Goal: Check status: Check status

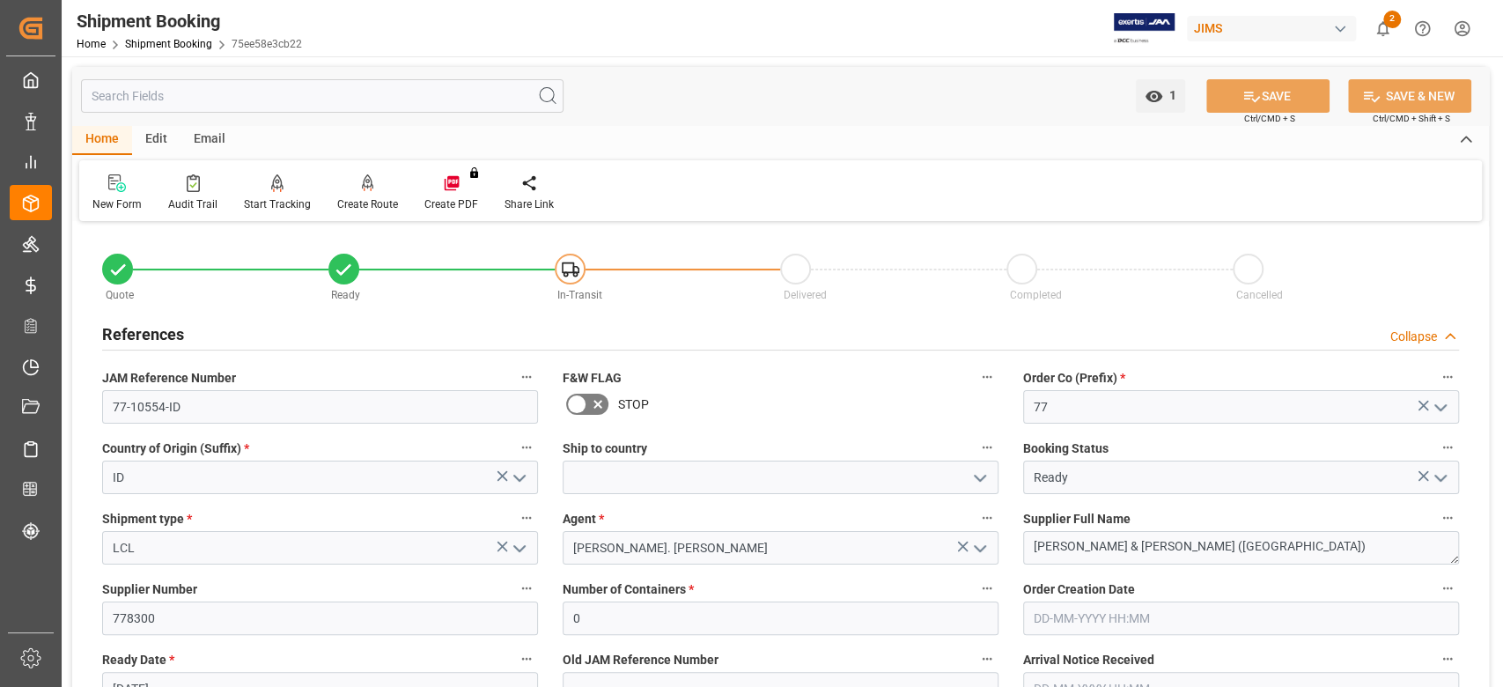
click at [1363, 264] on div "Cancelled" at bounding box center [1345, 279] width 226 height 50
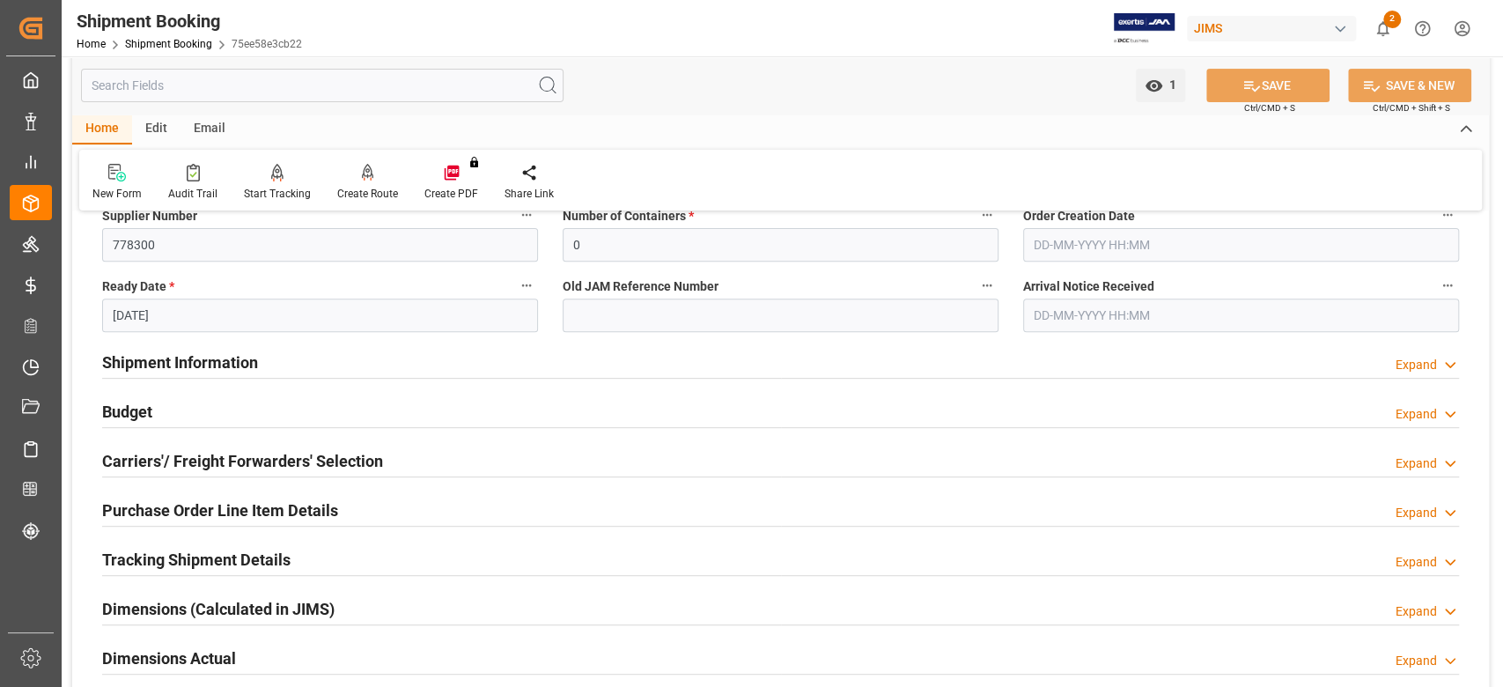
scroll to position [375, 0]
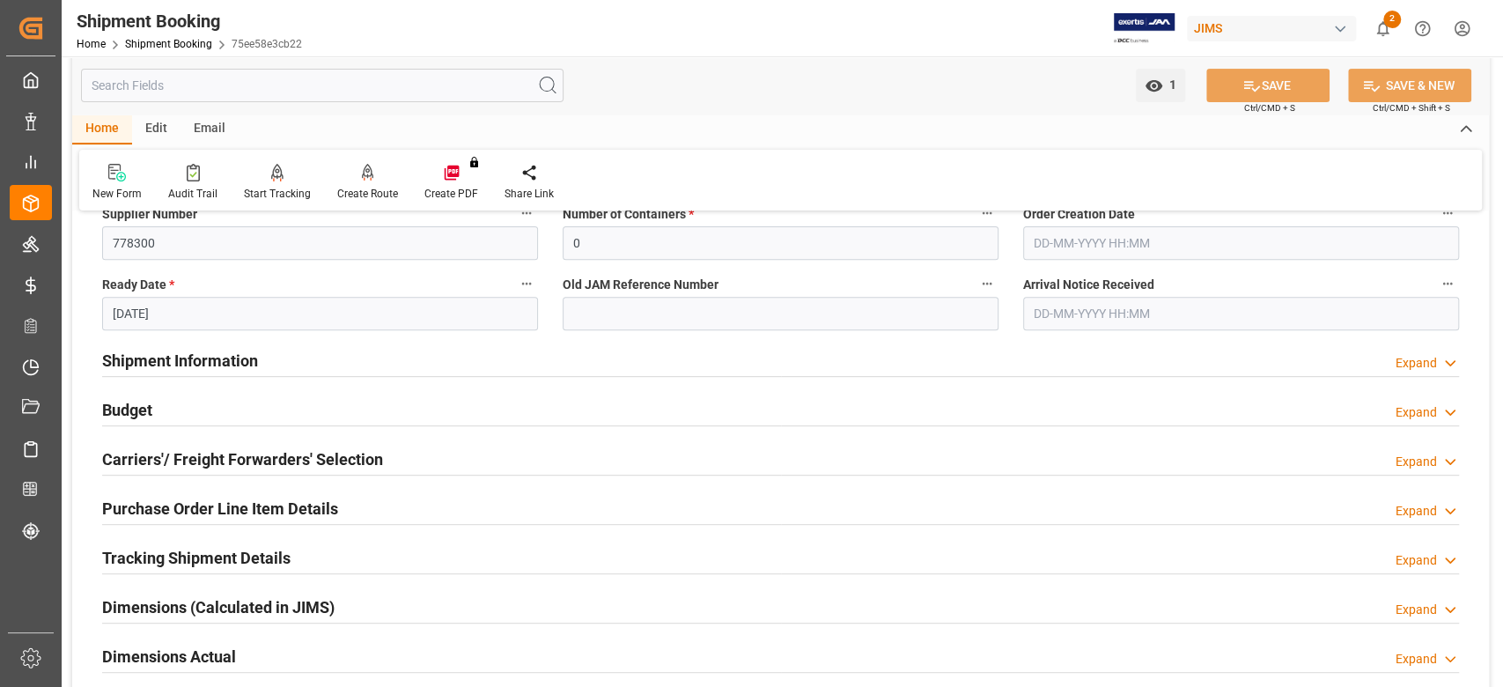
click at [171, 360] on h2 "Shipment Information" at bounding box center [180, 361] width 156 height 24
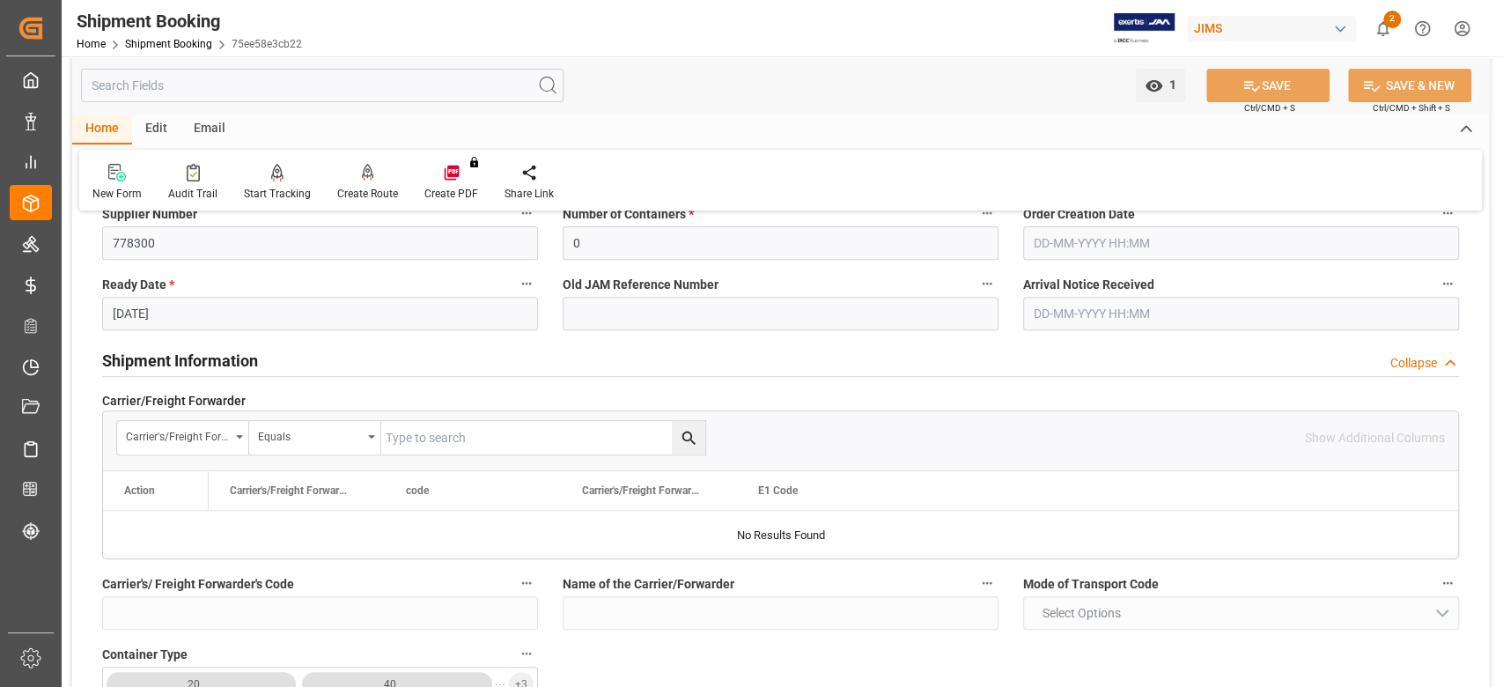
click at [171, 360] on h2 "Shipment Information" at bounding box center [180, 361] width 156 height 24
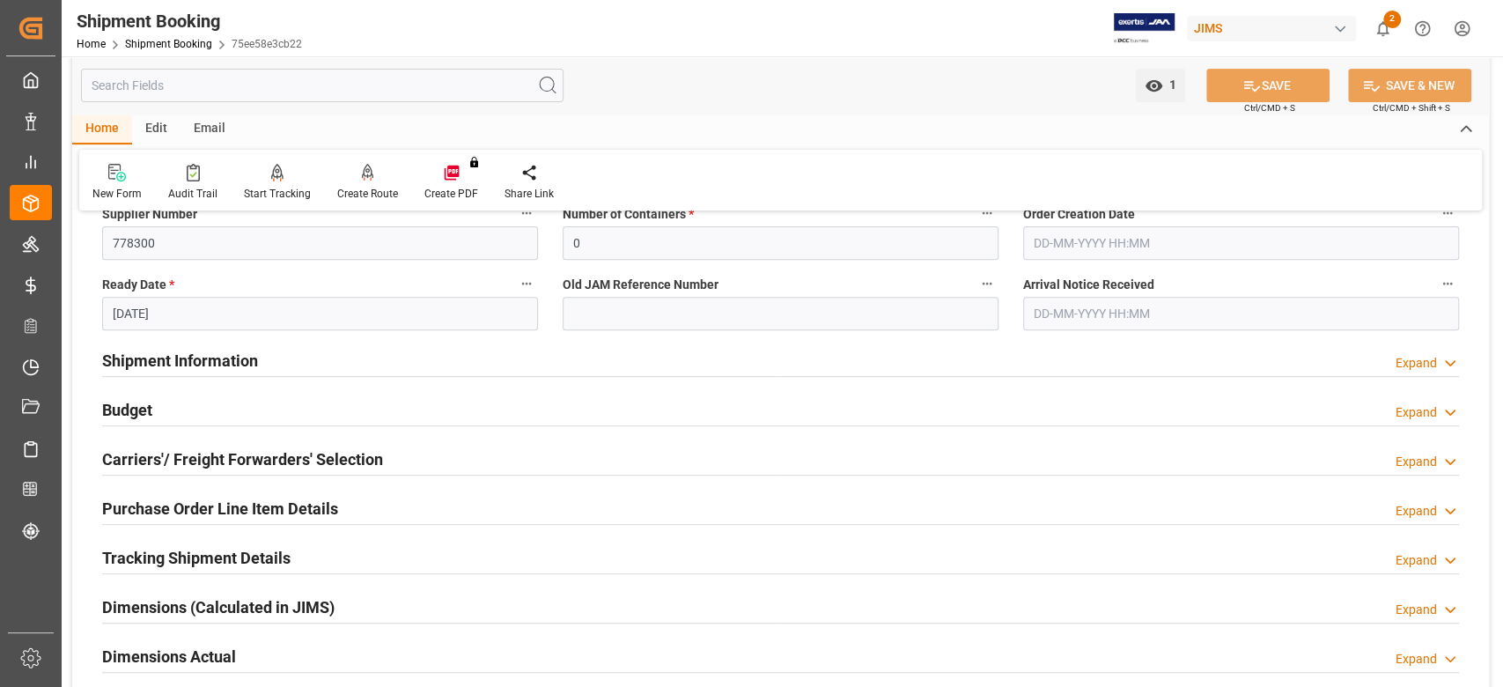
click at [169, 454] on h2 "Carriers'/ Freight Forwarders' Selection" at bounding box center [242, 459] width 281 height 24
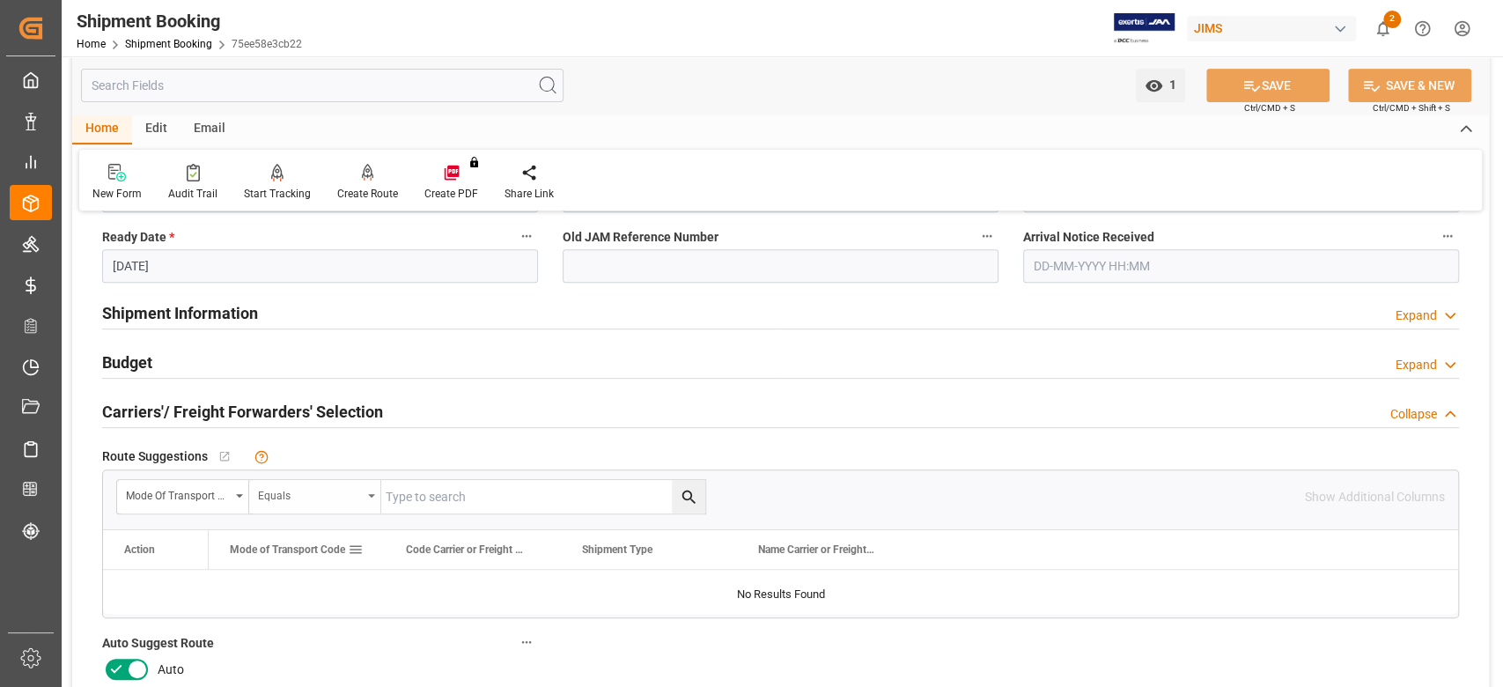
scroll to position [469, 0]
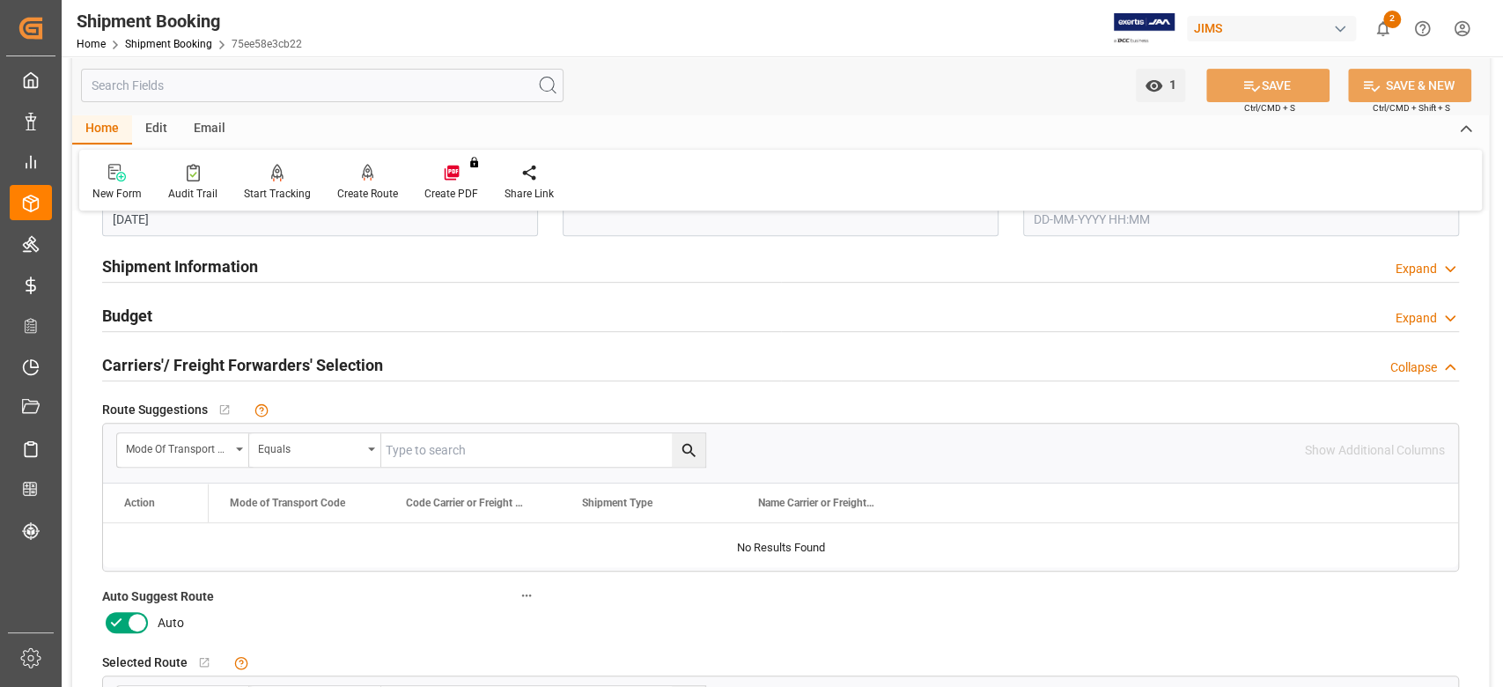
click at [136, 623] on icon at bounding box center [137, 622] width 21 height 21
click at [0, 0] on input "checkbox" at bounding box center [0, 0] width 0 height 0
click at [1264, 91] on button "SAVE" at bounding box center [1267, 85] width 123 height 33
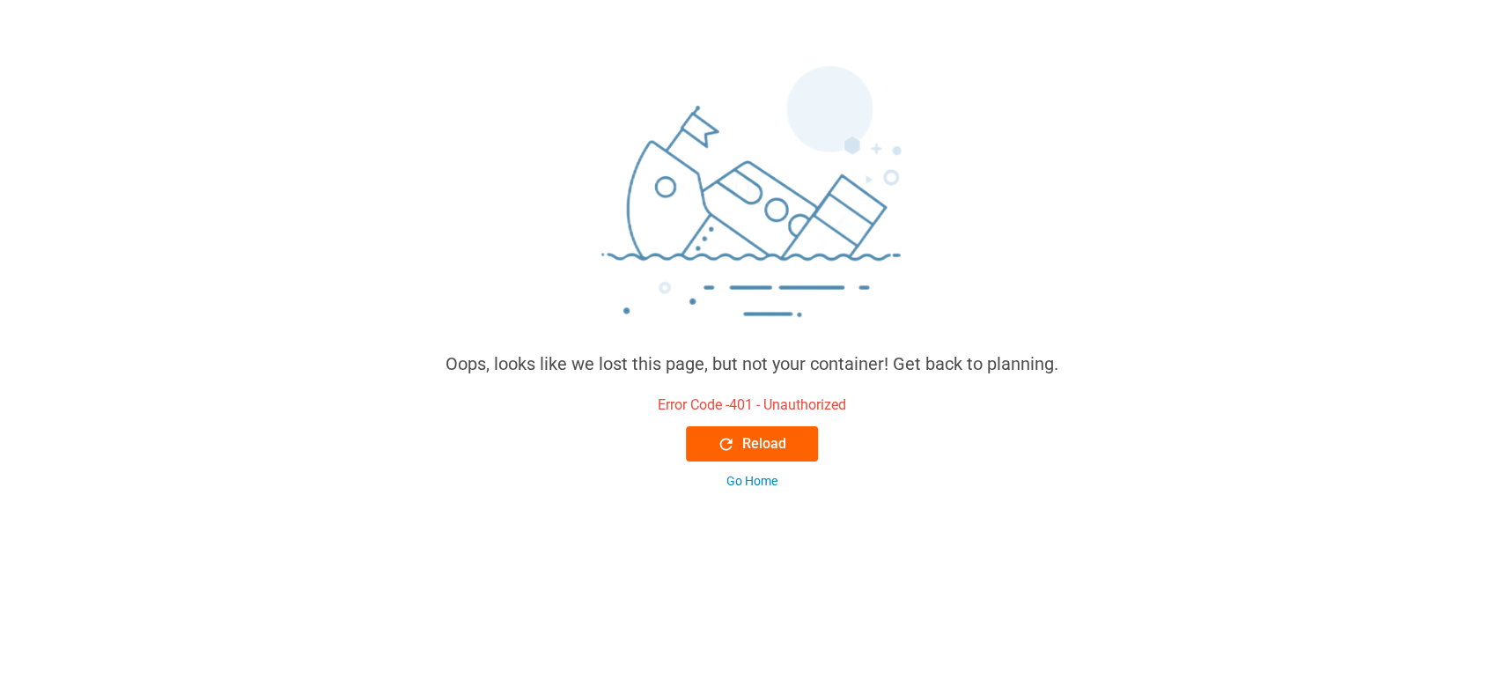
click at [780, 442] on div "Reload" at bounding box center [752, 443] width 70 height 21
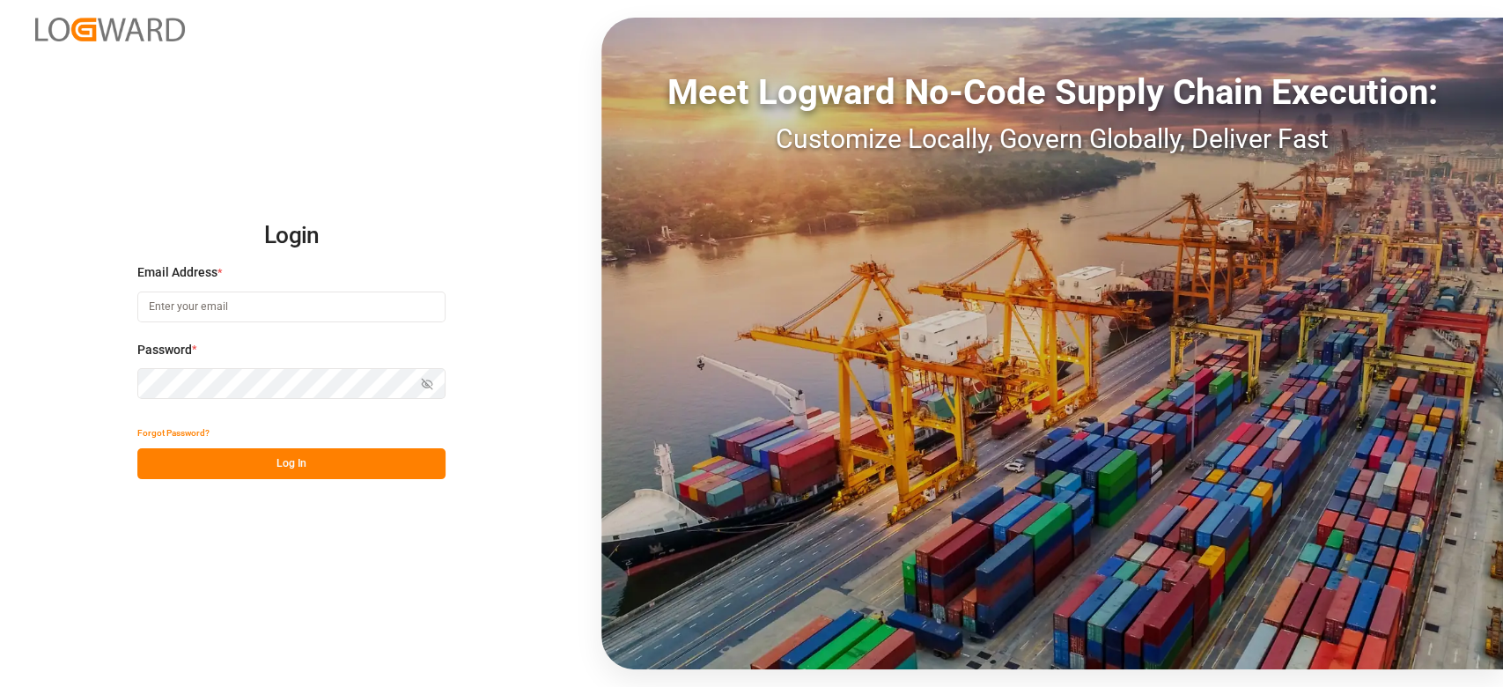
type input "[PERSON_NAME][EMAIL_ADDRESS][PERSON_NAME][DOMAIN_NAME]"
click at [229, 462] on button "Log In" at bounding box center [291, 463] width 308 height 31
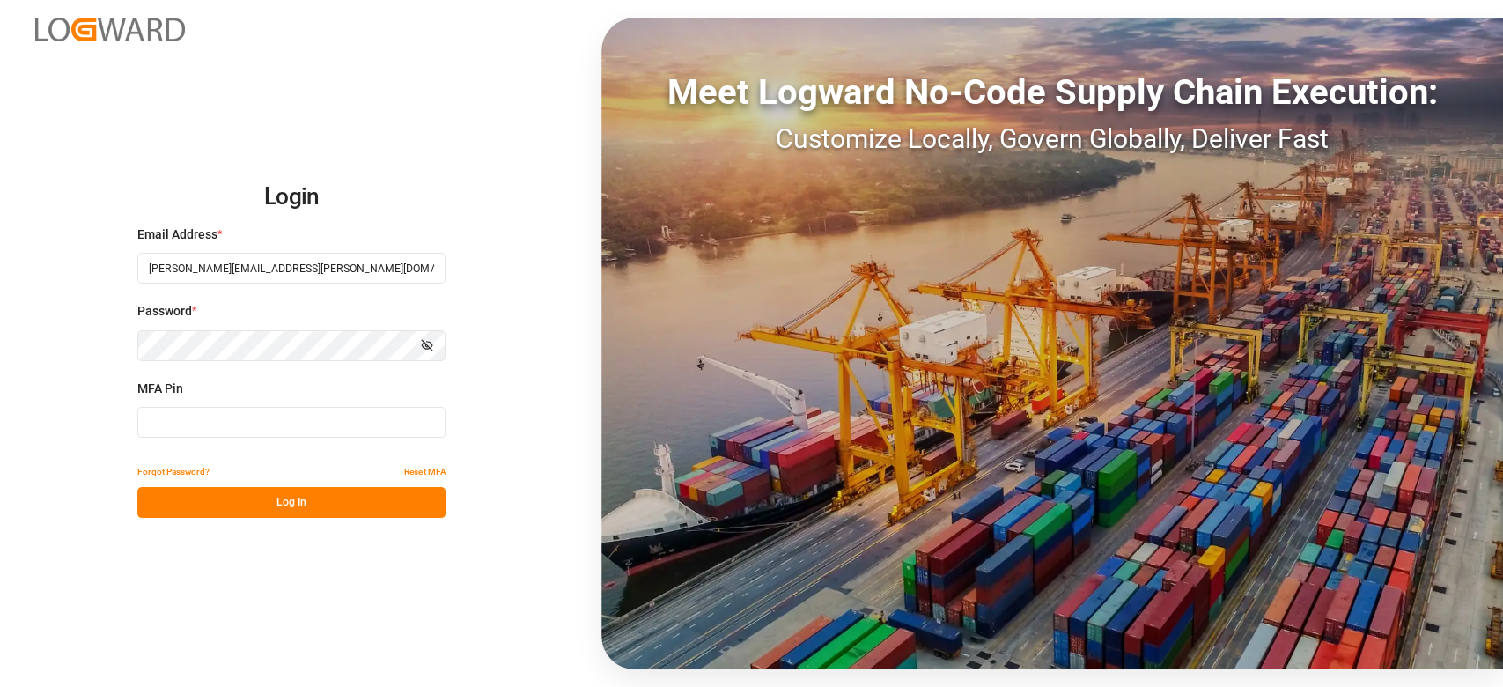
click at [245, 430] on input at bounding box center [291, 422] width 308 height 31
type input "582775"
click at [268, 498] on button "Log In" at bounding box center [291, 502] width 308 height 31
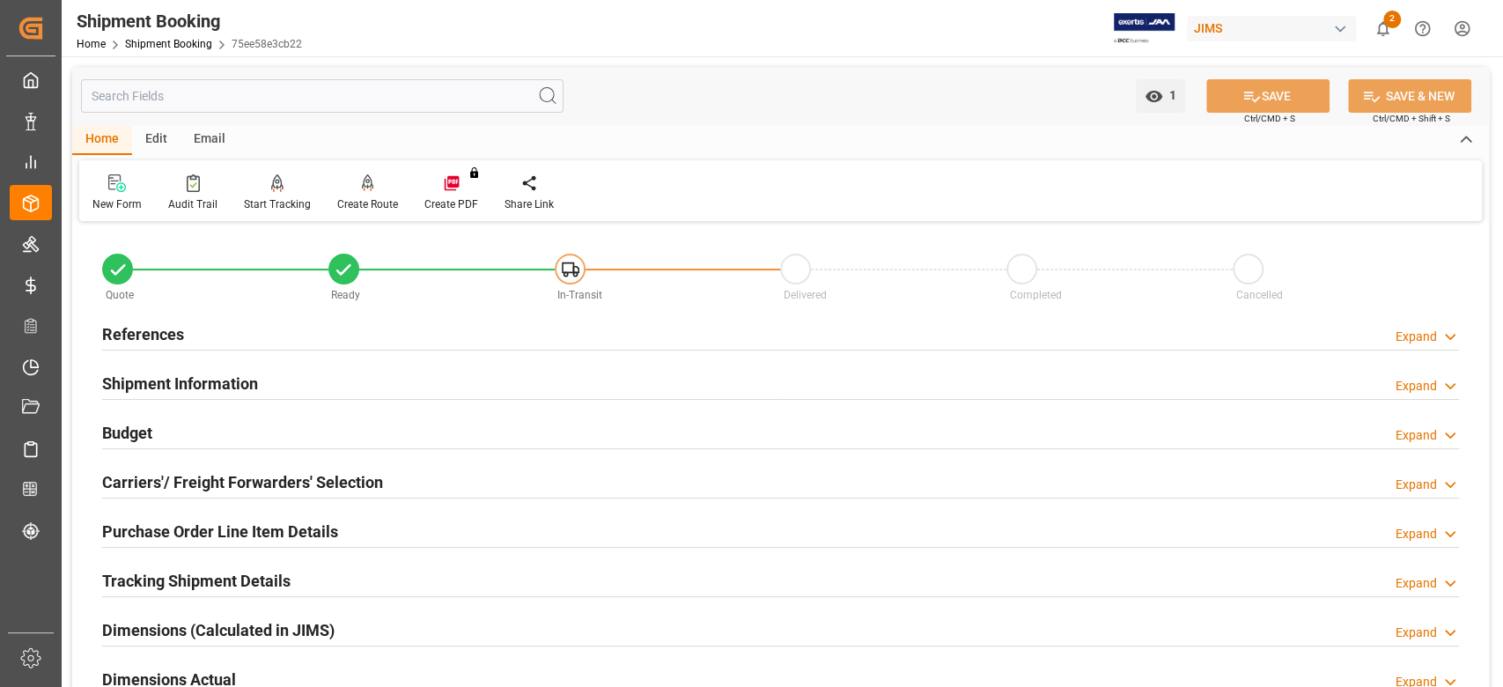
drag, startPoint x: 170, startPoint y: 333, endPoint x: 193, endPoint y: 333, distance: 22.9
click at [170, 333] on h2 "References" at bounding box center [143, 334] width 82 height 24
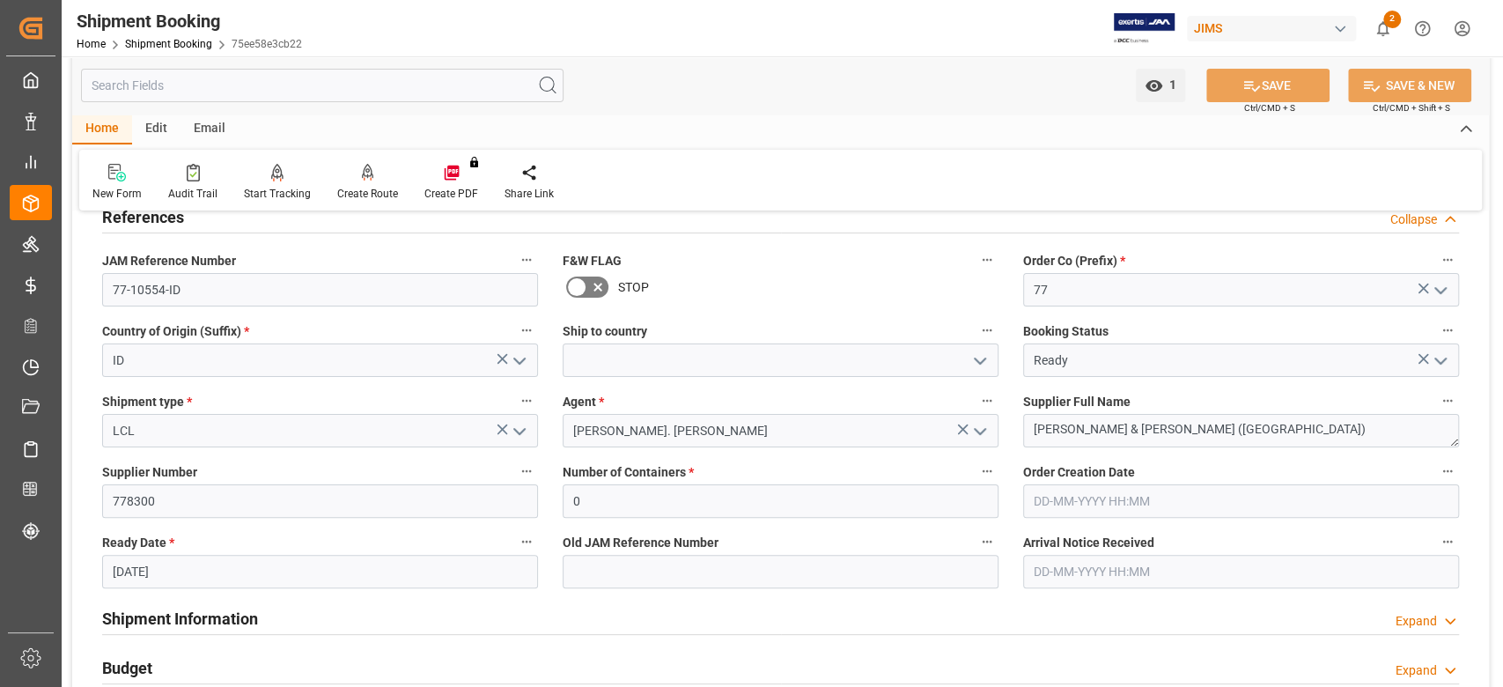
scroll to position [469, 0]
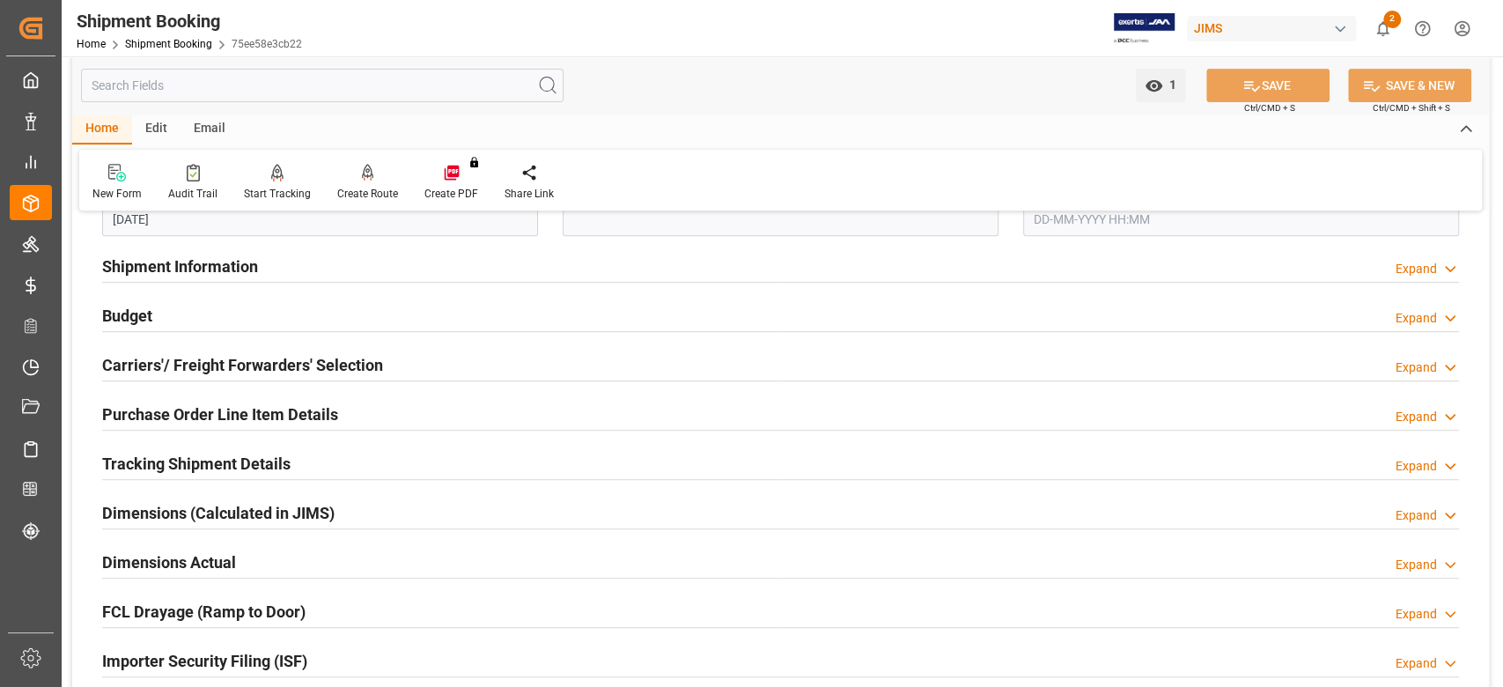
click at [224, 415] on h2 "Purchase Order Line Item Details" at bounding box center [220, 414] width 236 height 24
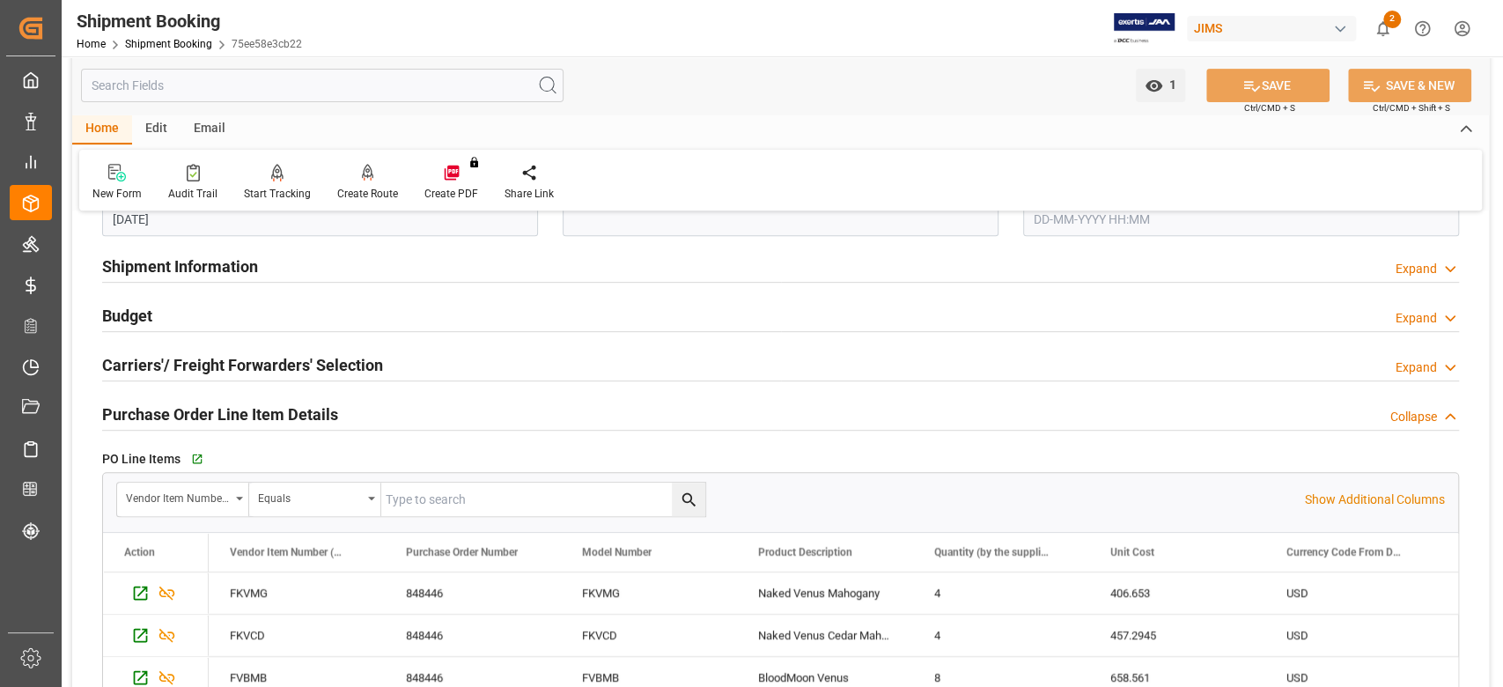
click at [224, 415] on h2 "Purchase Order Line Item Details" at bounding box center [220, 414] width 236 height 24
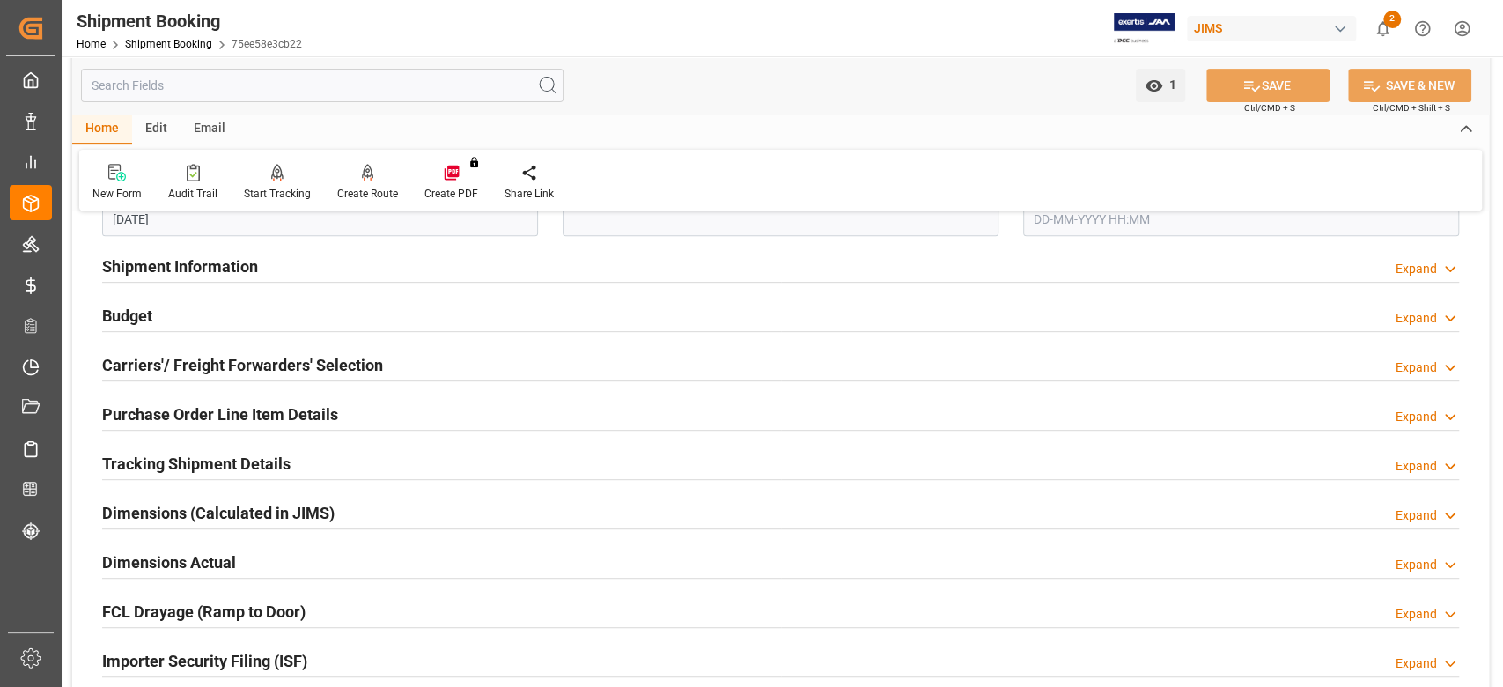
click at [218, 356] on h2 "Carriers'/ Freight Forwarders' Selection" at bounding box center [242, 365] width 281 height 24
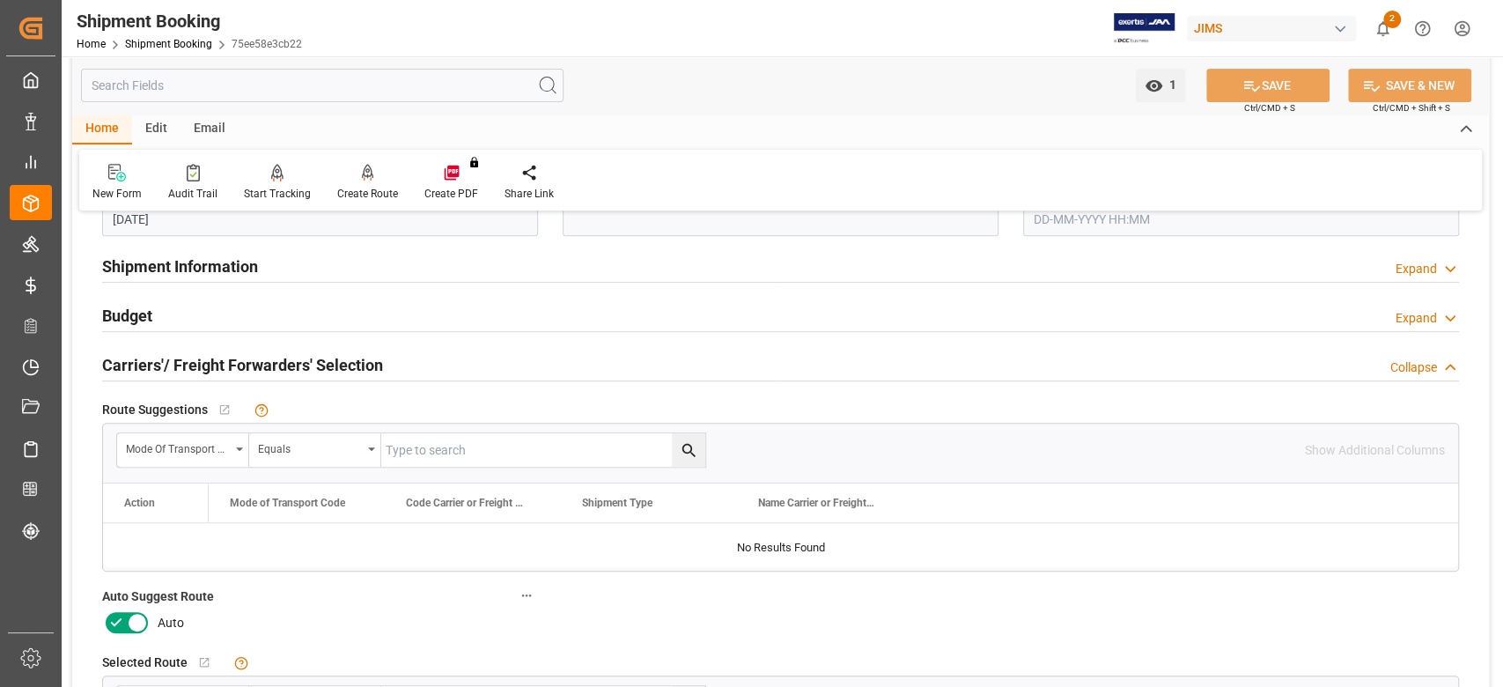
click at [218, 356] on h2 "Carriers'/ Freight Forwarders' Selection" at bounding box center [242, 365] width 281 height 24
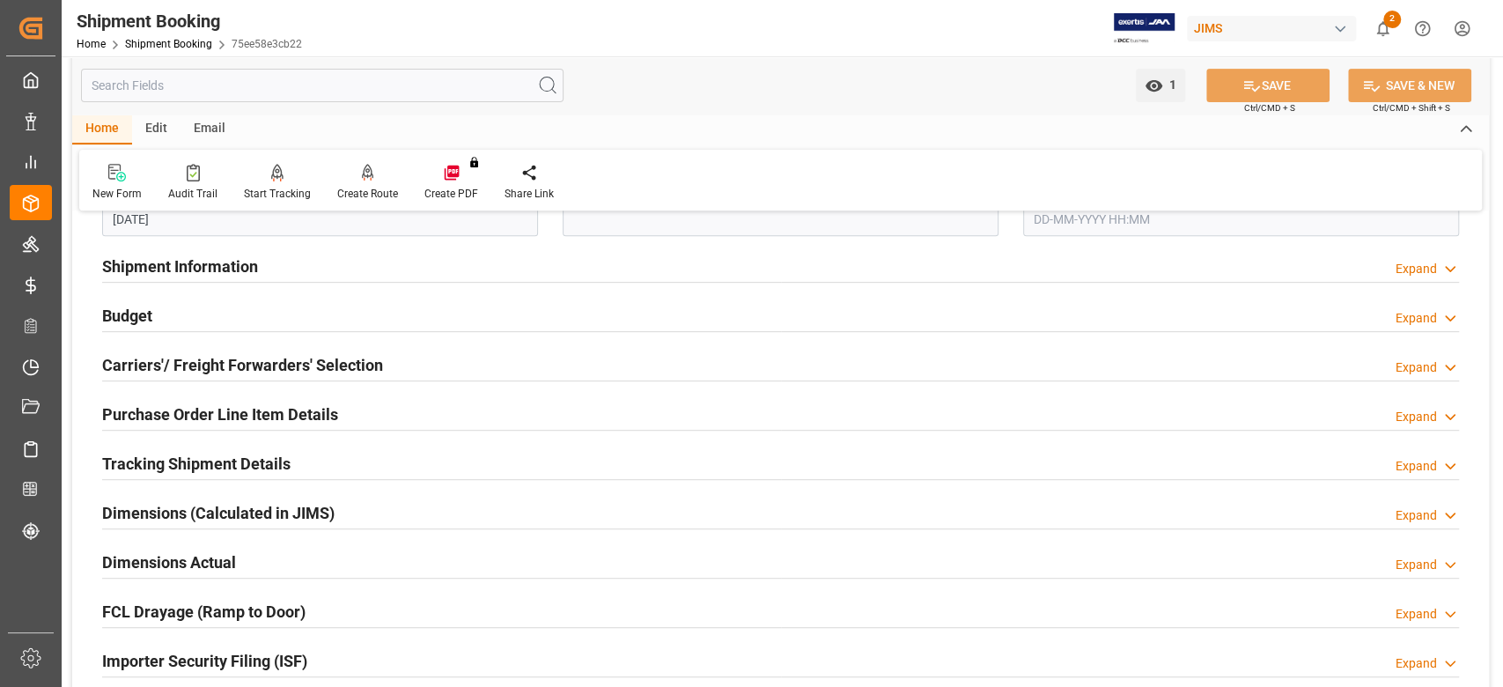
click at [210, 269] on h2 "Shipment Information" at bounding box center [180, 266] width 156 height 24
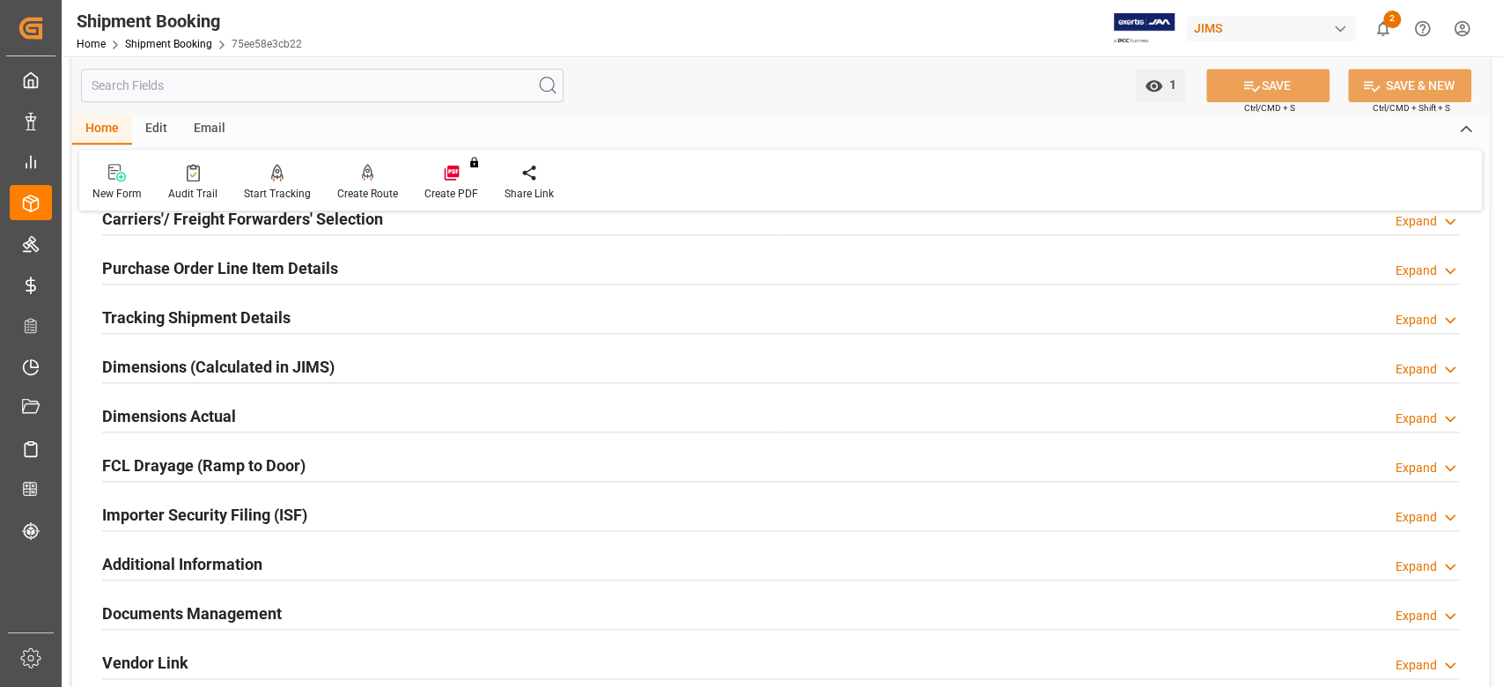
scroll to position [1291, 0]
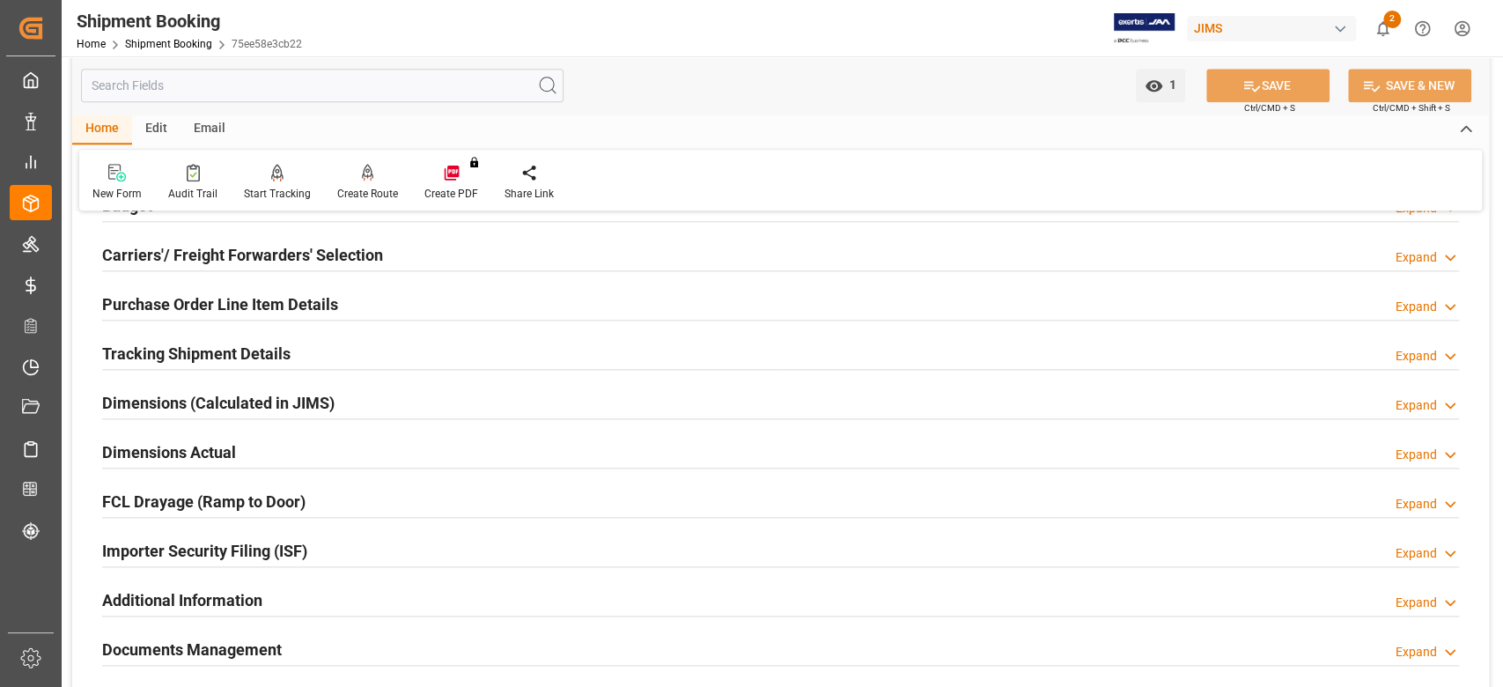
click at [188, 305] on h2 "Purchase Order Line Item Details" at bounding box center [220, 304] width 236 height 24
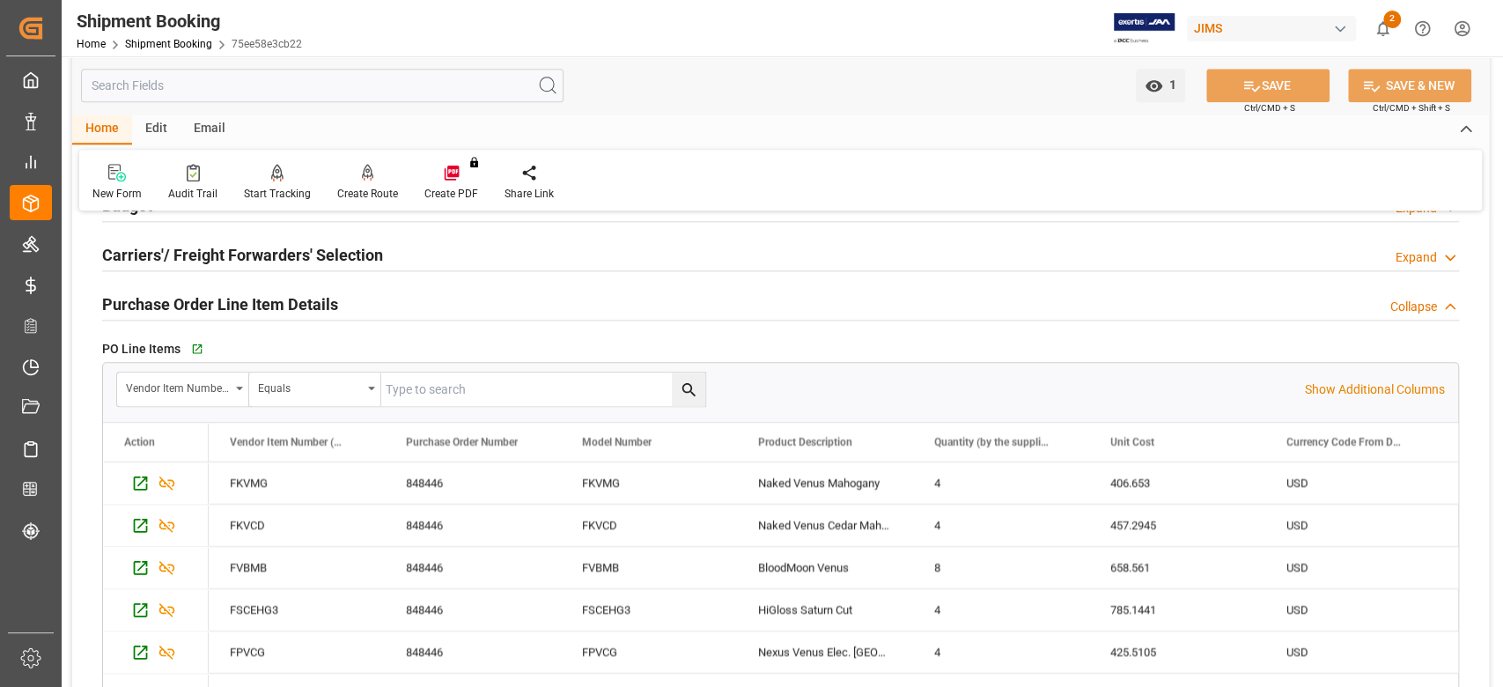
scroll to position [1174, 0]
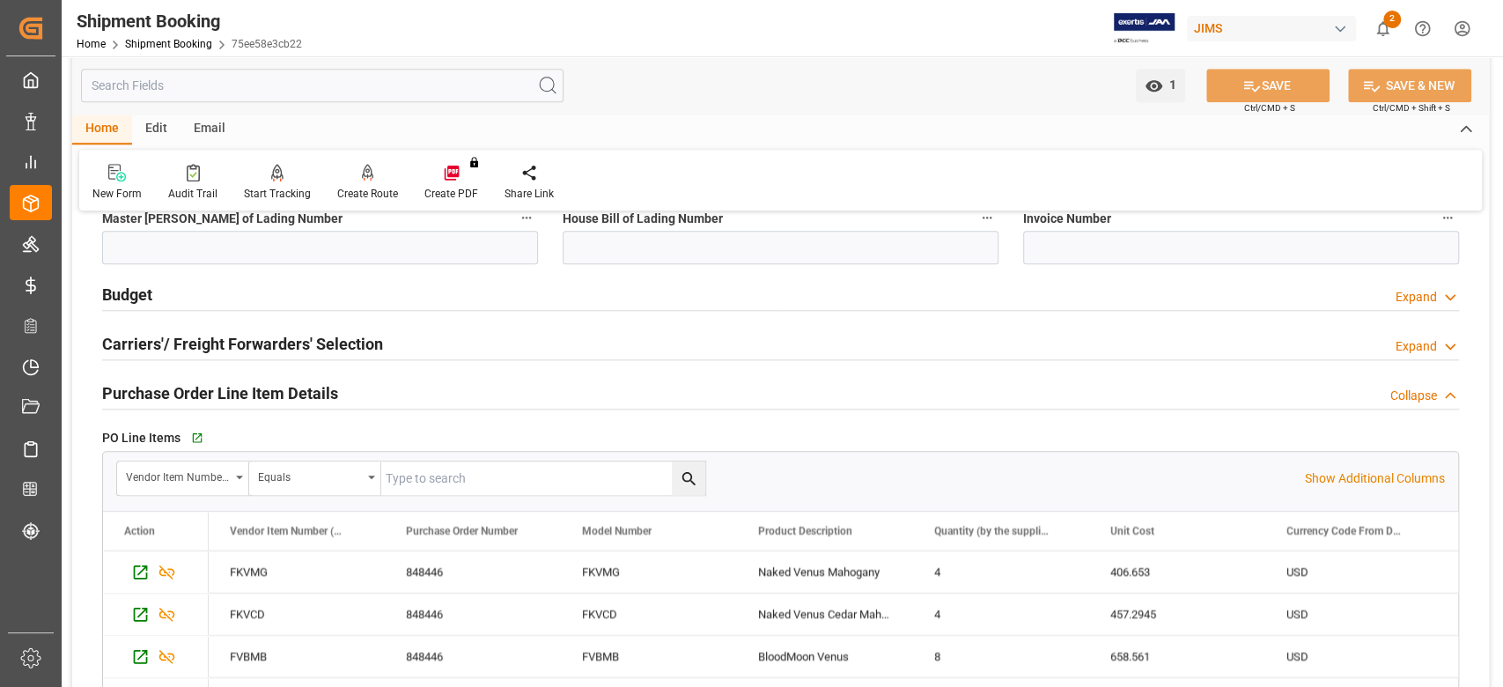
click at [188, 305] on div "Quote Ready In-Transit Delivered Completed Cancelled References Collapse JAM Re…" at bounding box center [780, 185] width 1416 height 2320
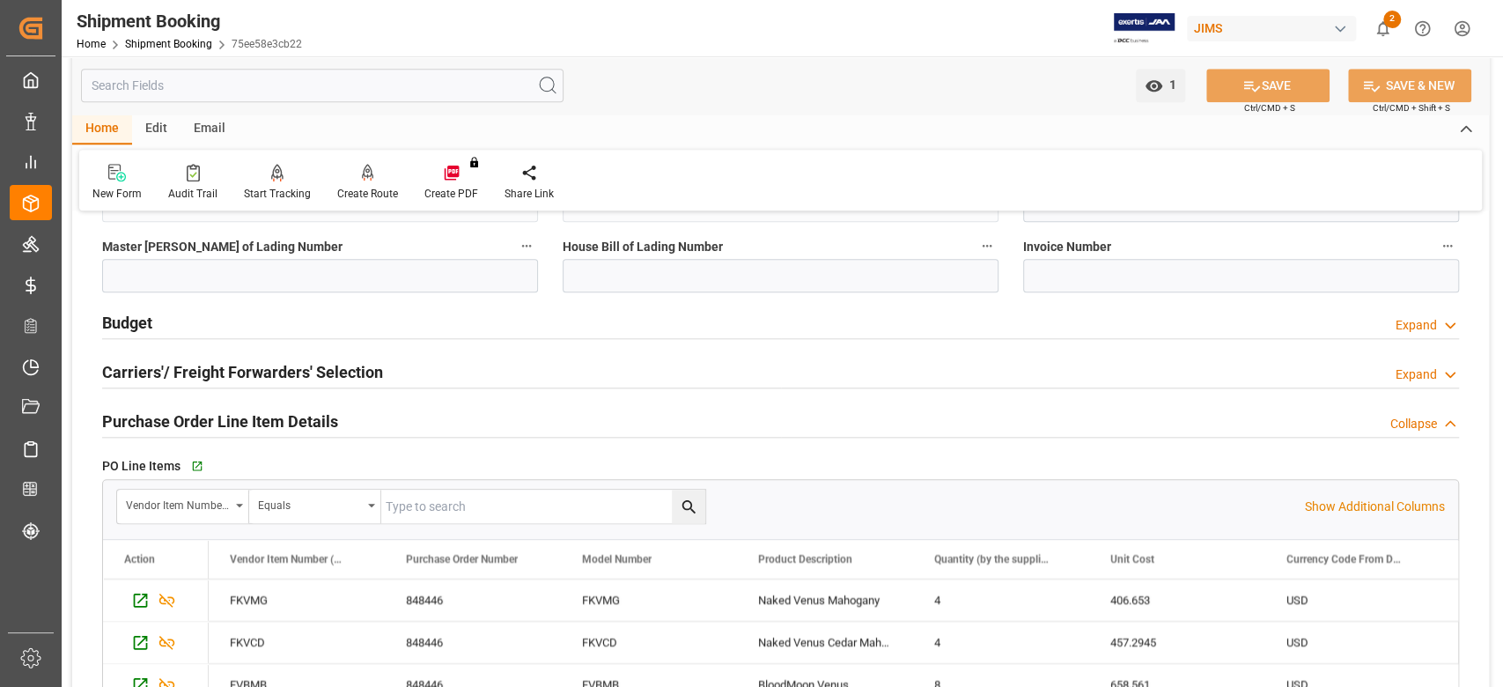
click at [235, 371] on h2 "Carriers'/ Freight Forwarders' Selection" at bounding box center [242, 372] width 281 height 24
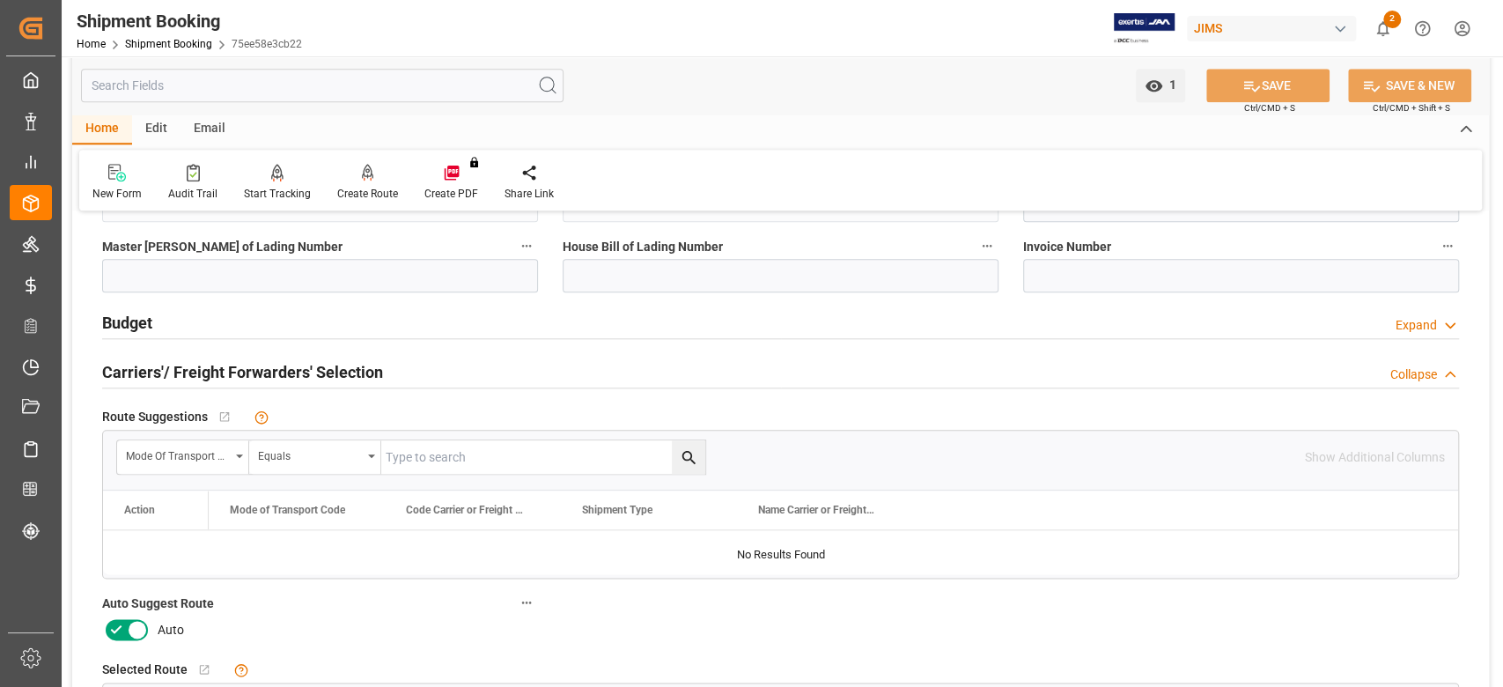
click at [127, 621] on icon at bounding box center [137, 629] width 21 height 21
click at [0, 0] on input "checkbox" at bounding box center [0, 0] width 0 height 0
click at [1238, 93] on button "SAVE" at bounding box center [1267, 85] width 123 height 33
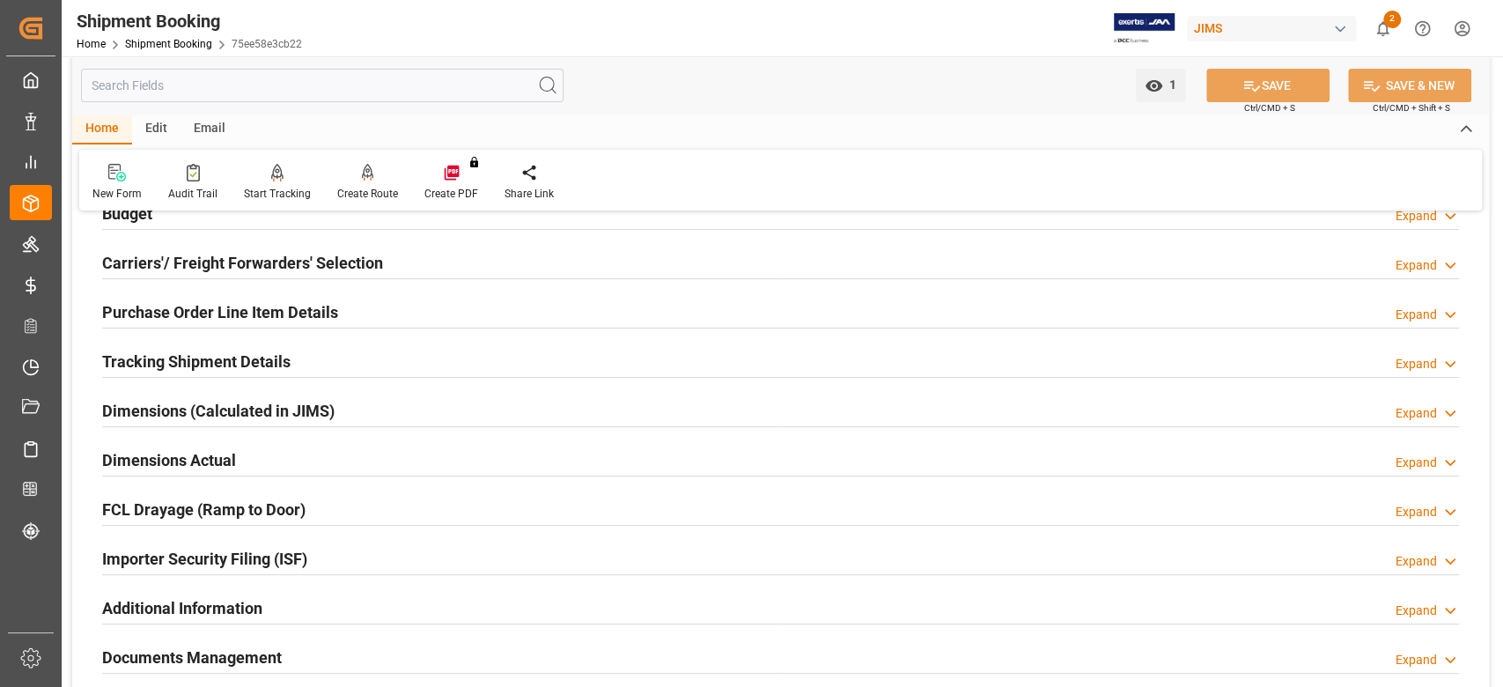
scroll to position [234, 0]
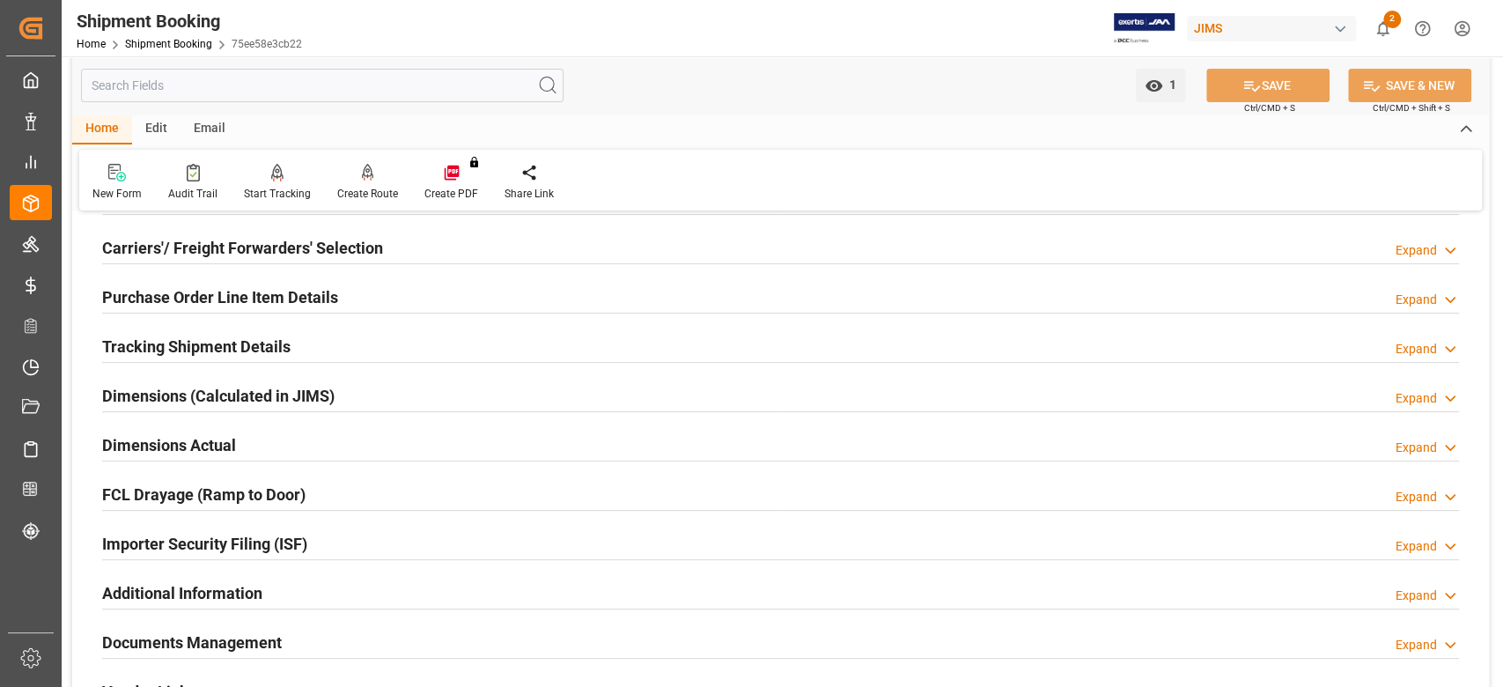
click at [170, 291] on h2 "Purchase Order Line Item Details" at bounding box center [220, 297] width 236 height 24
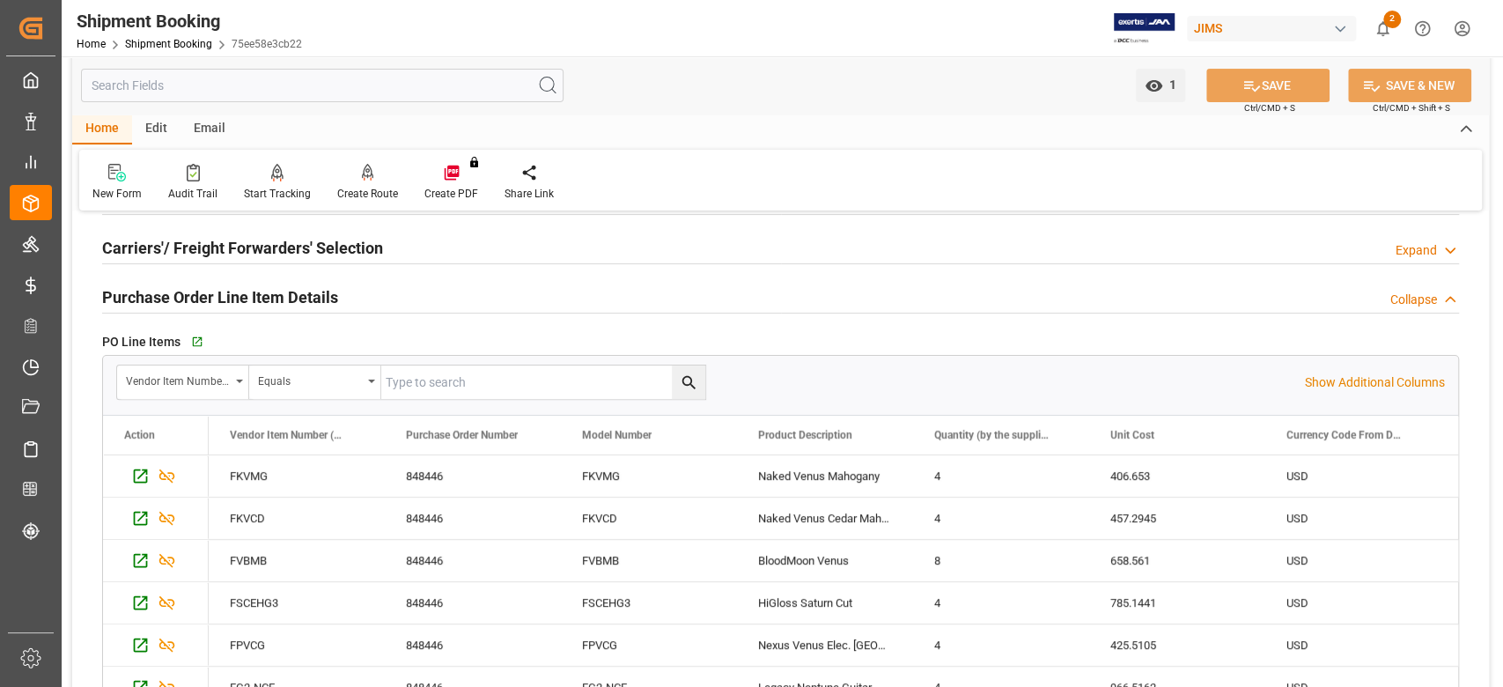
click at [168, 301] on h2 "Purchase Order Line Item Details" at bounding box center [220, 297] width 236 height 24
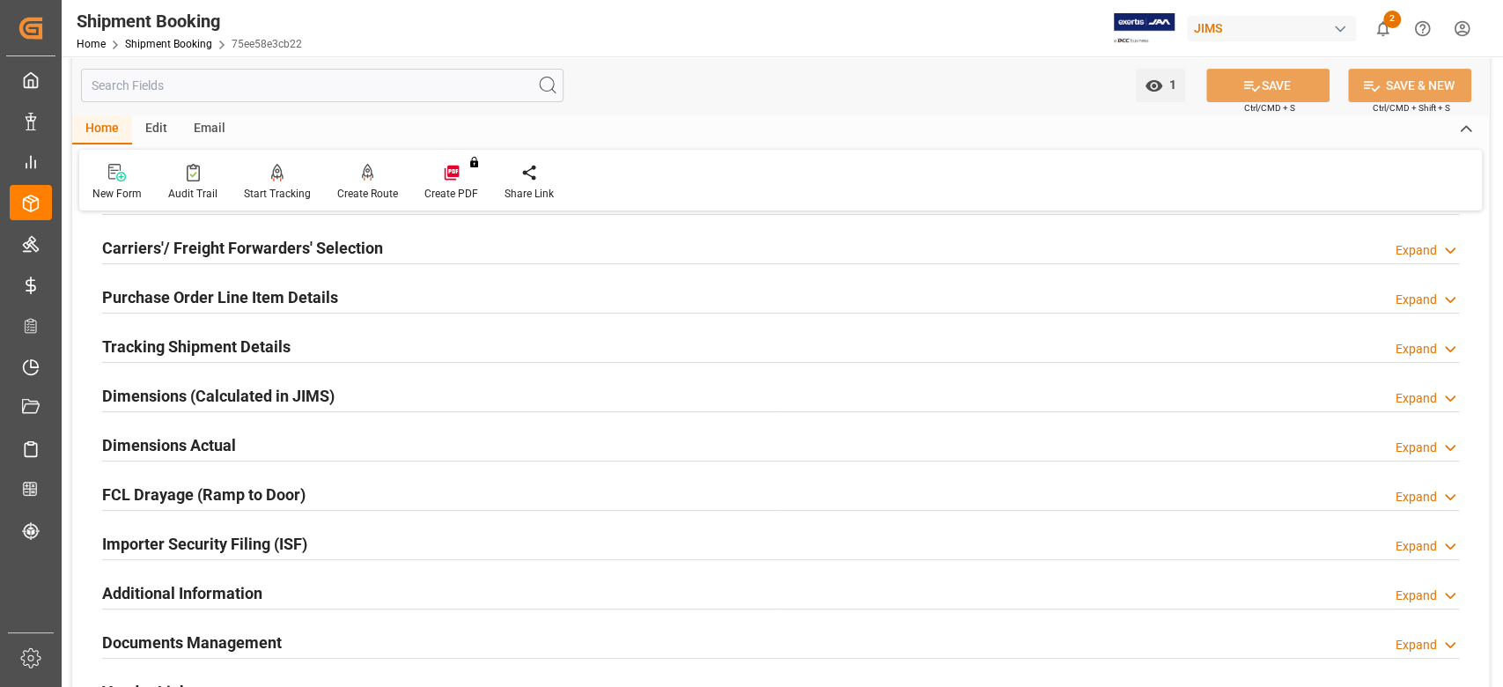
click at [178, 249] on h2 "Carriers'/ Freight Forwarders' Selection" at bounding box center [242, 248] width 281 height 24
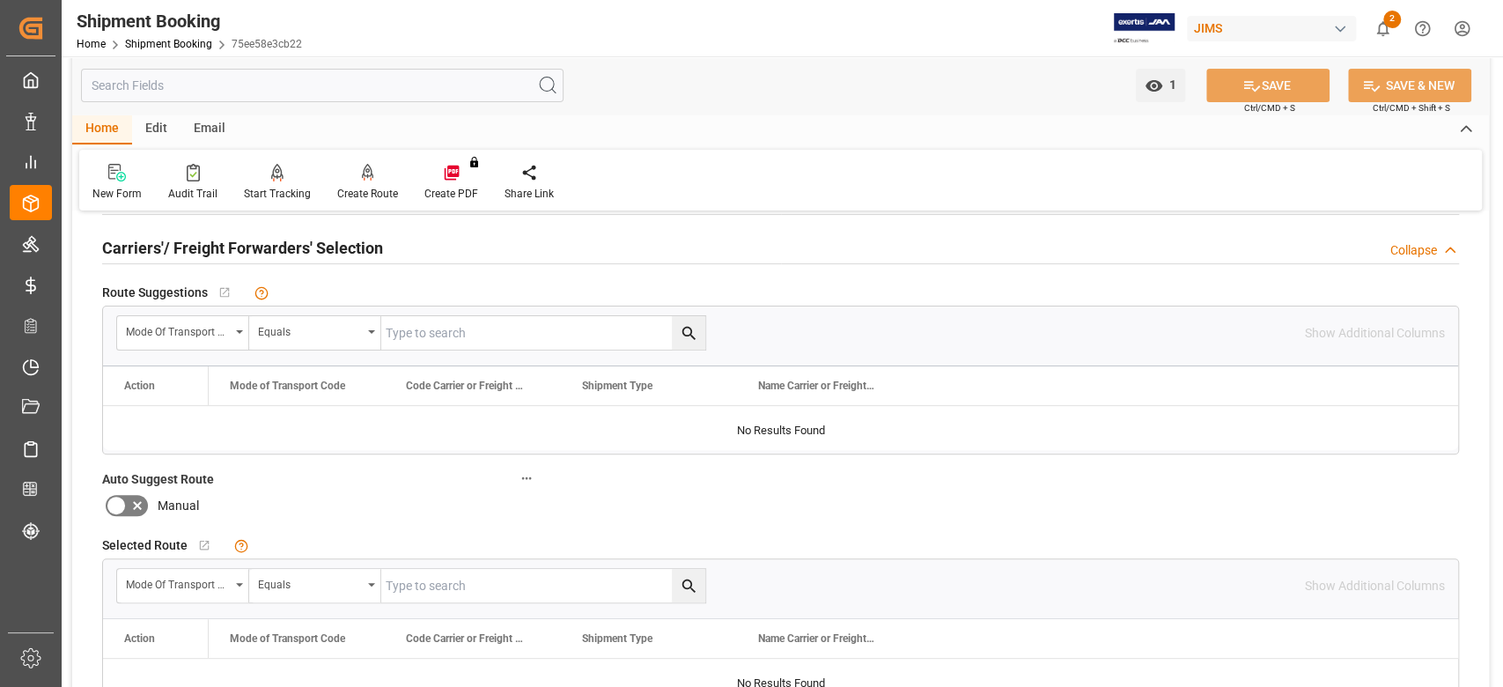
click at [178, 249] on h2 "Carriers'/ Freight Forwarders' Selection" at bounding box center [242, 248] width 281 height 24
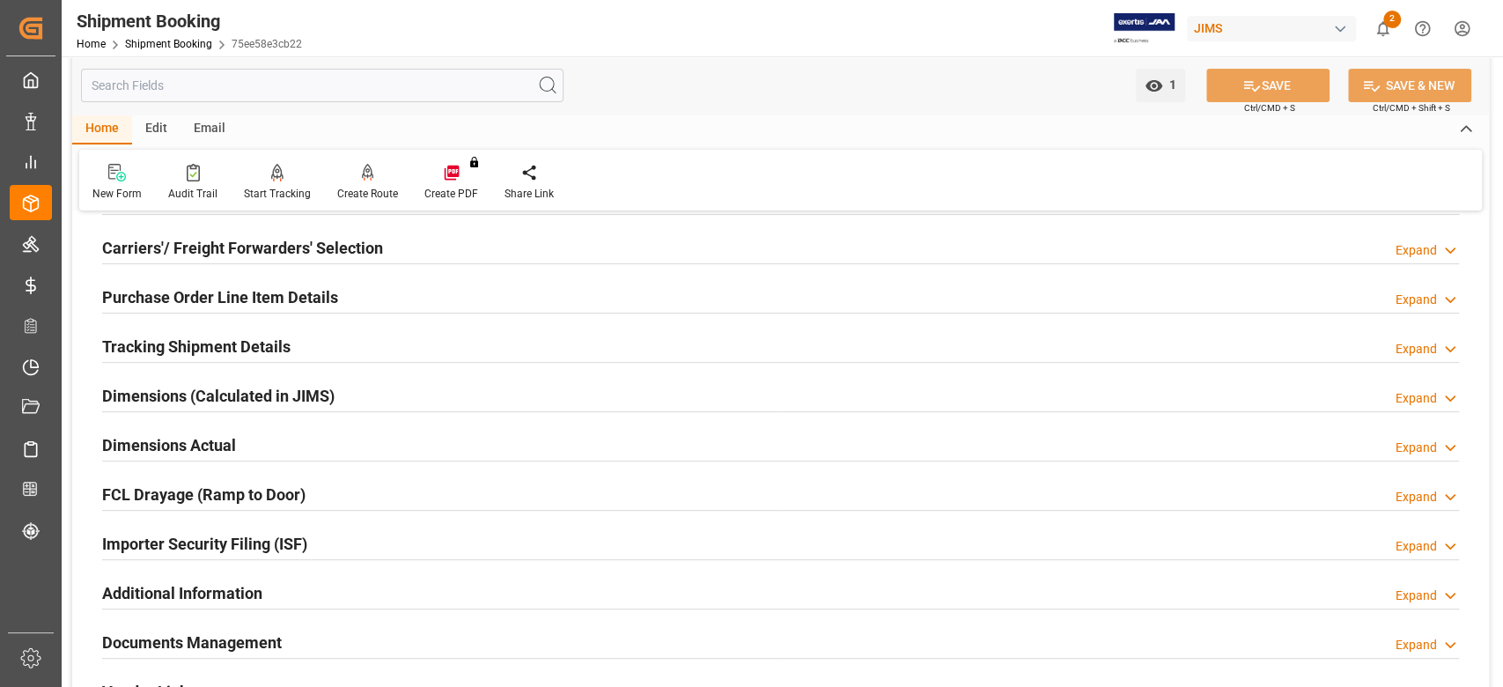
scroll to position [0, 0]
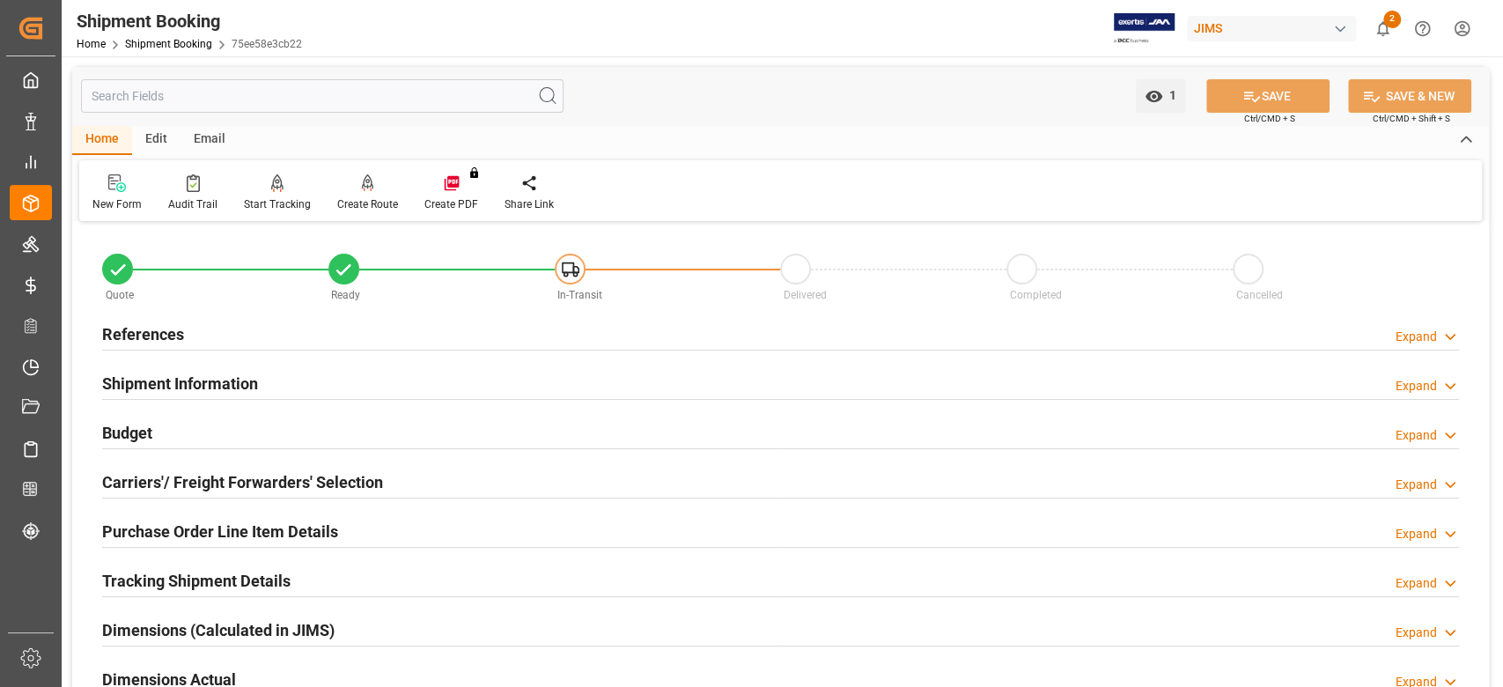
click at [180, 390] on h2 "Shipment Information" at bounding box center [180, 384] width 156 height 24
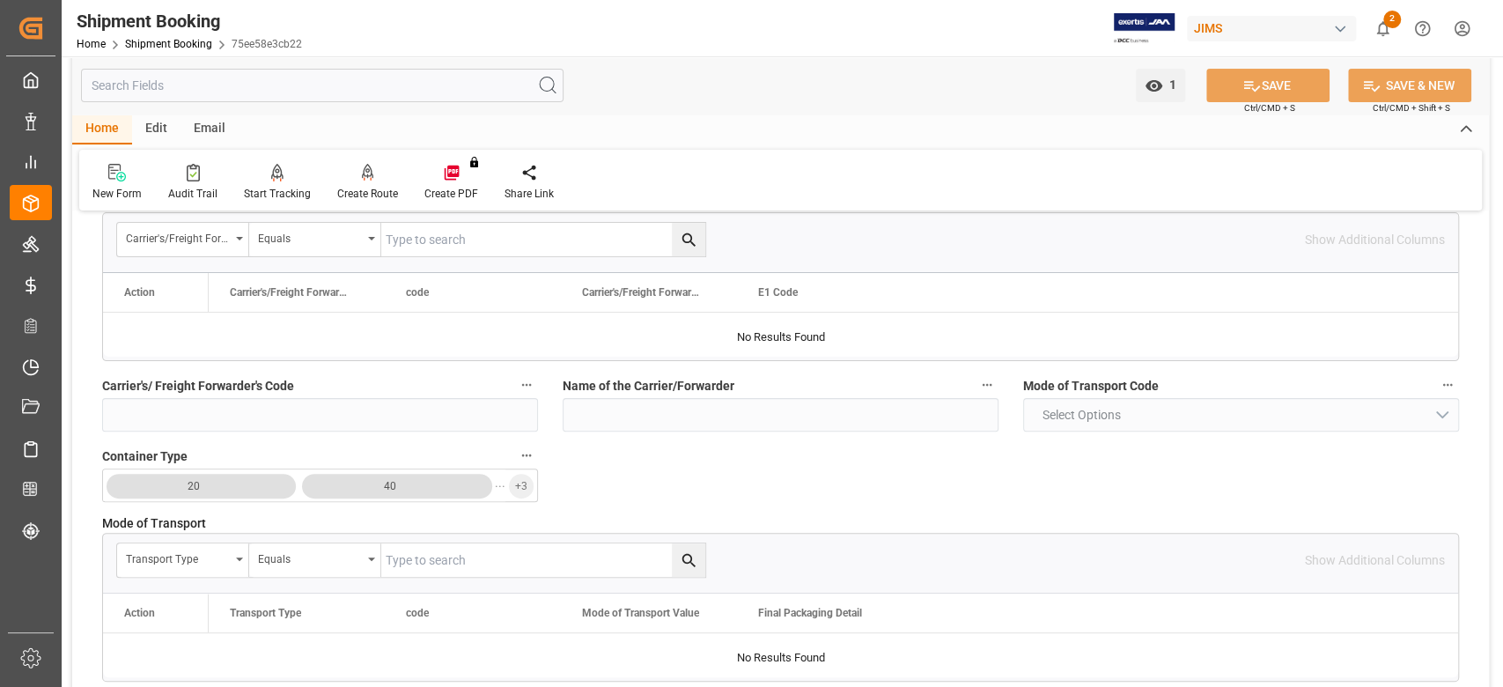
scroll to position [117, 0]
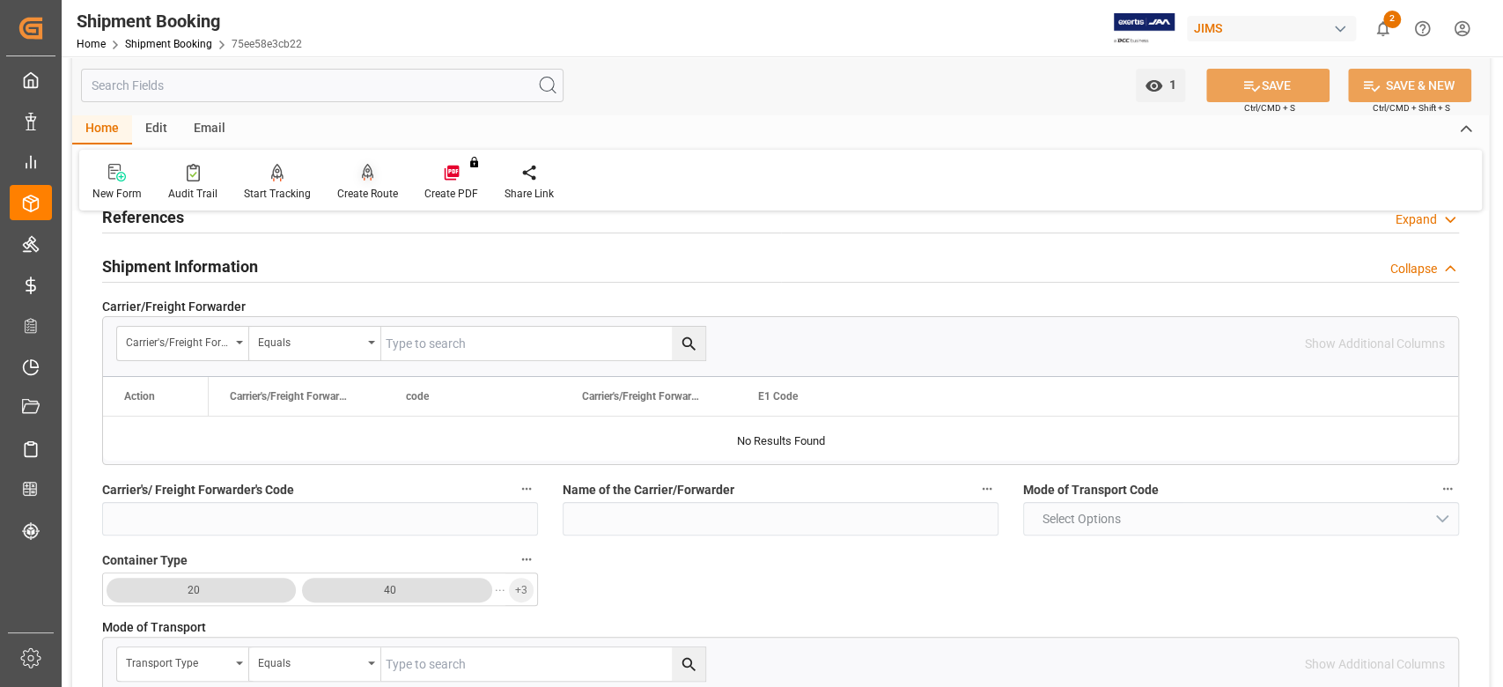
click at [368, 181] on div "Create Route" at bounding box center [367, 182] width 87 height 39
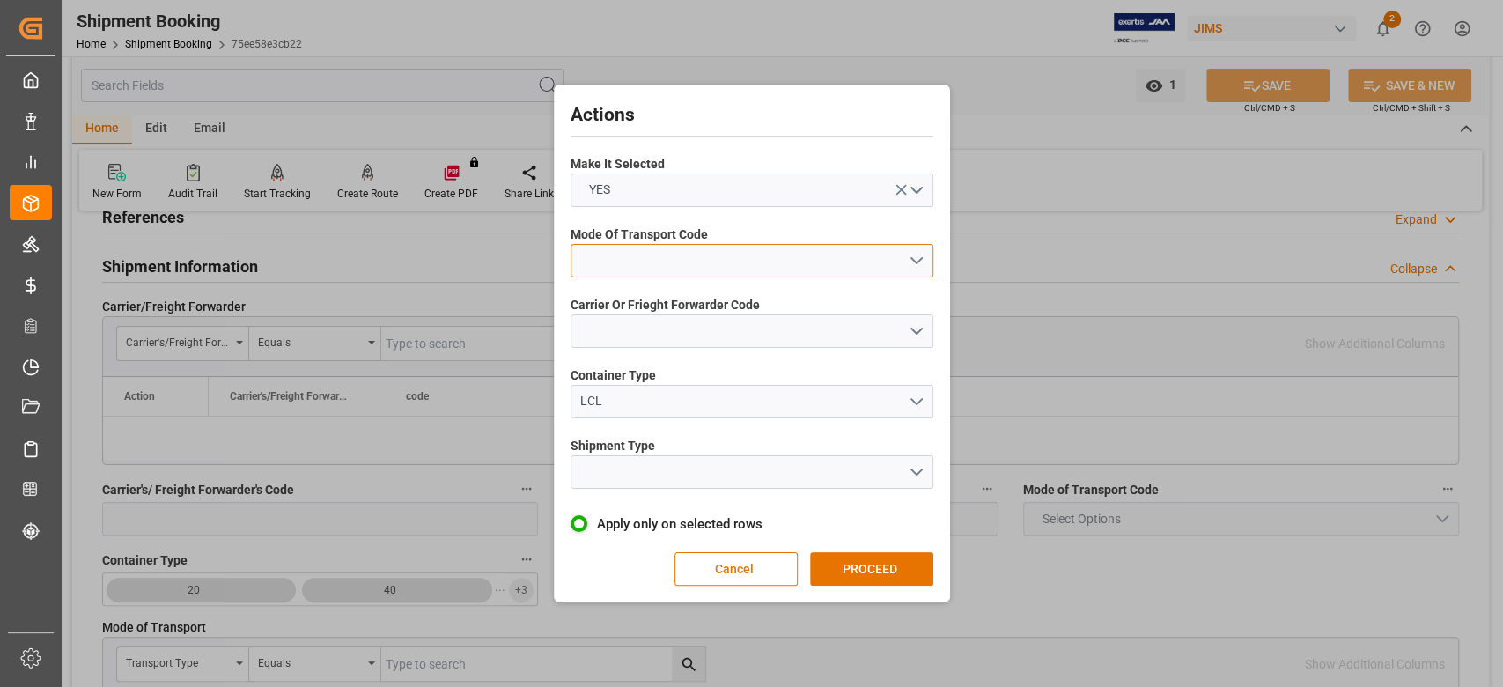
click at [664, 268] on button "open menu" at bounding box center [751, 260] width 363 height 33
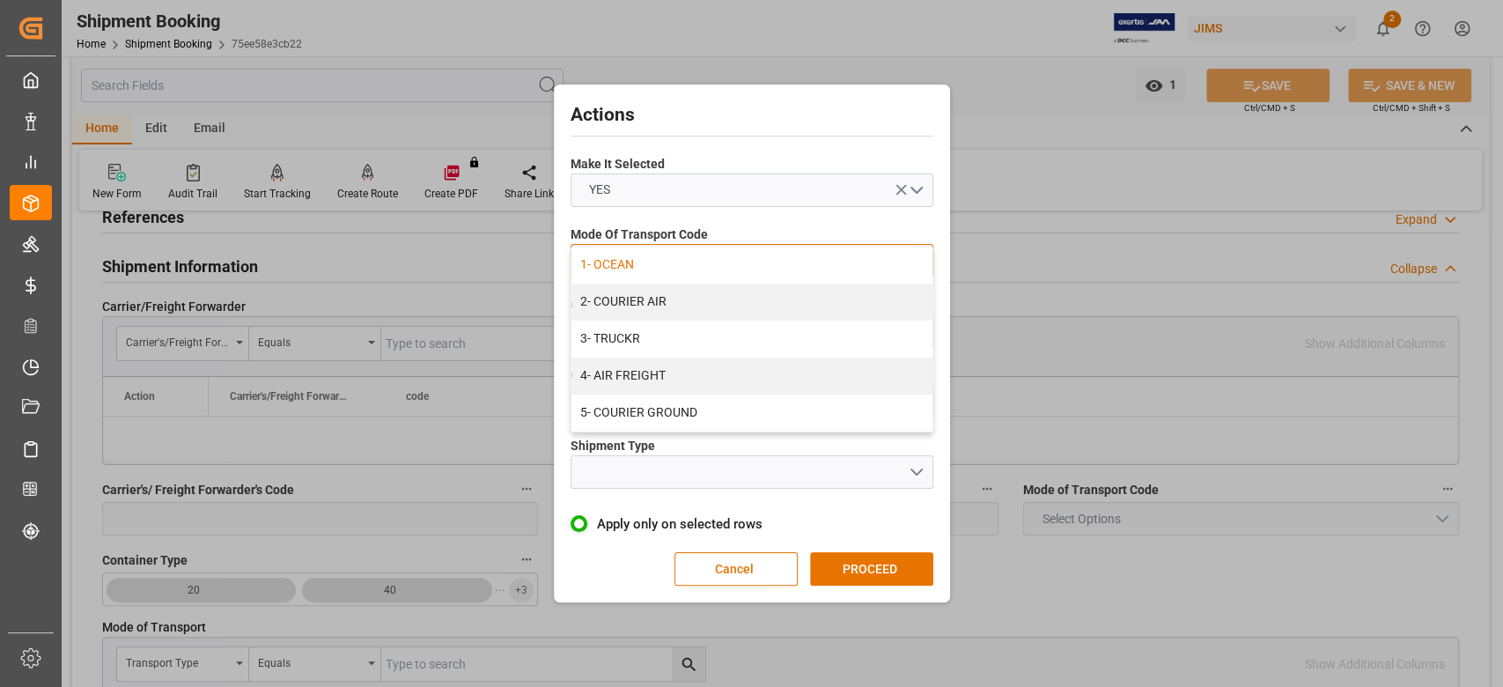
click at [662, 276] on div "1- OCEAN" at bounding box center [751, 264] width 361 height 37
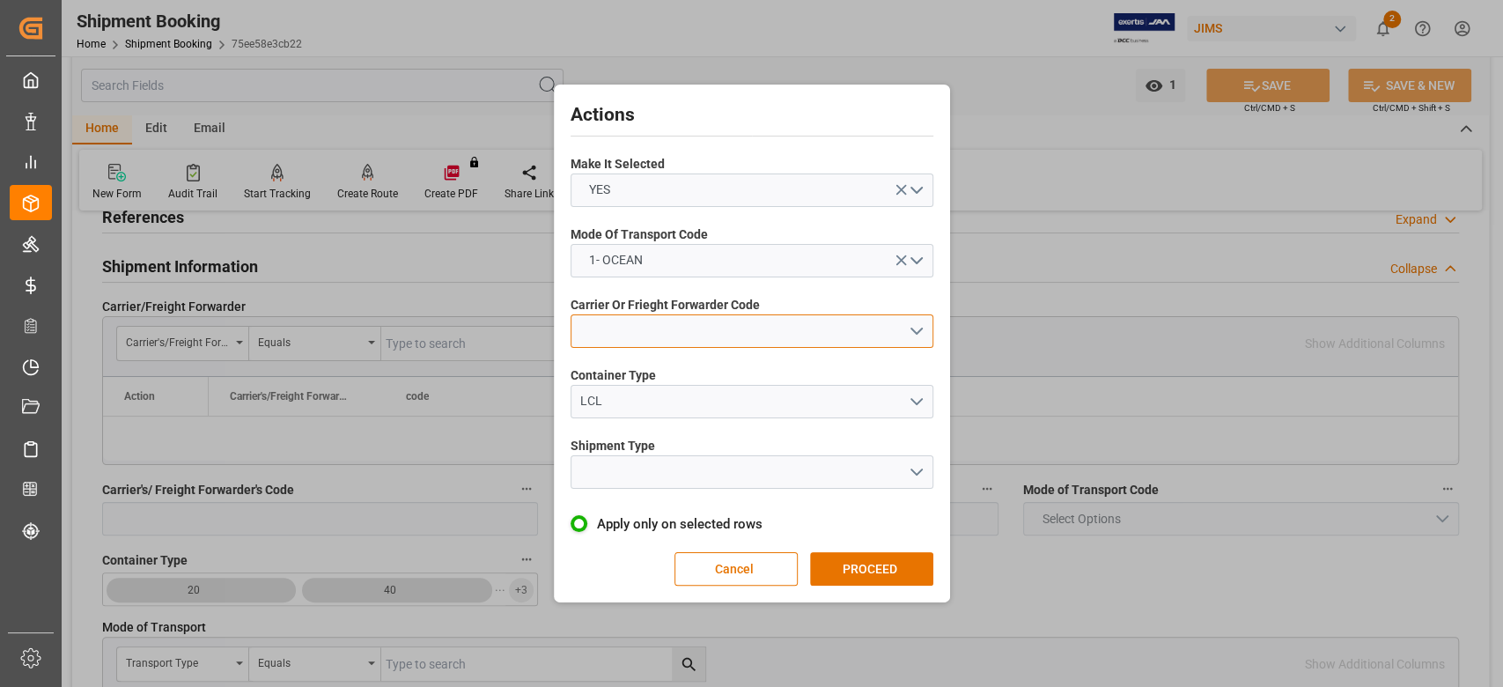
click at [655, 328] on button "open menu" at bounding box center [751, 330] width 363 height 33
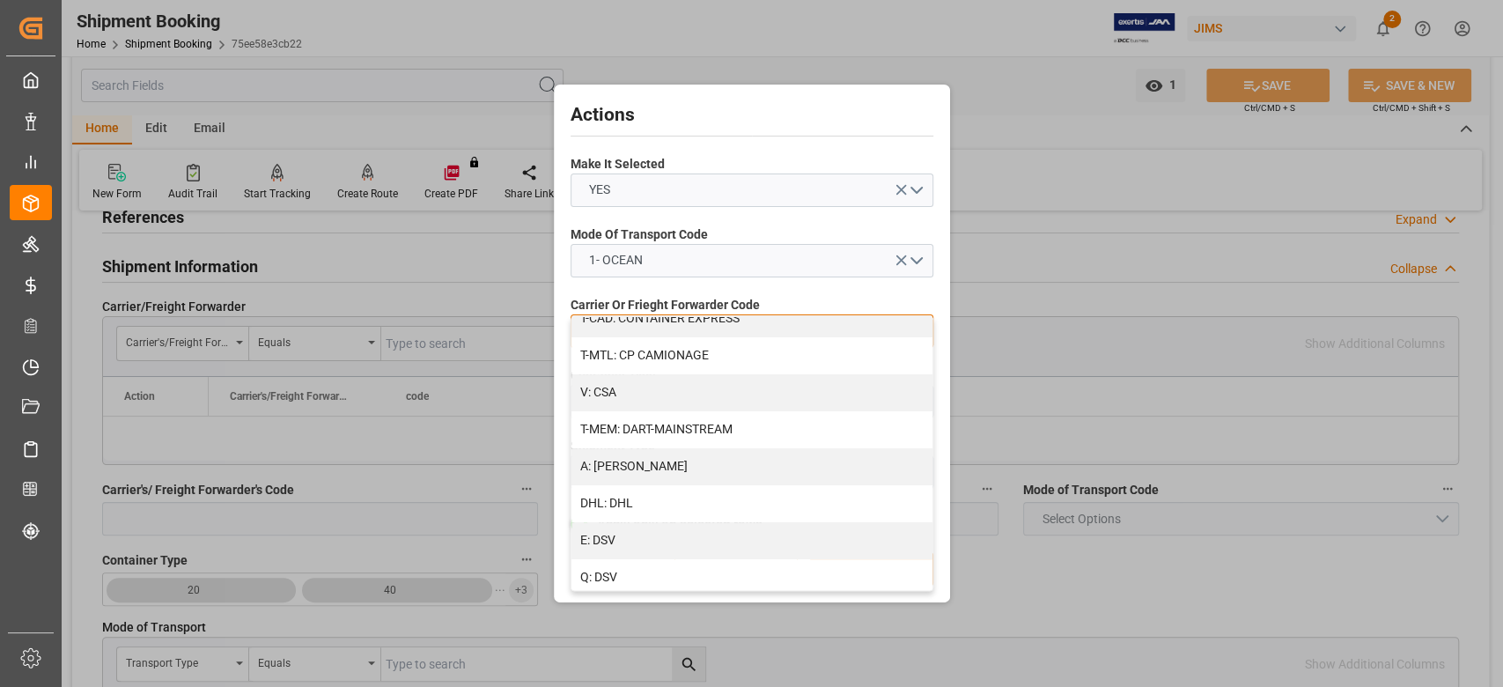
scroll to position [234, 0]
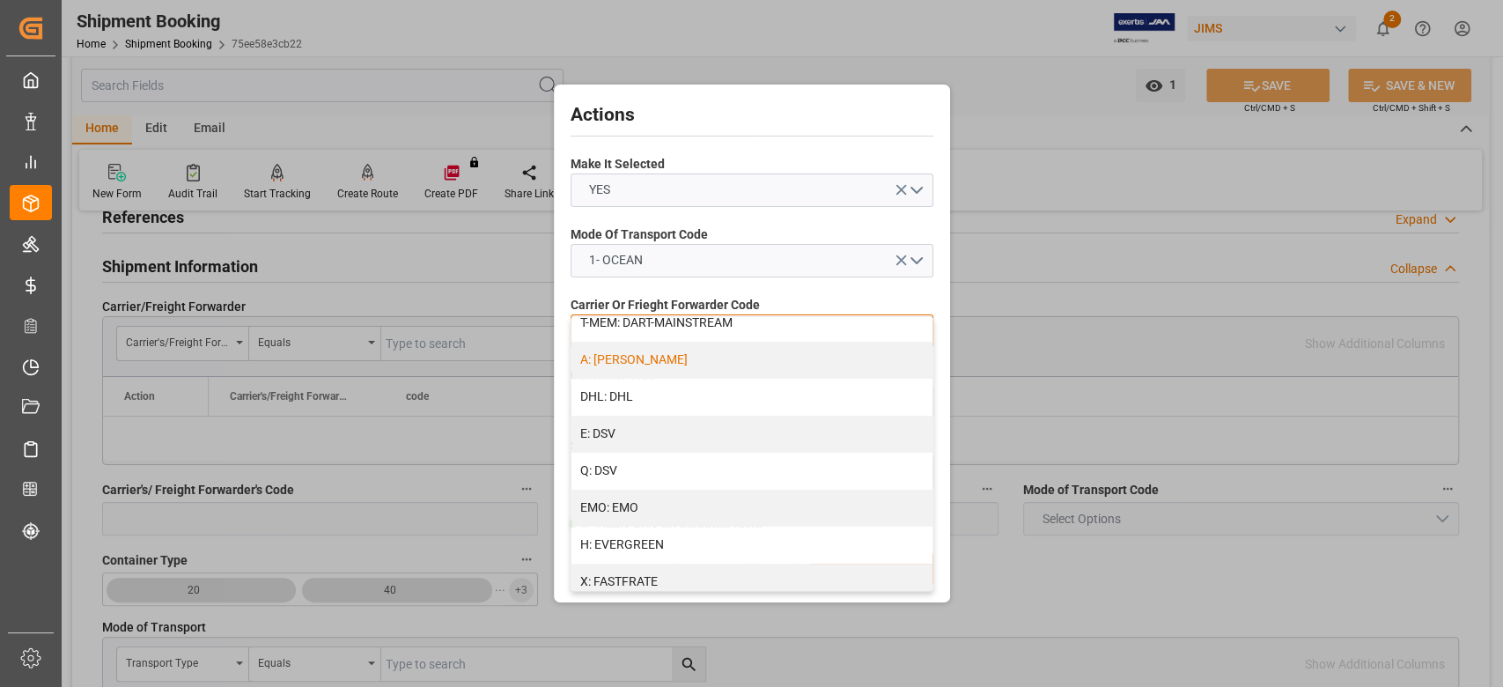
click at [622, 352] on div "A: DELMAR" at bounding box center [751, 360] width 361 height 37
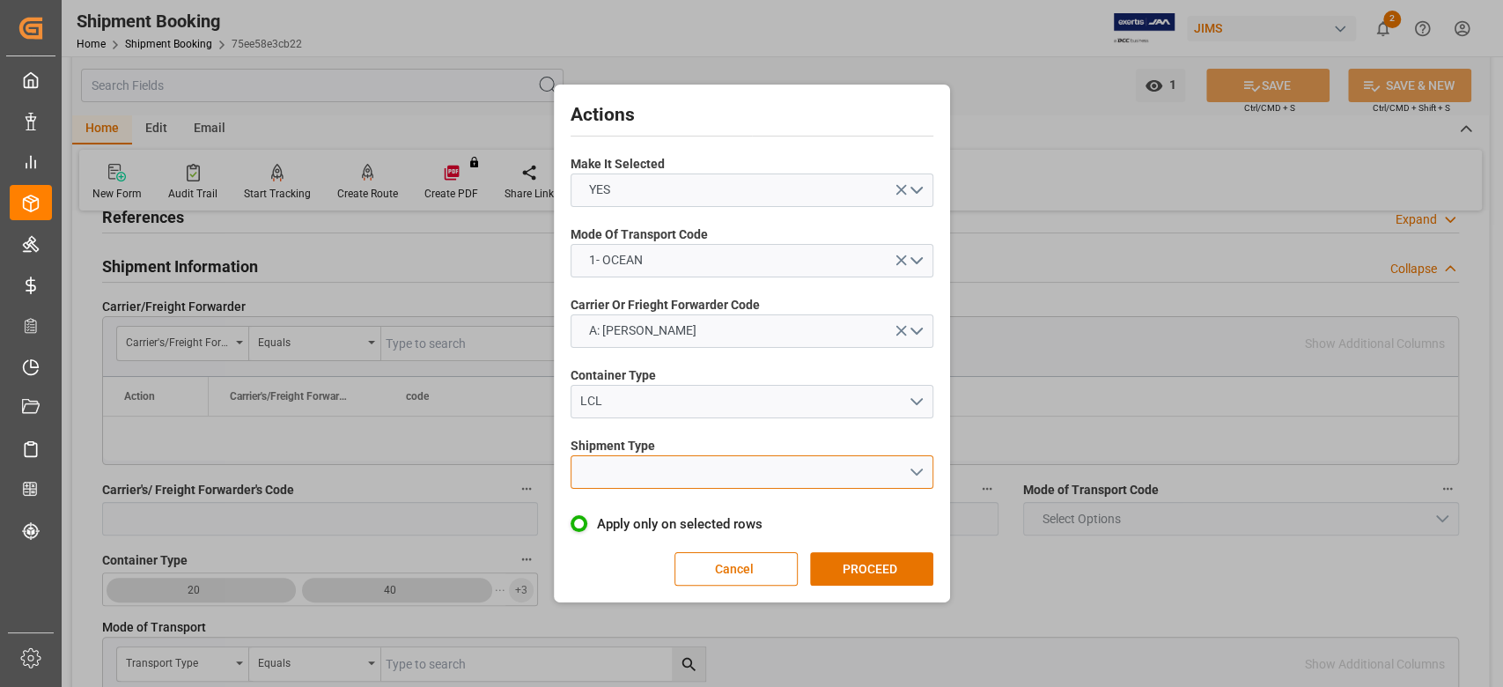
click at [627, 475] on button "open menu" at bounding box center [751, 471] width 363 height 33
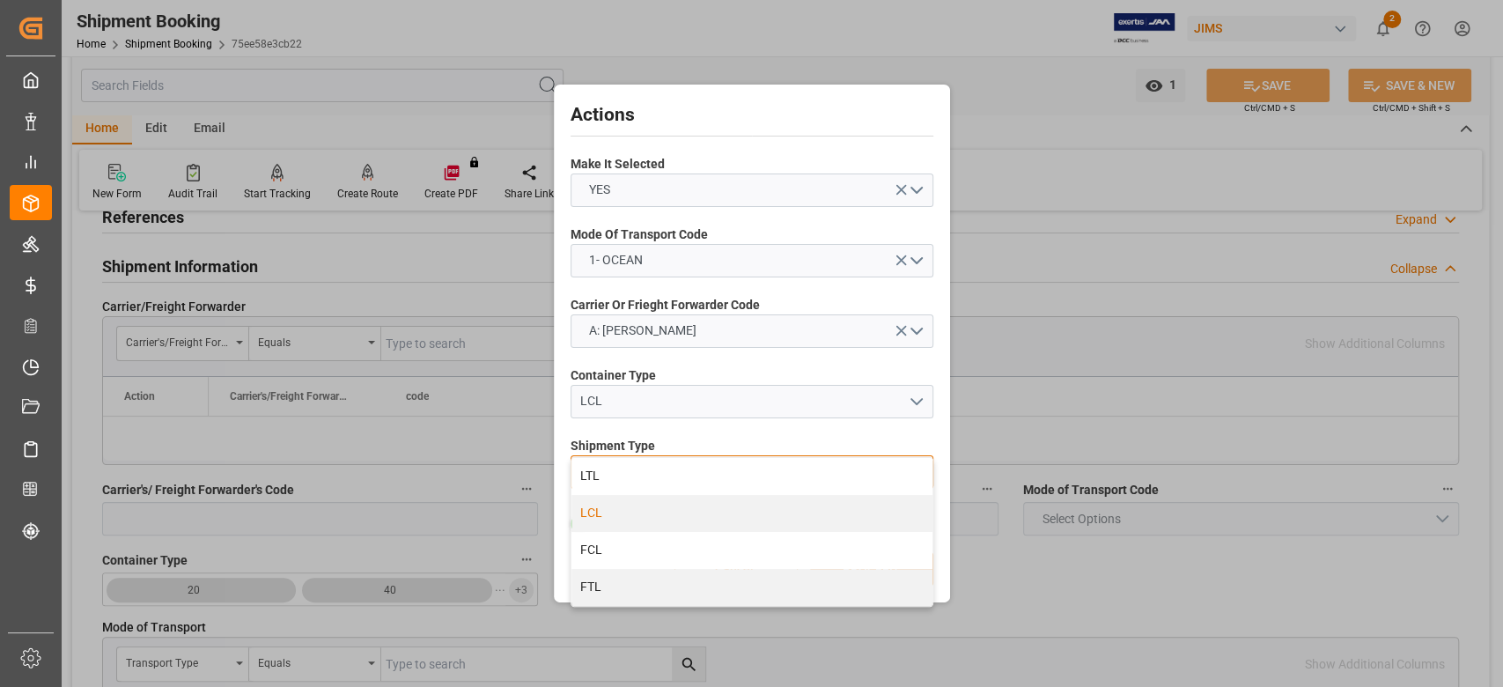
click at [631, 515] on div "LCL" at bounding box center [751, 513] width 361 height 37
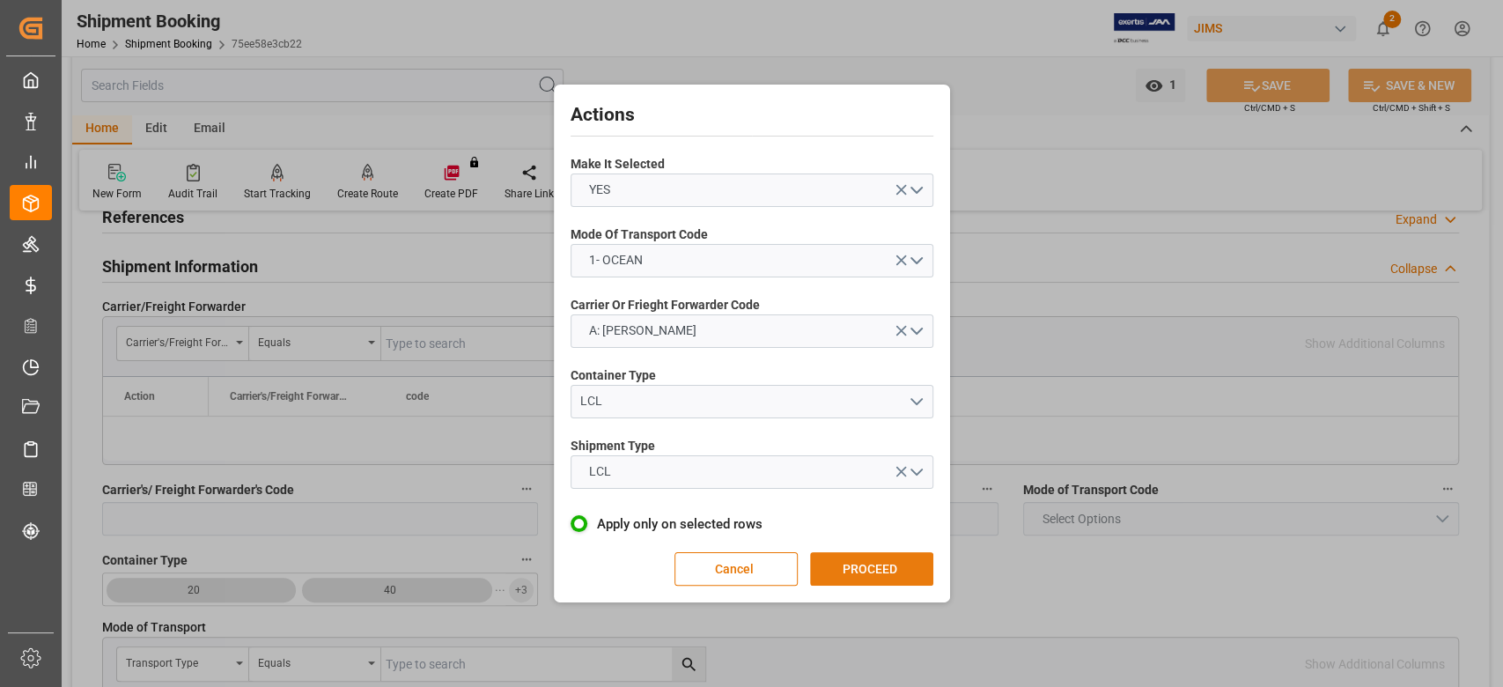
click at [843, 569] on button "PROCEED" at bounding box center [871, 568] width 123 height 33
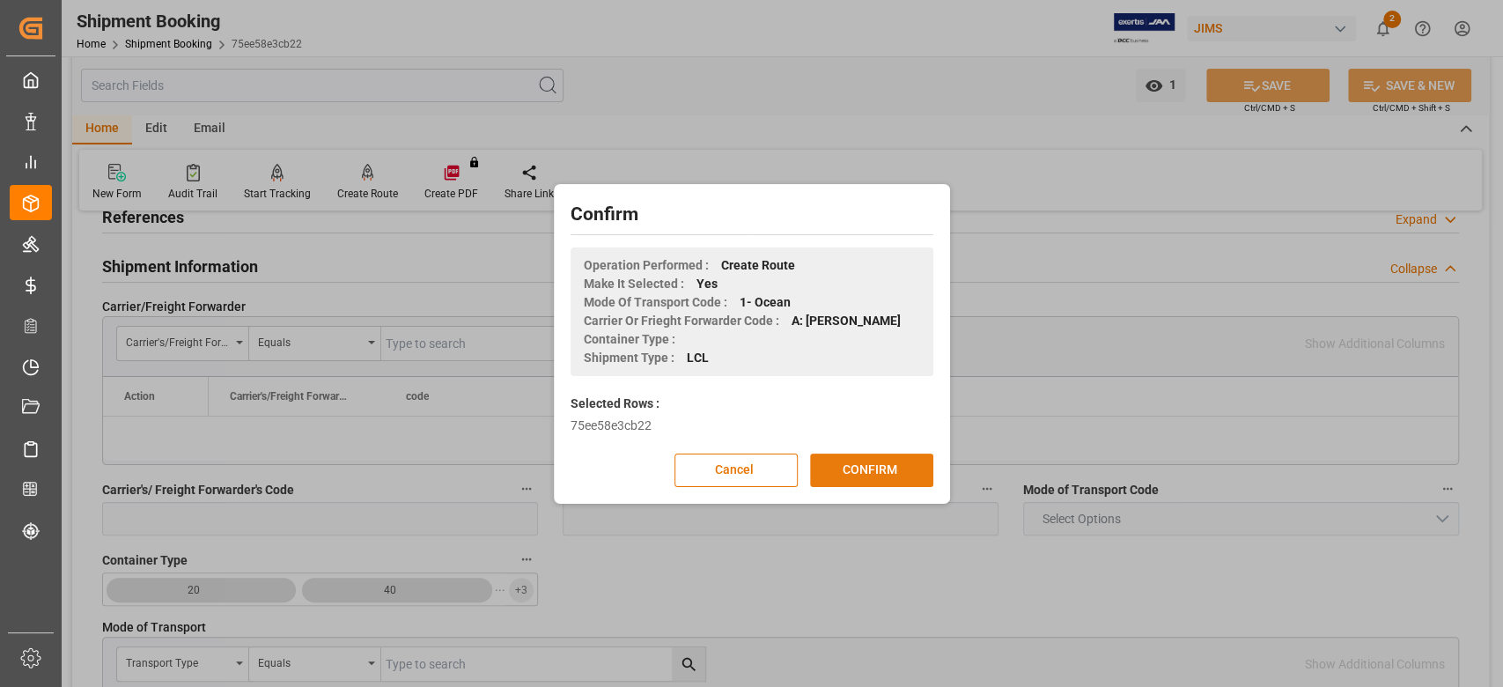
click at [884, 468] on button "CONFIRM" at bounding box center [871, 469] width 123 height 33
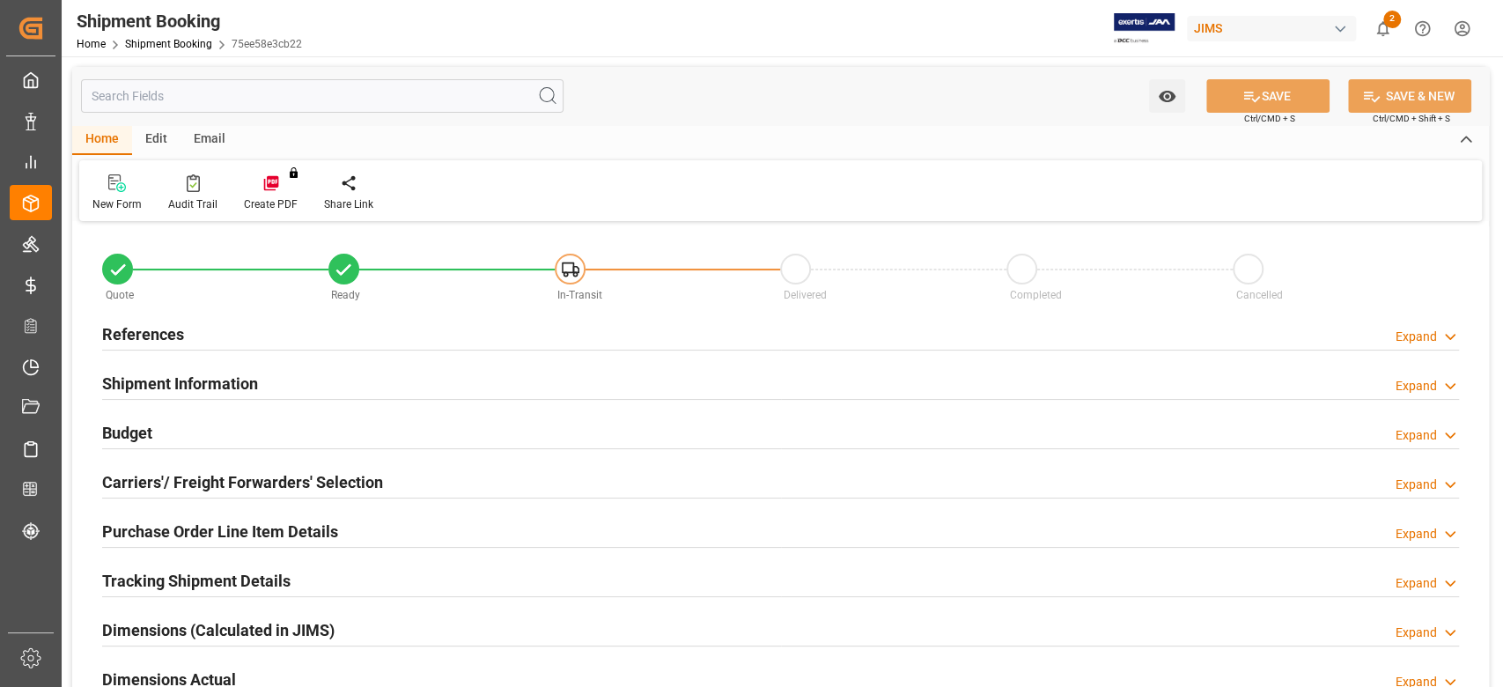
type input "0"
type input "[DATE]"
click at [150, 340] on h2 "References" at bounding box center [143, 334] width 82 height 24
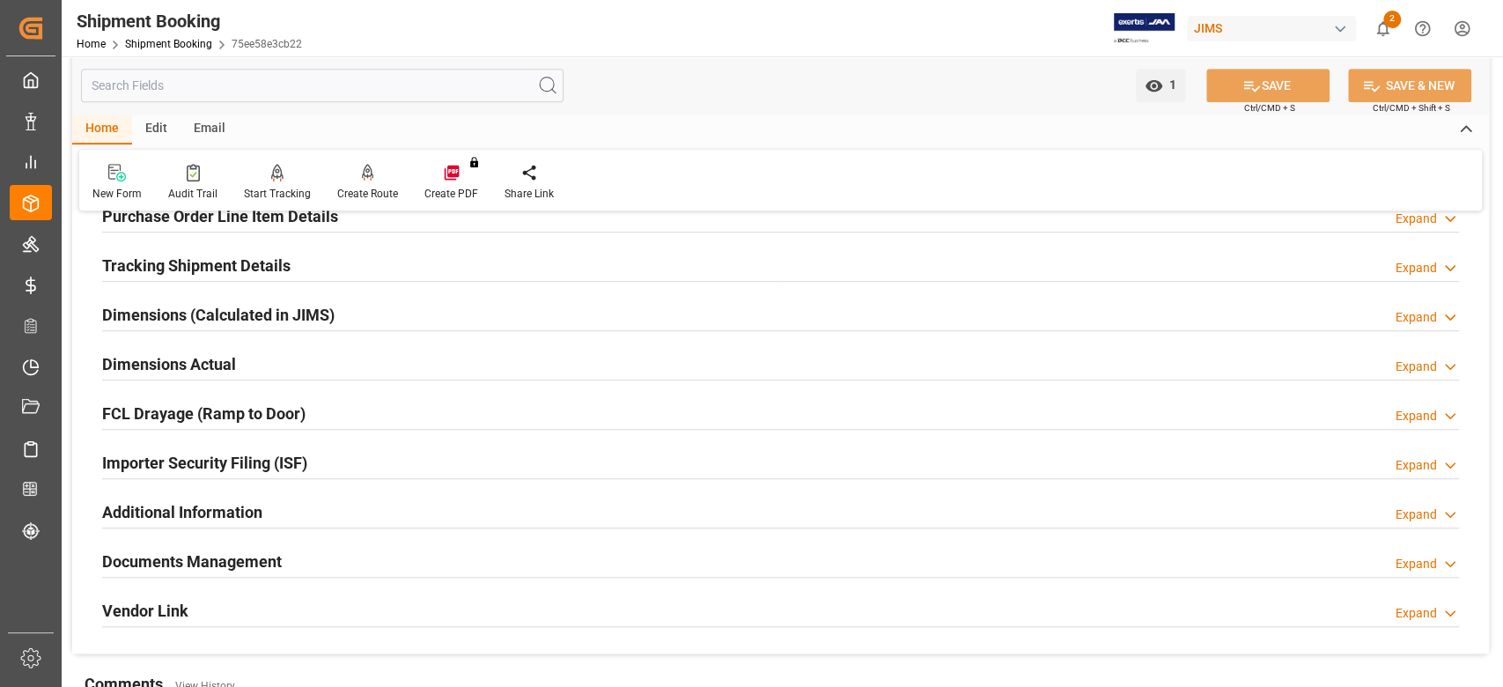
scroll to position [704, 0]
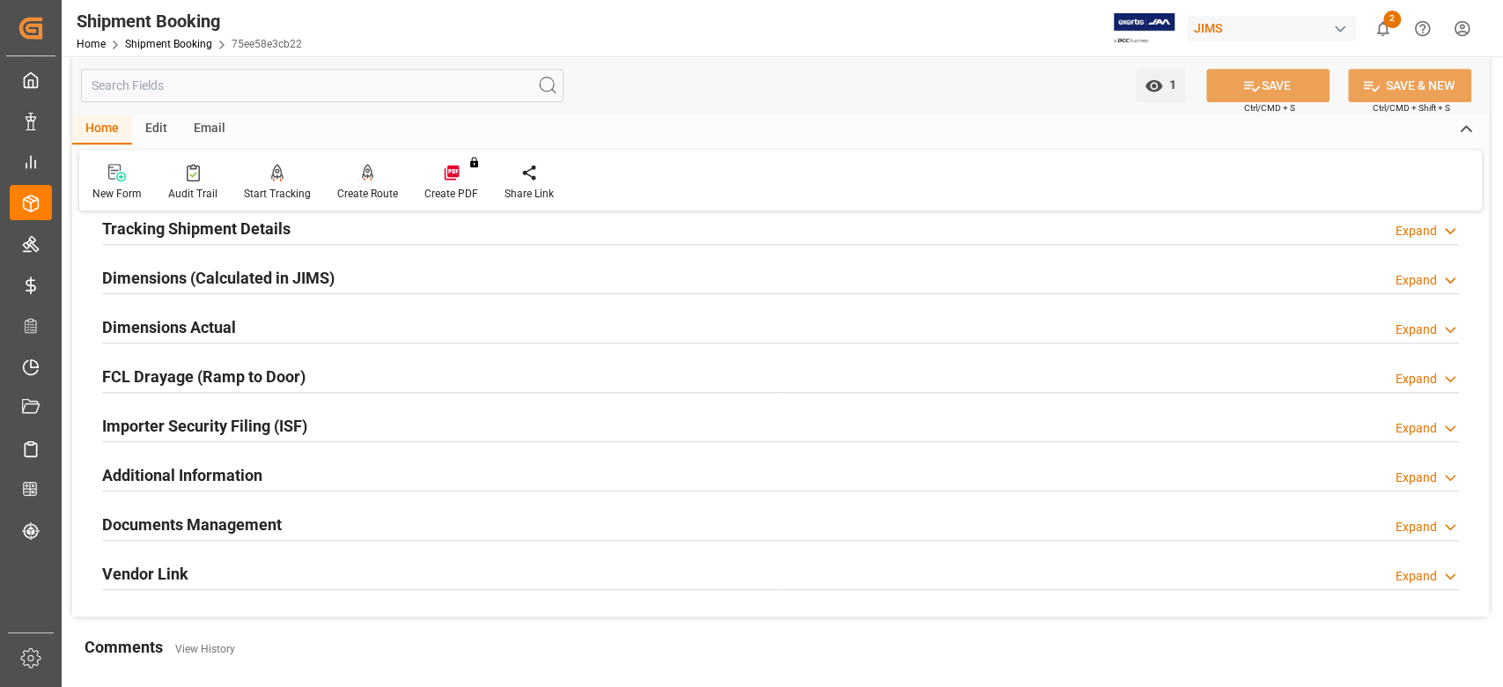
click at [164, 330] on h2 "Dimensions Actual" at bounding box center [169, 327] width 134 height 24
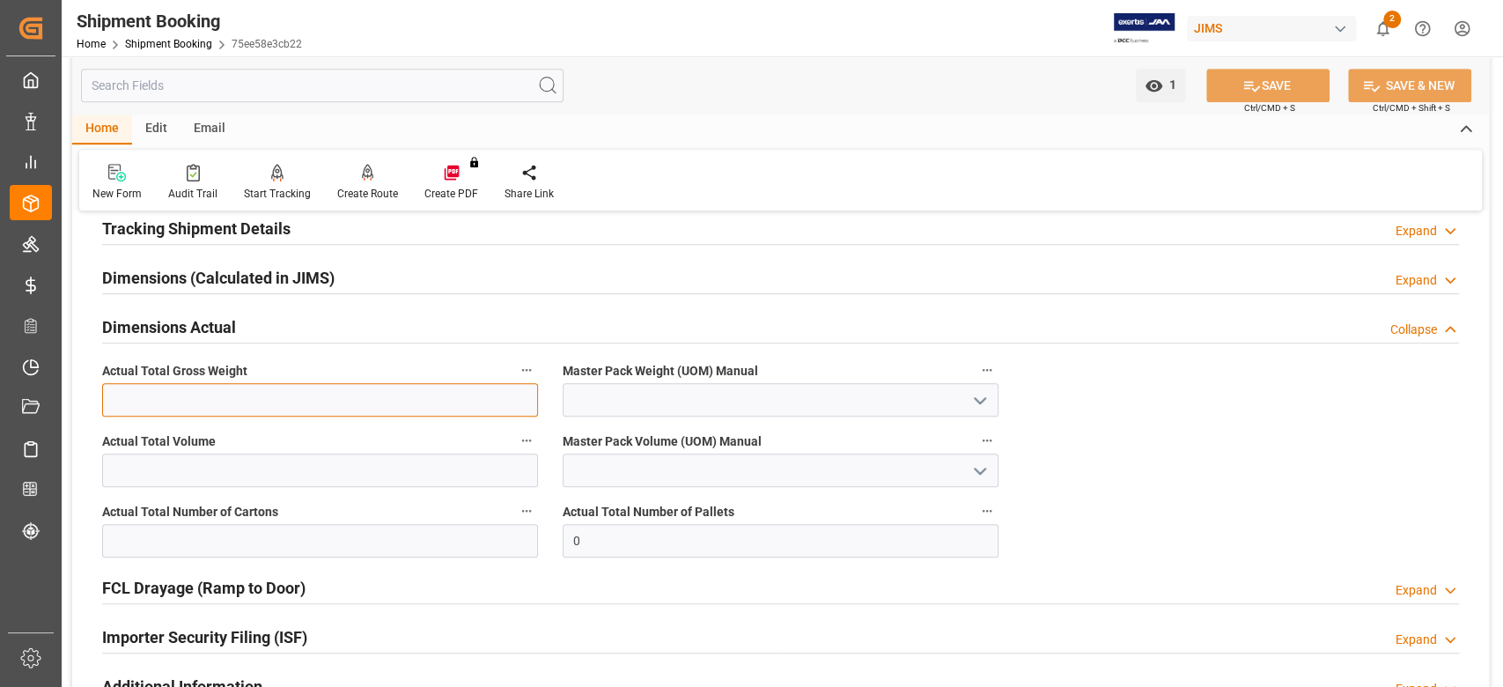
click at [170, 394] on input "text" at bounding box center [320, 399] width 436 height 33
type input "527.3"
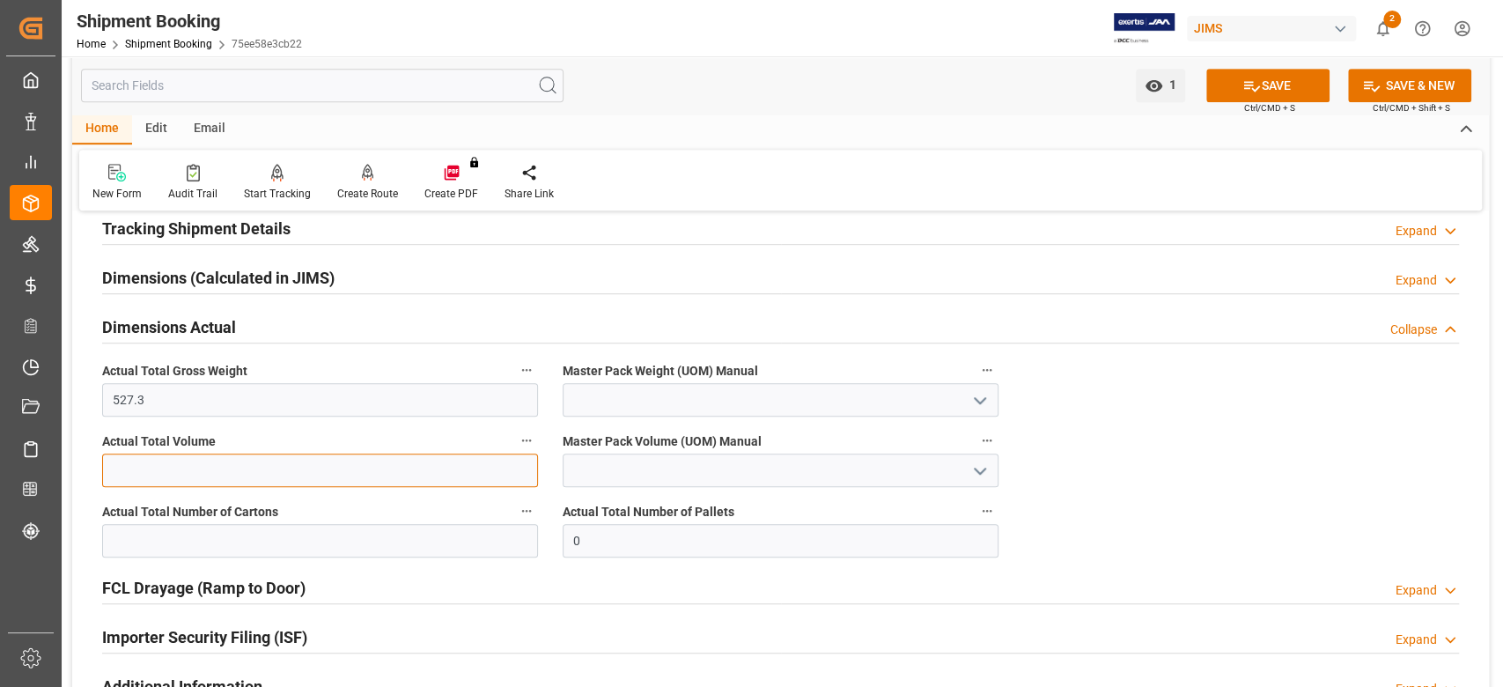
click at [170, 469] on input "text" at bounding box center [320, 469] width 436 height 33
type input "8.9"
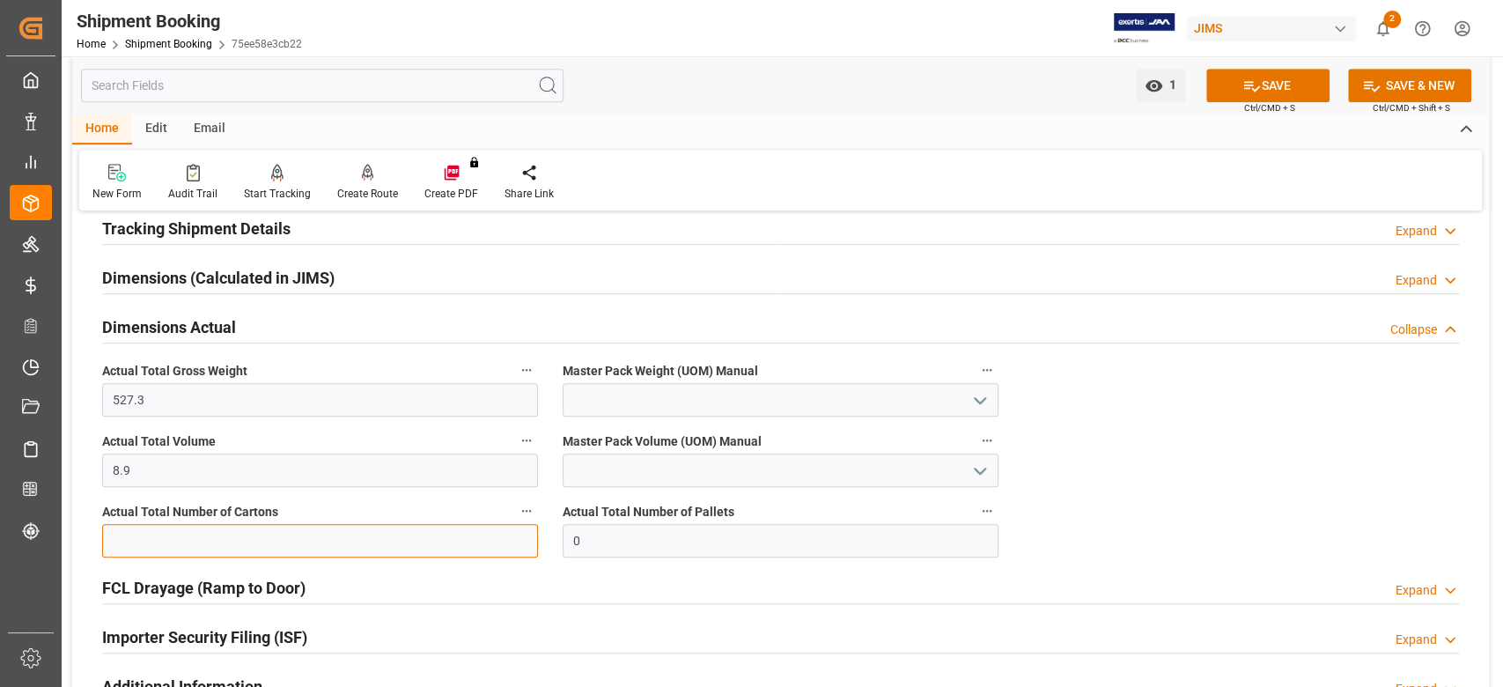
click at [139, 532] on input "text" at bounding box center [320, 540] width 436 height 33
type input "49"
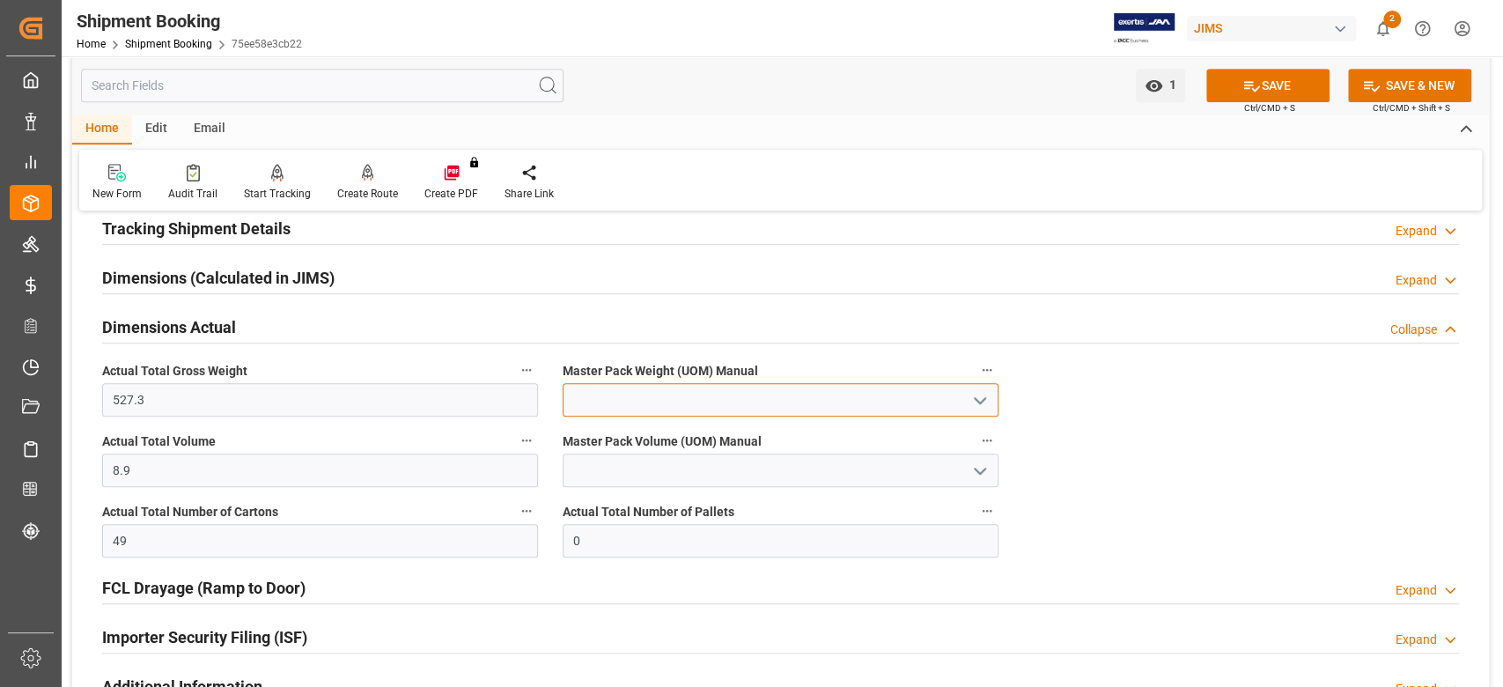
click at [596, 404] on input at bounding box center [781, 399] width 436 height 33
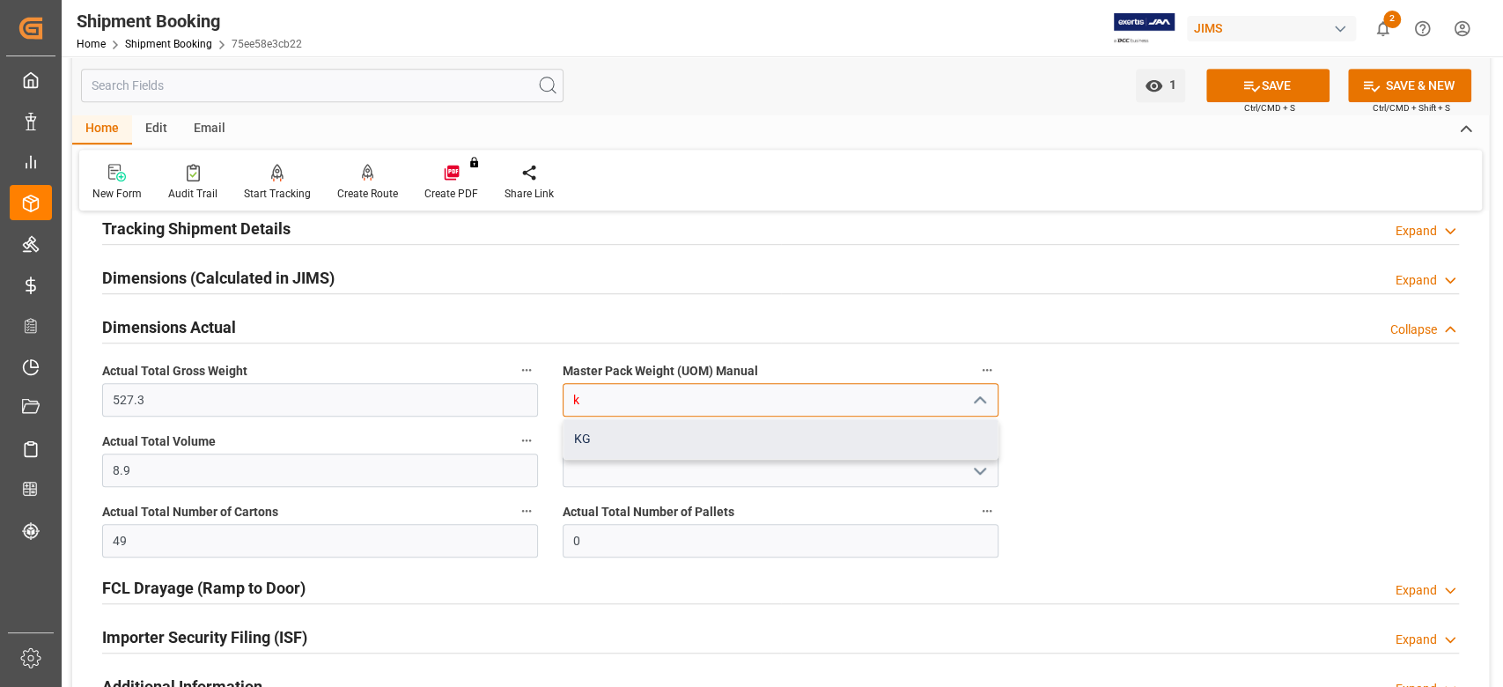
click at [596, 430] on div "KG" at bounding box center [780, 439] width 434 height 40
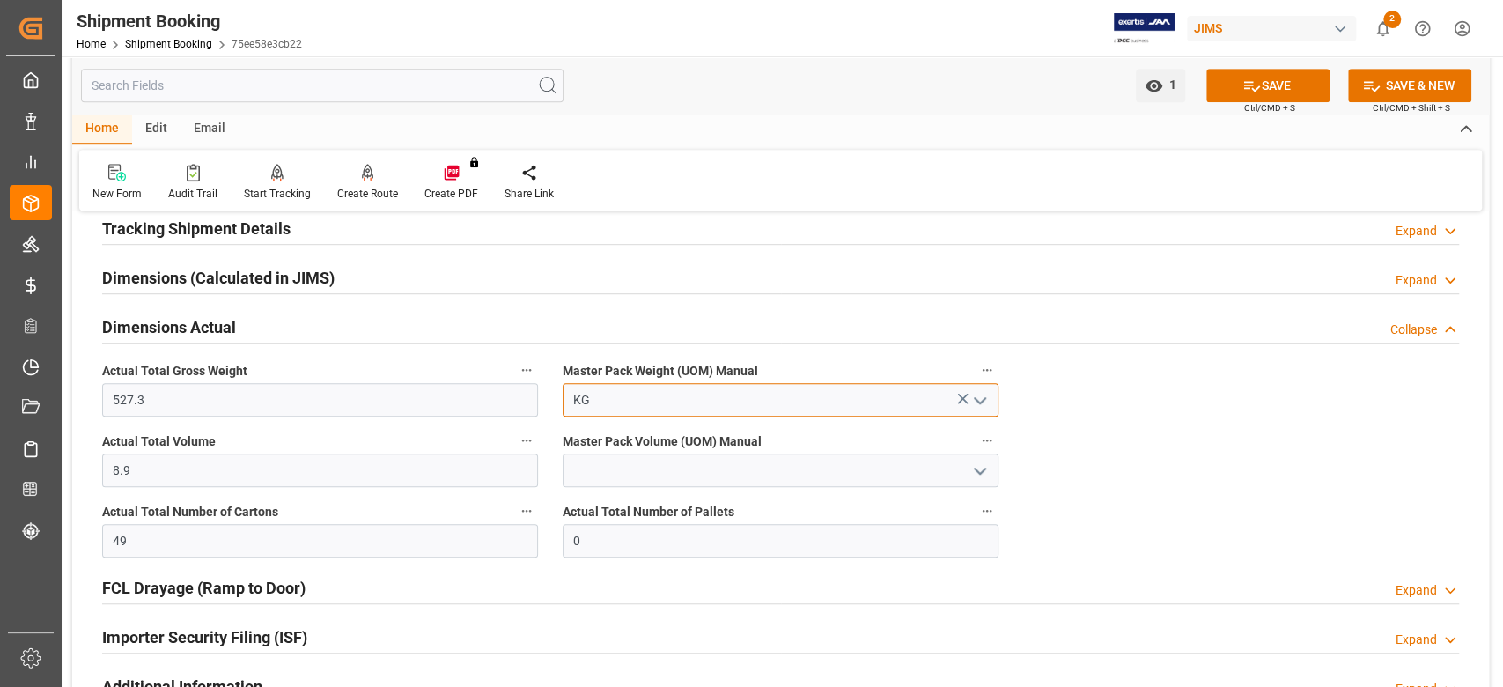
type input "KG"
click at [595, 466] on input at bounding box center [781, 469] width 436 height 33
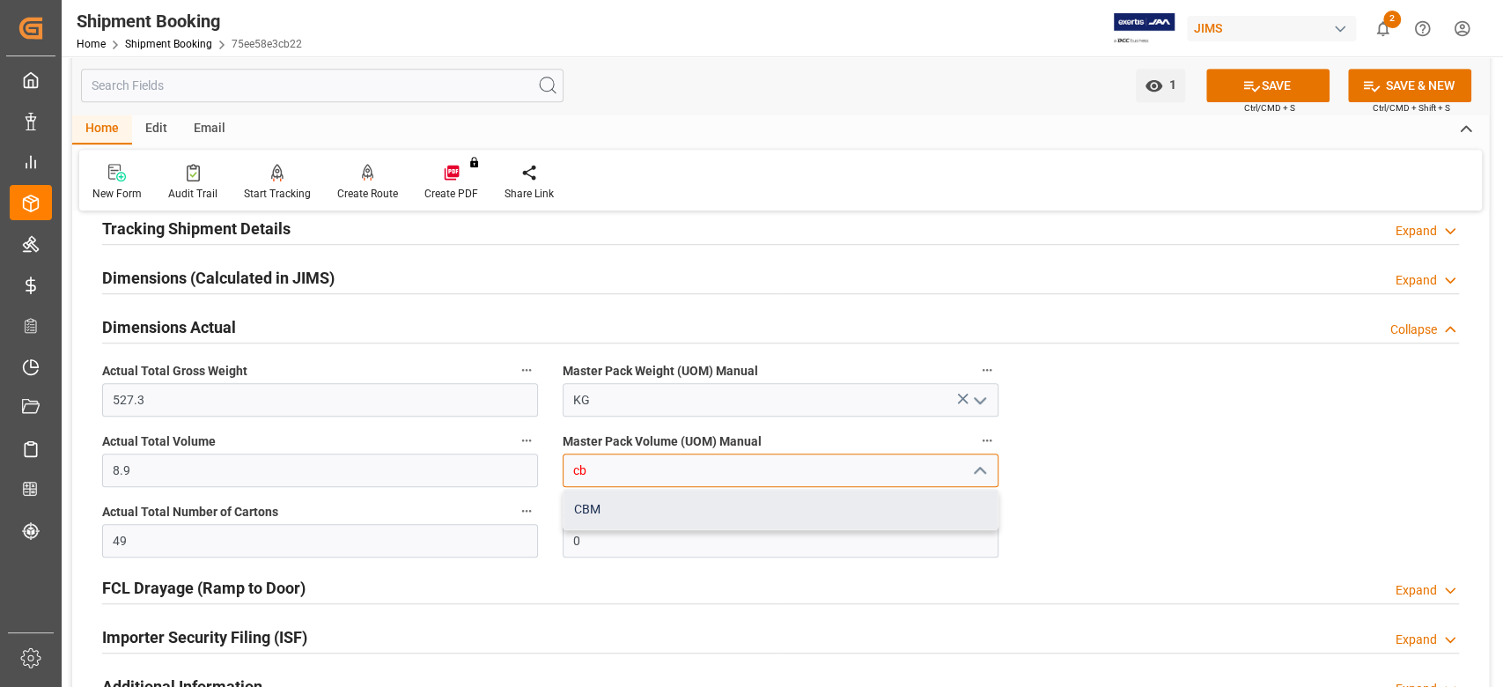
click at [603, 504] on div "CBM" at bounding box center [780, 509] width 434 height 40
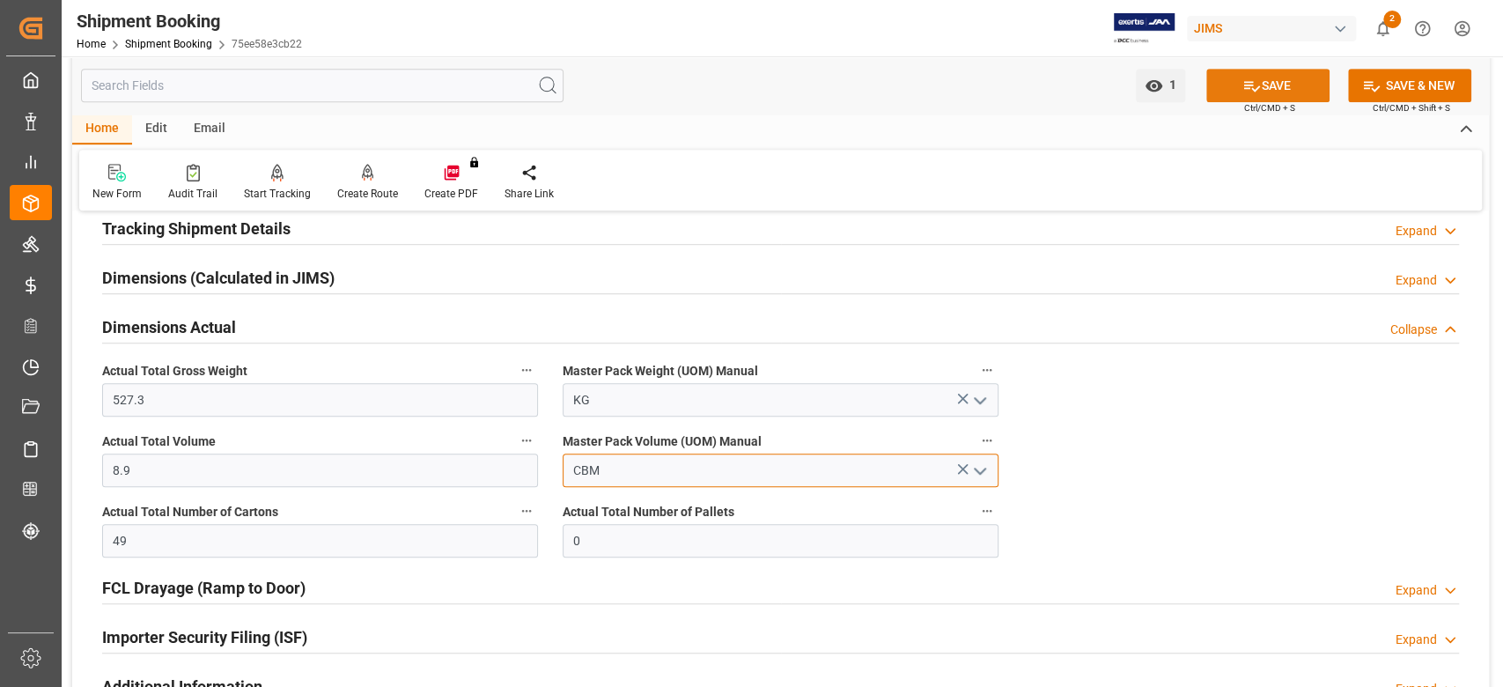
type input "CBM"
click at [1220, 89] on button "SAVE" at bounding box center [1267, 85] width 123 height 33
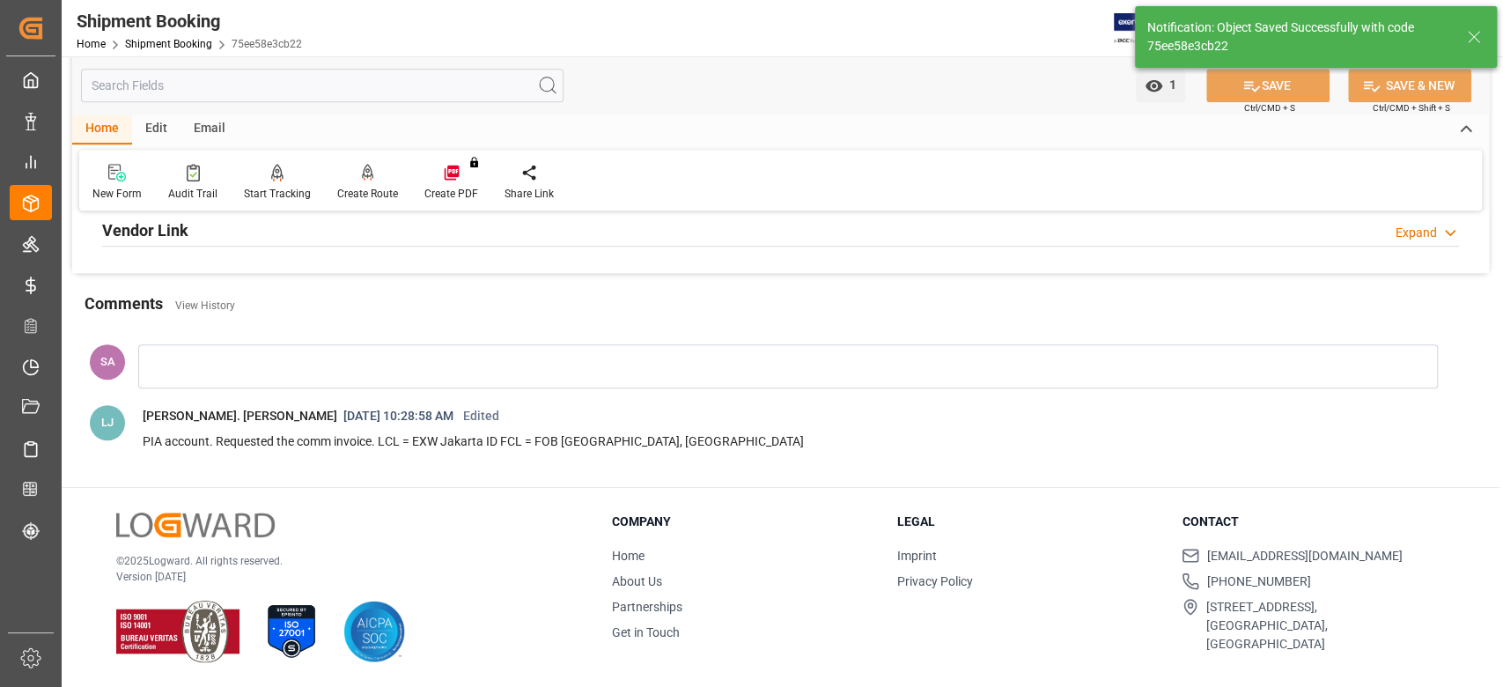
scroll to position [352, 0]
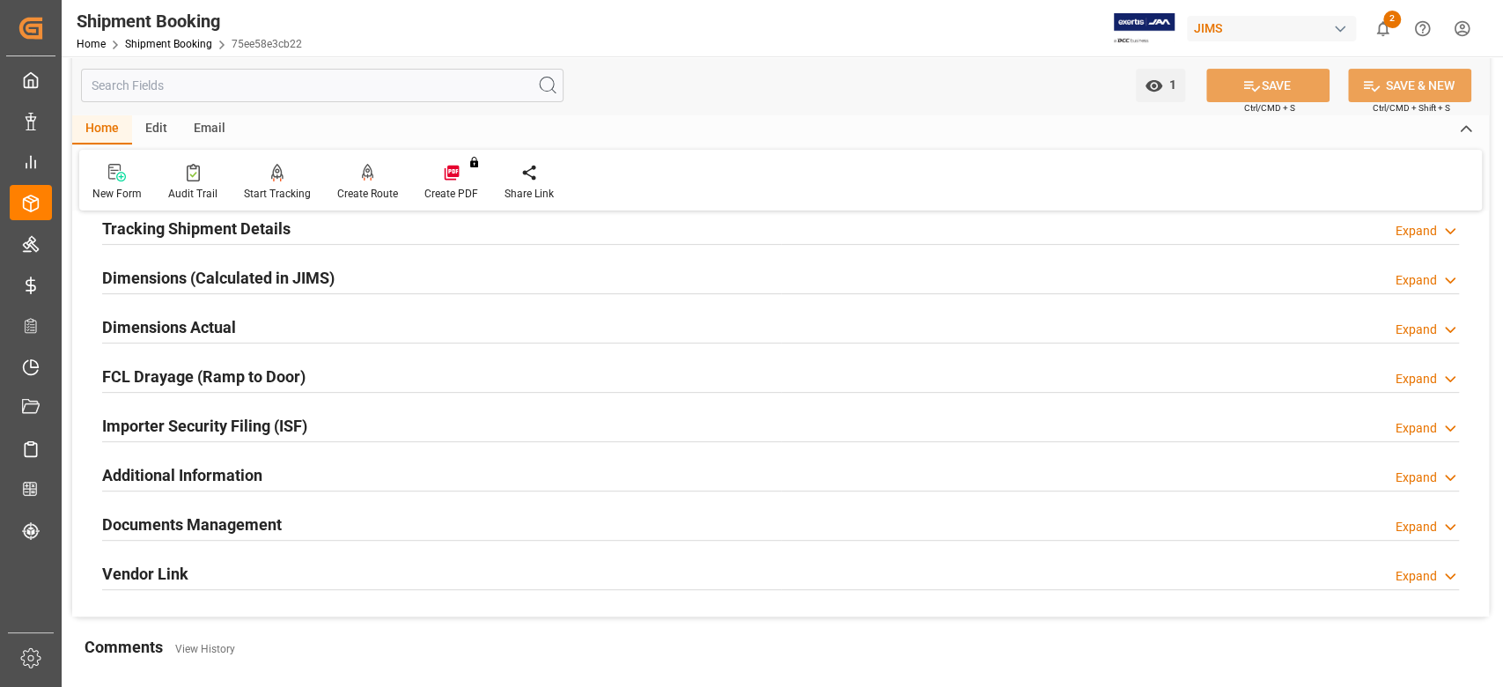
click at [210, 327] on h2 "Dimensions Actual" at bounding box center [169, 327] width 134 height 24
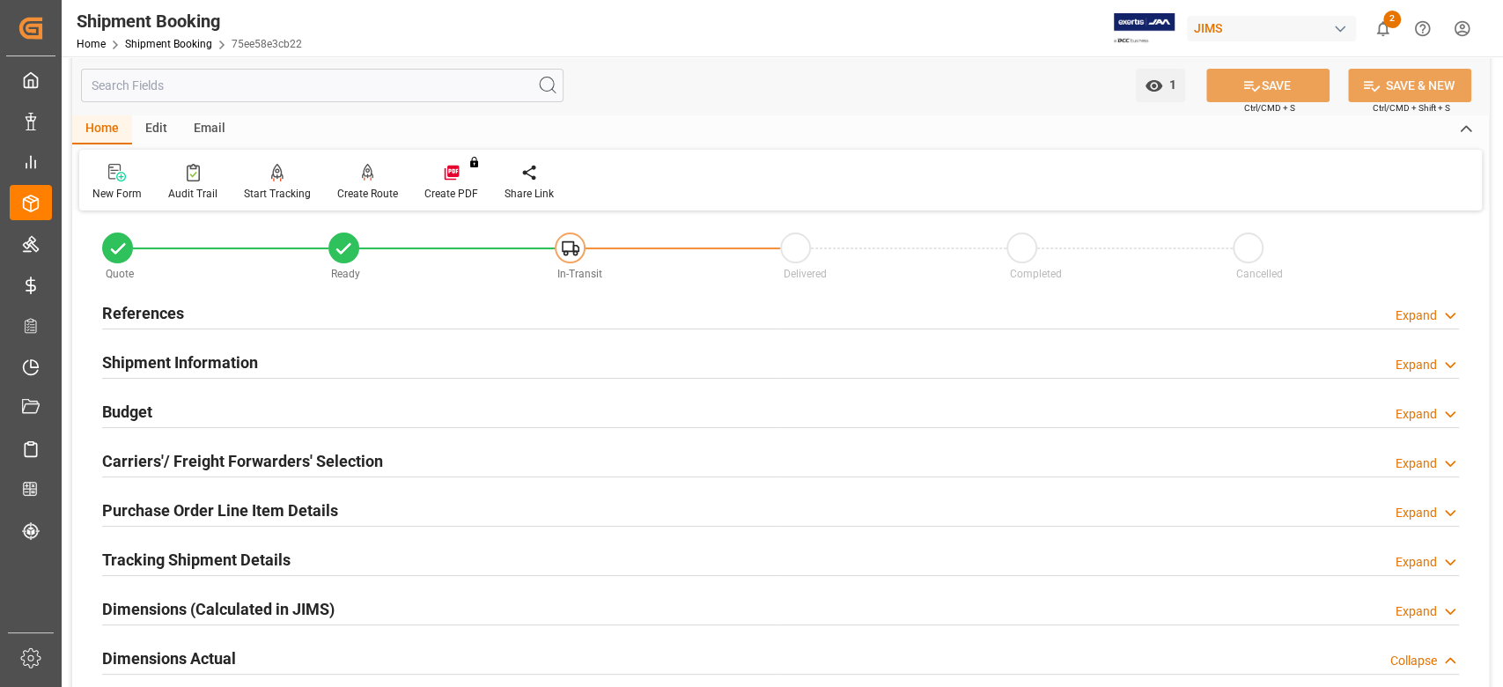
scroll to position [0, 0]
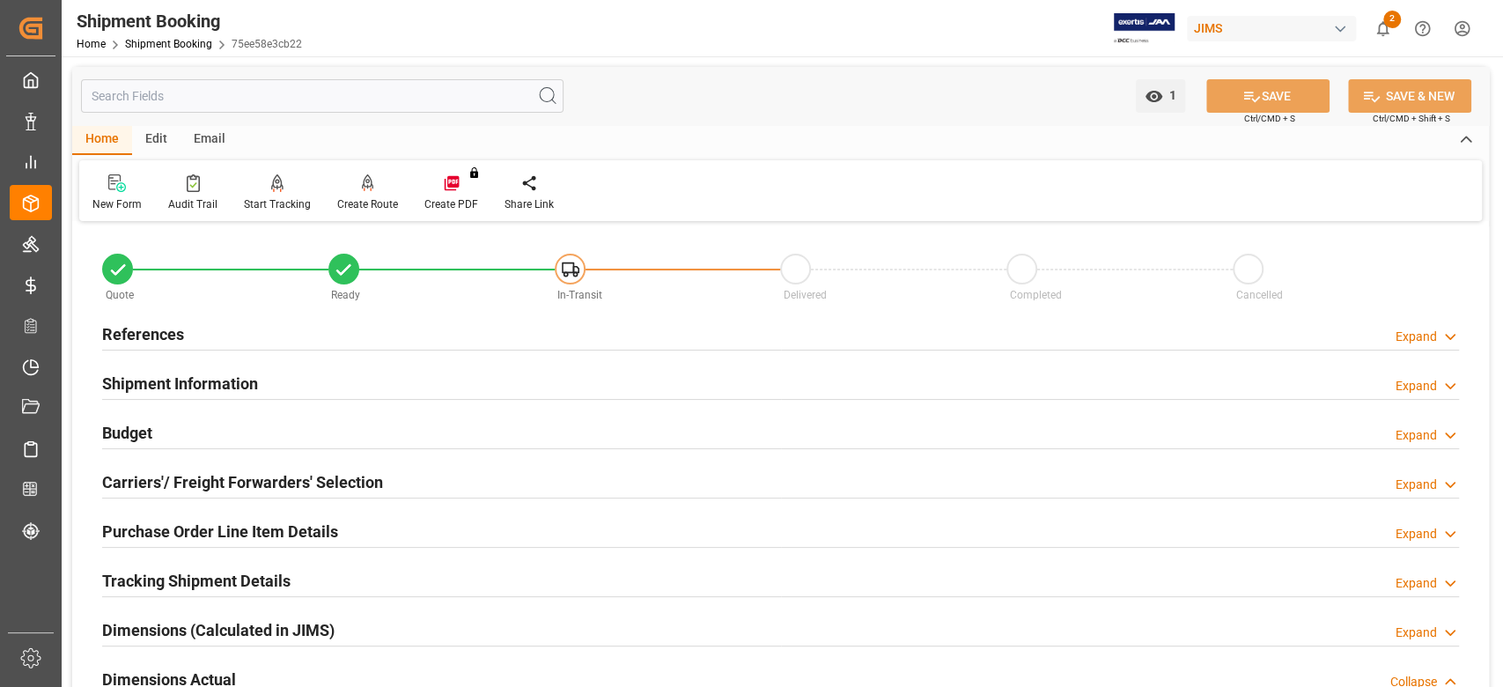
click at [155, 427] on div "Budget Expand" at bounding box center [780, 431] width 1357 height 33
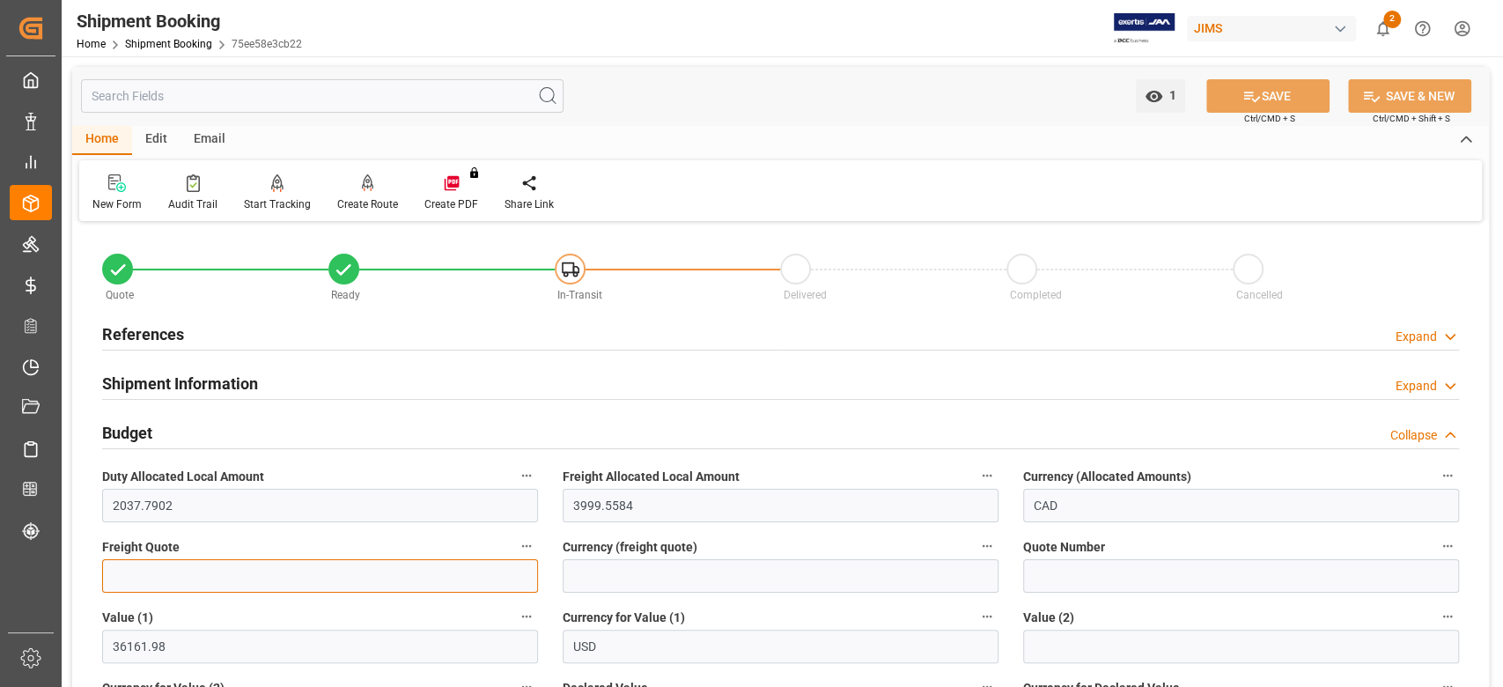
click at [169, 570] on input "text" at bounding box center [320, 575] width 436 height 33
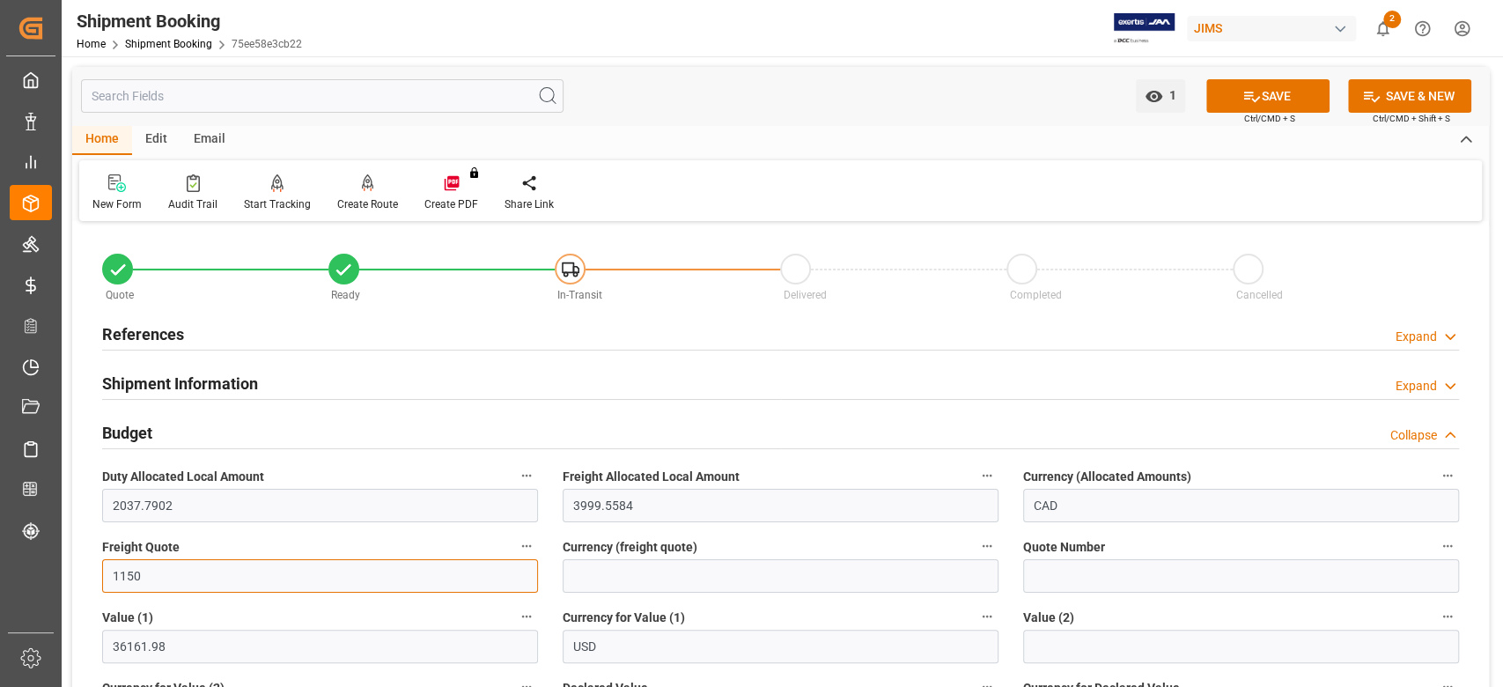
type input "1150"
click at [594, 576] on input at bounding box center [781, 575] width 436 height 33
type input "USD"
click at [1245, 104] on icon at bounding box center [1251, 96] width 18 height 18
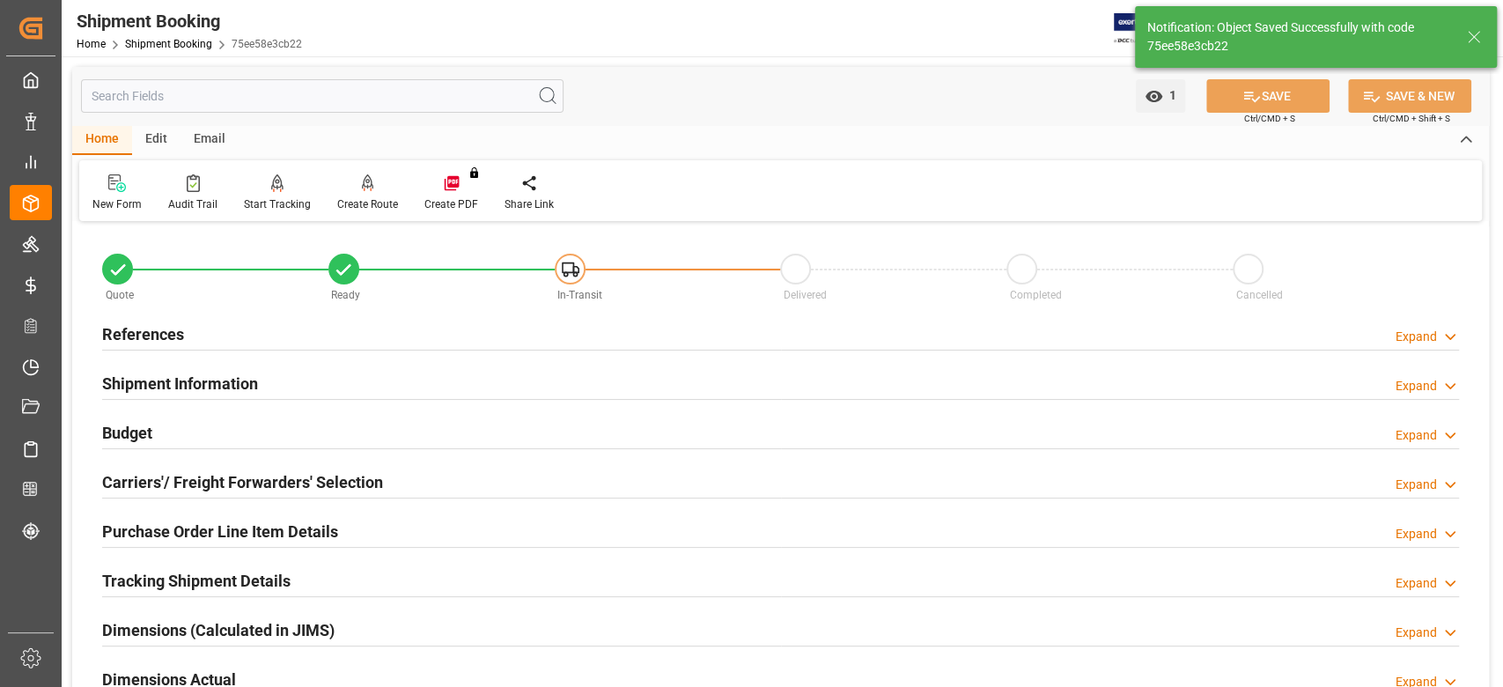
scroll to position [117, 0]
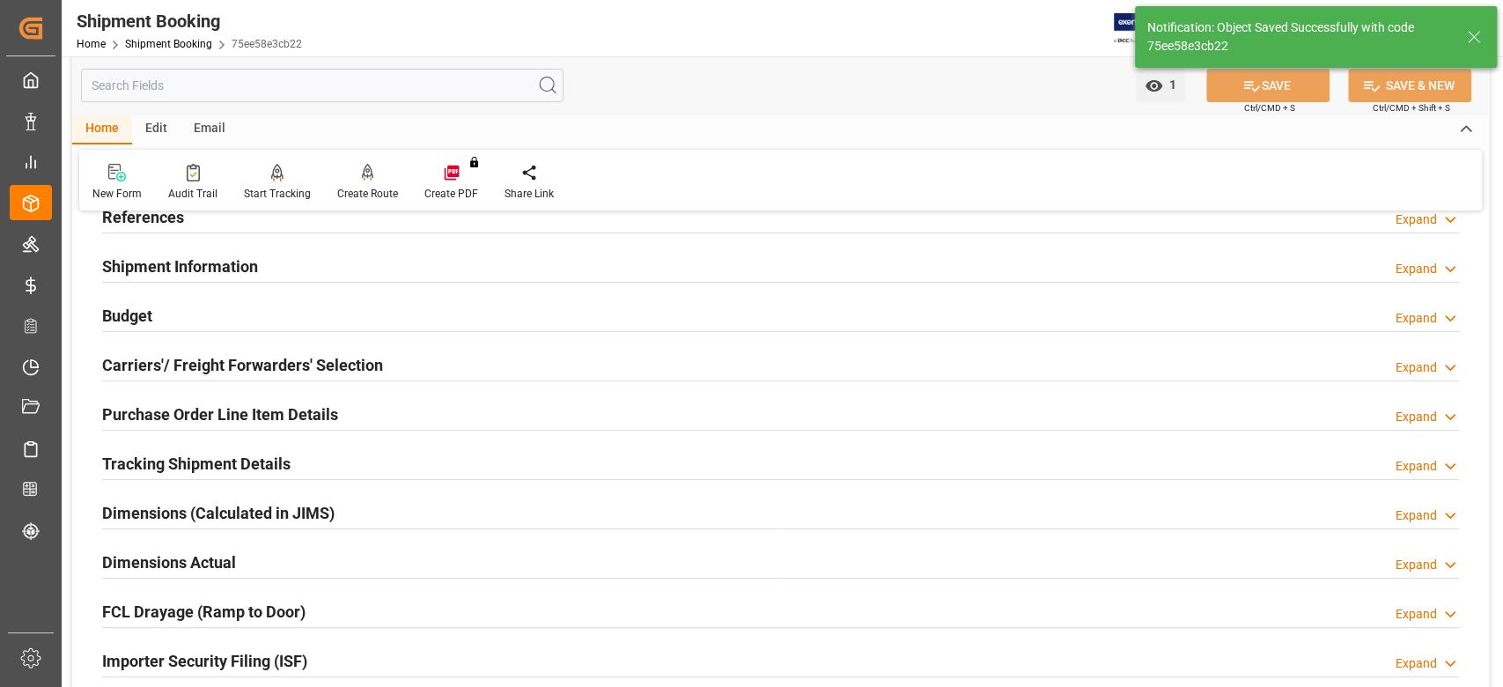
click at [190, 465] on h2 "Tracking Shipment Details" at bounding box center [196, 464] width 188 height 24
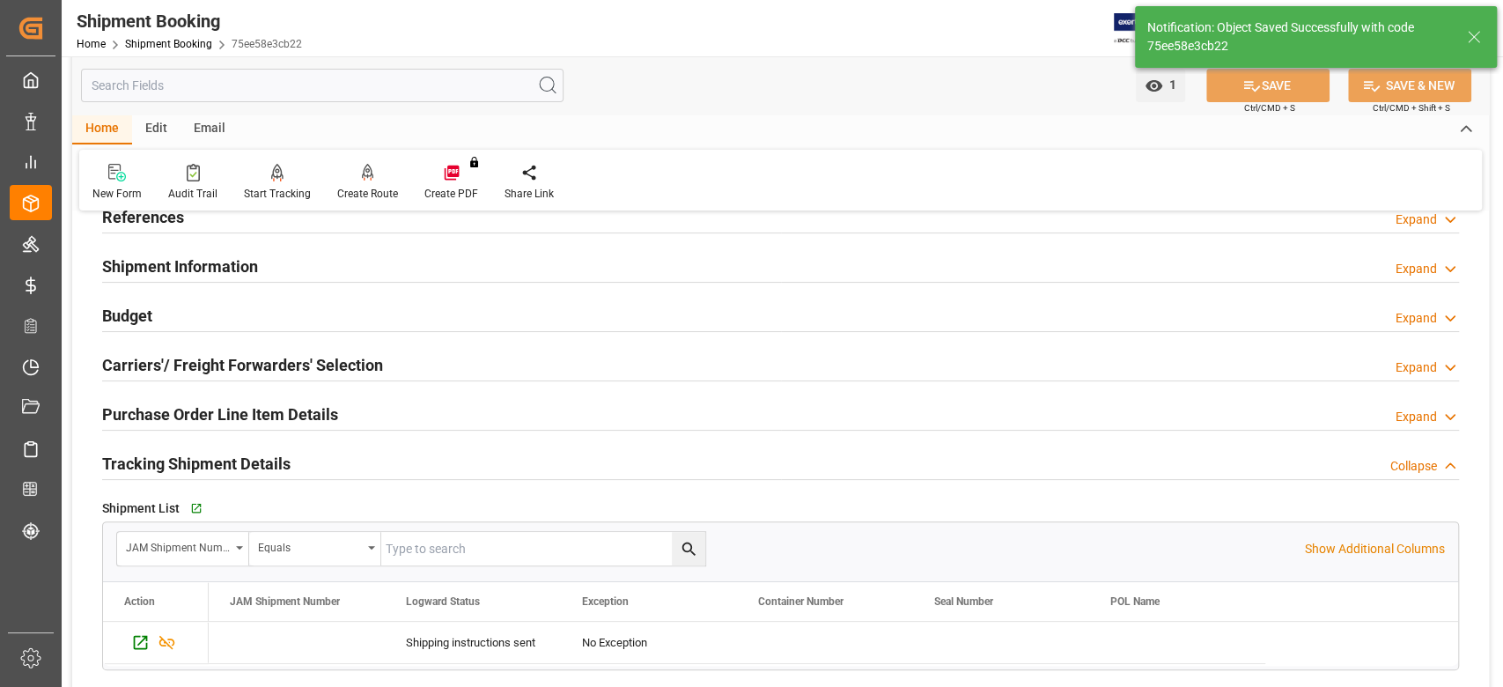
scroll to position [352, 0]
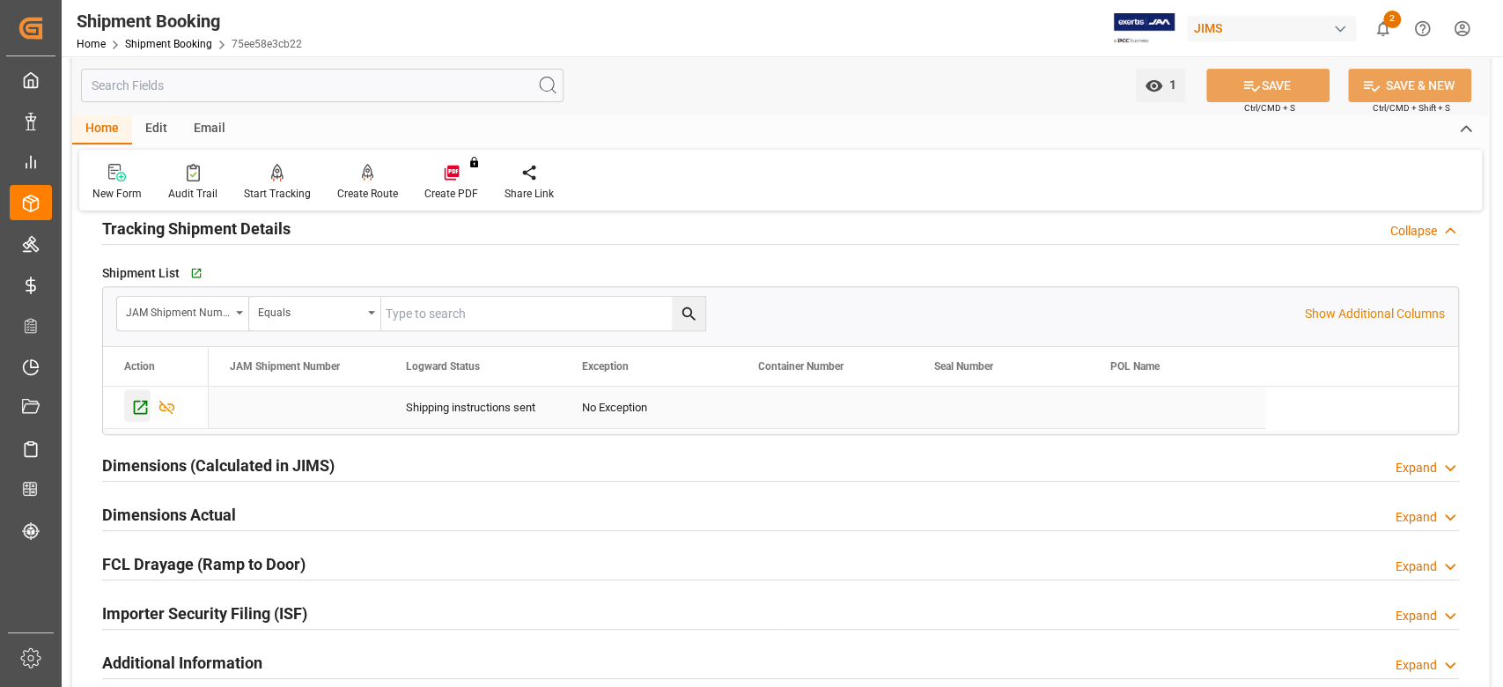
click at [143, 408] on icon "Press SPACE to select this row." at bounding box center [140, 407] width 18 height 18
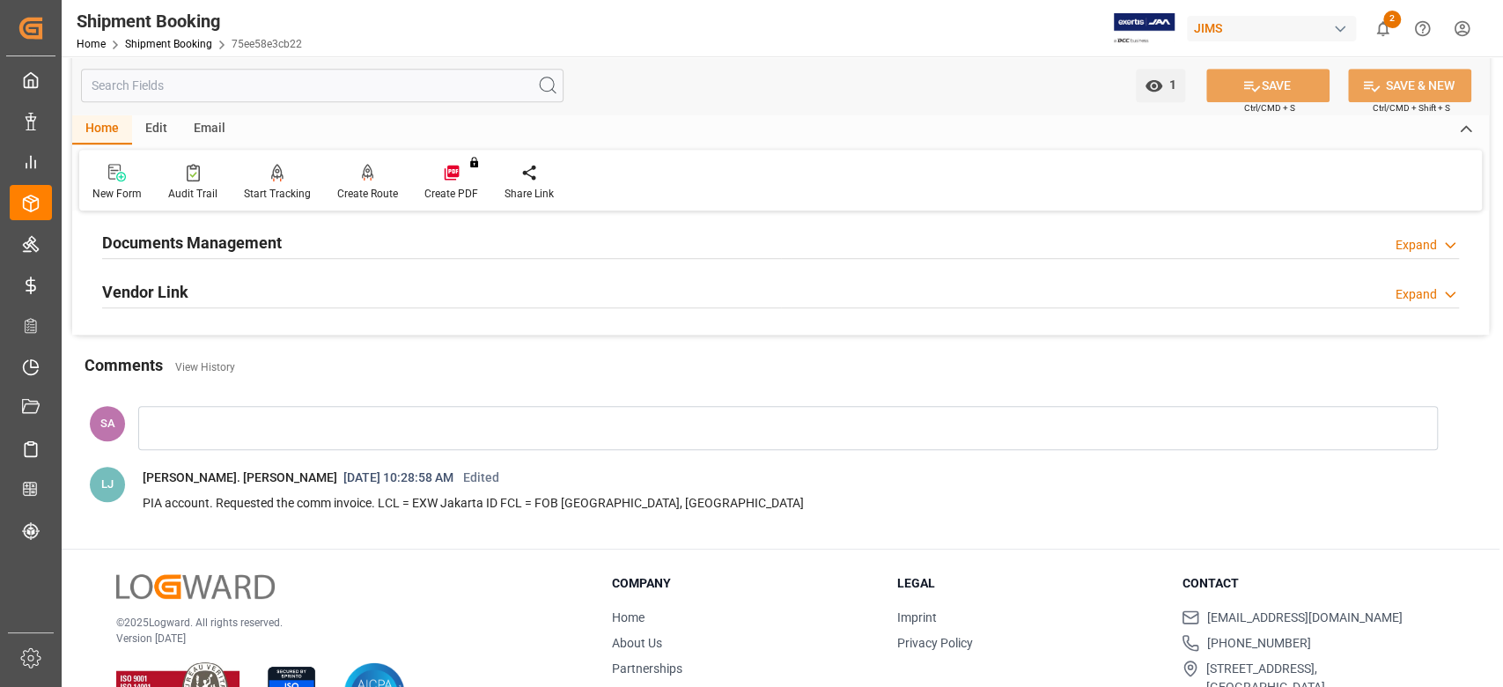
scroll to position [704, 0]
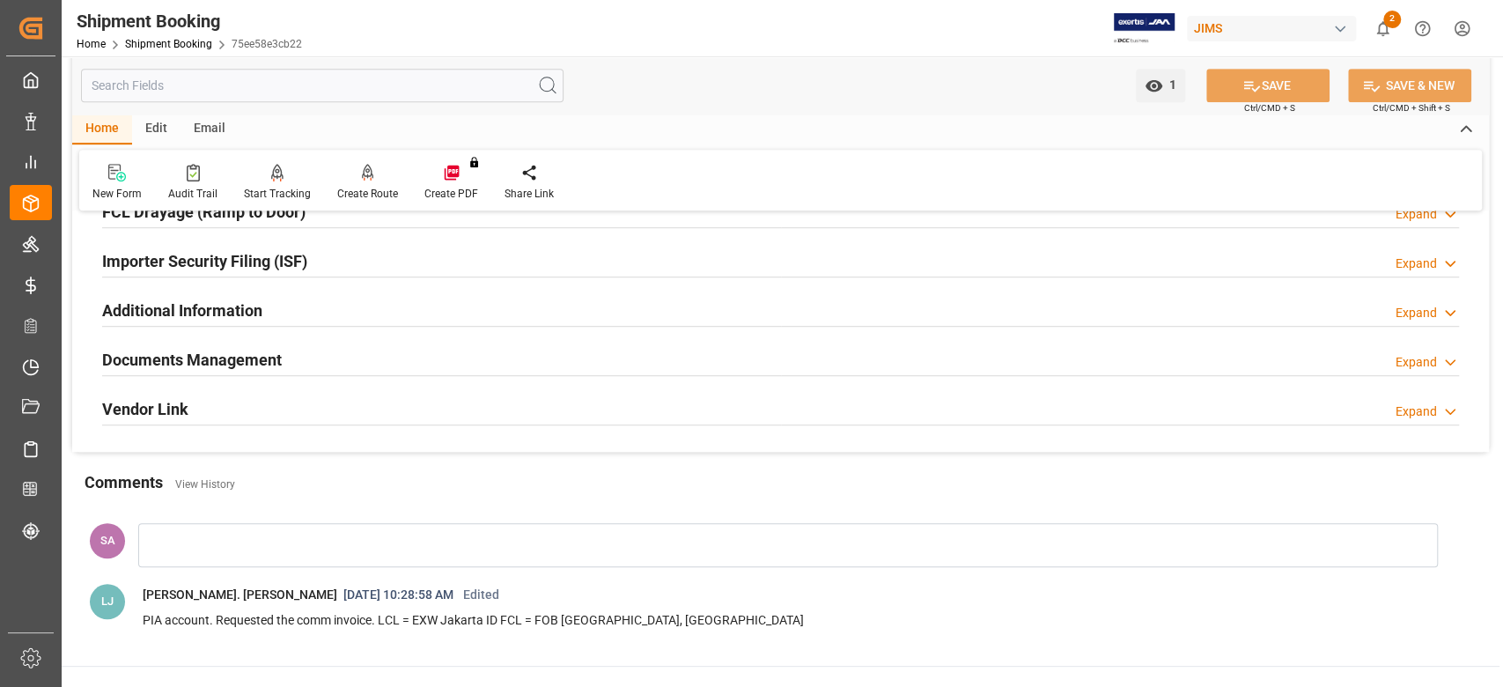
click at [265, 361] on h2 "Documents Management" at bounding box center [192, 360] width 180 height 24
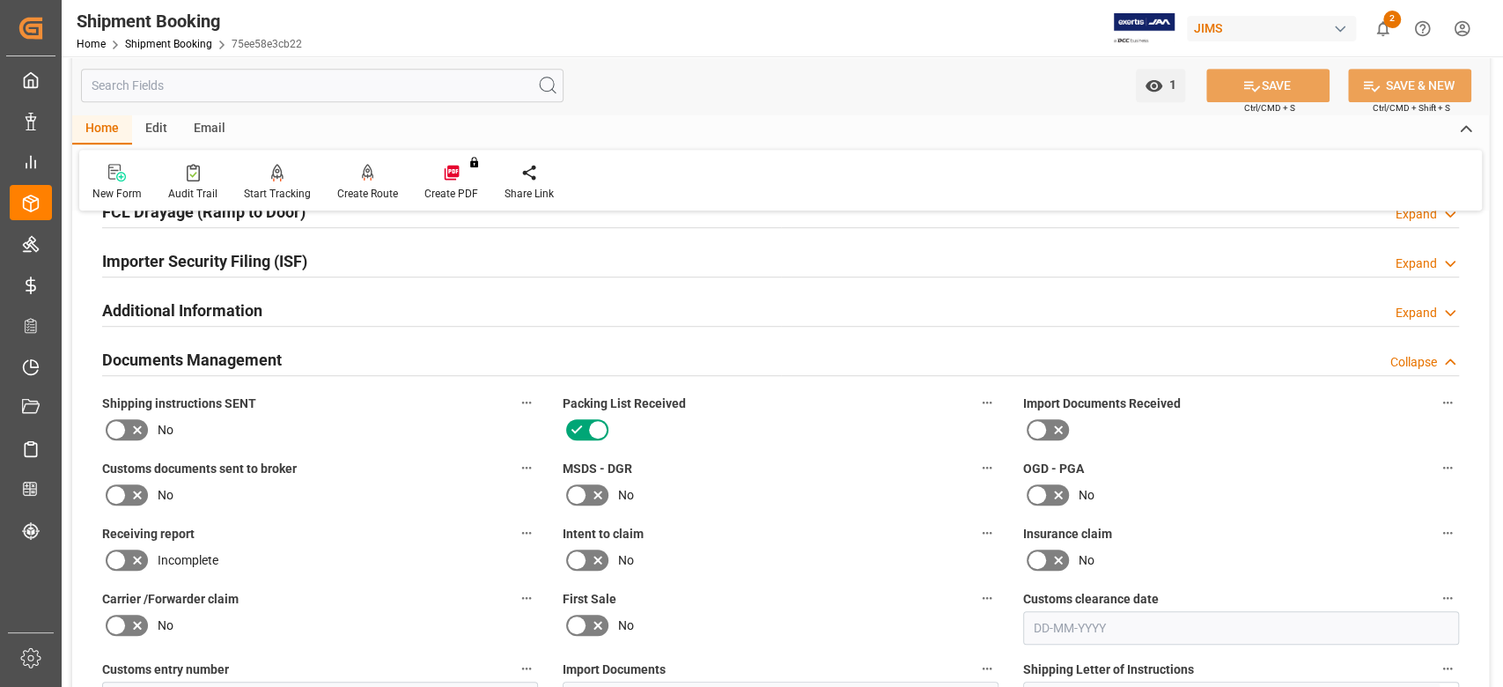
click at [265, 361] on h2 "Documents Management" at bounding box center [192, 360] width 180 height 24
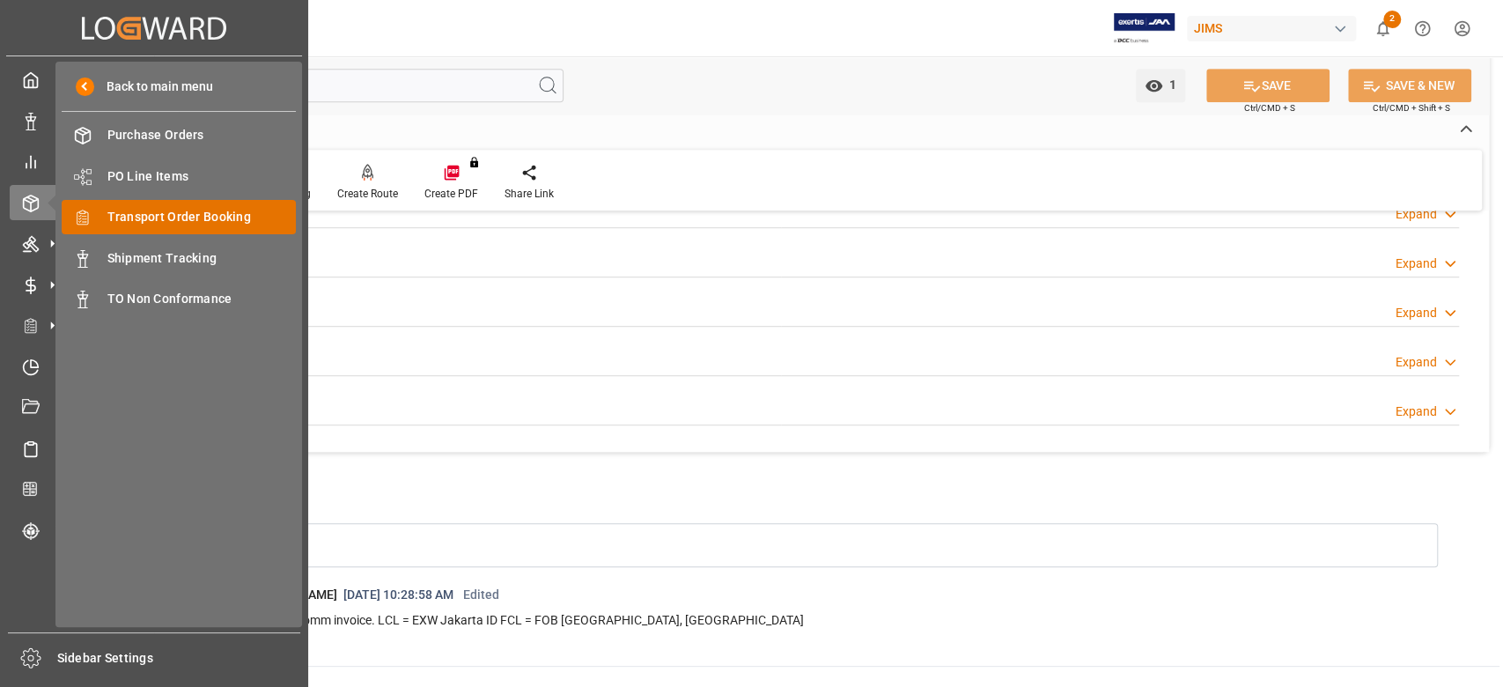
click at [129, 214] on span "Transport Order Booking" at bounding box center [201, 217] width 189 height 18
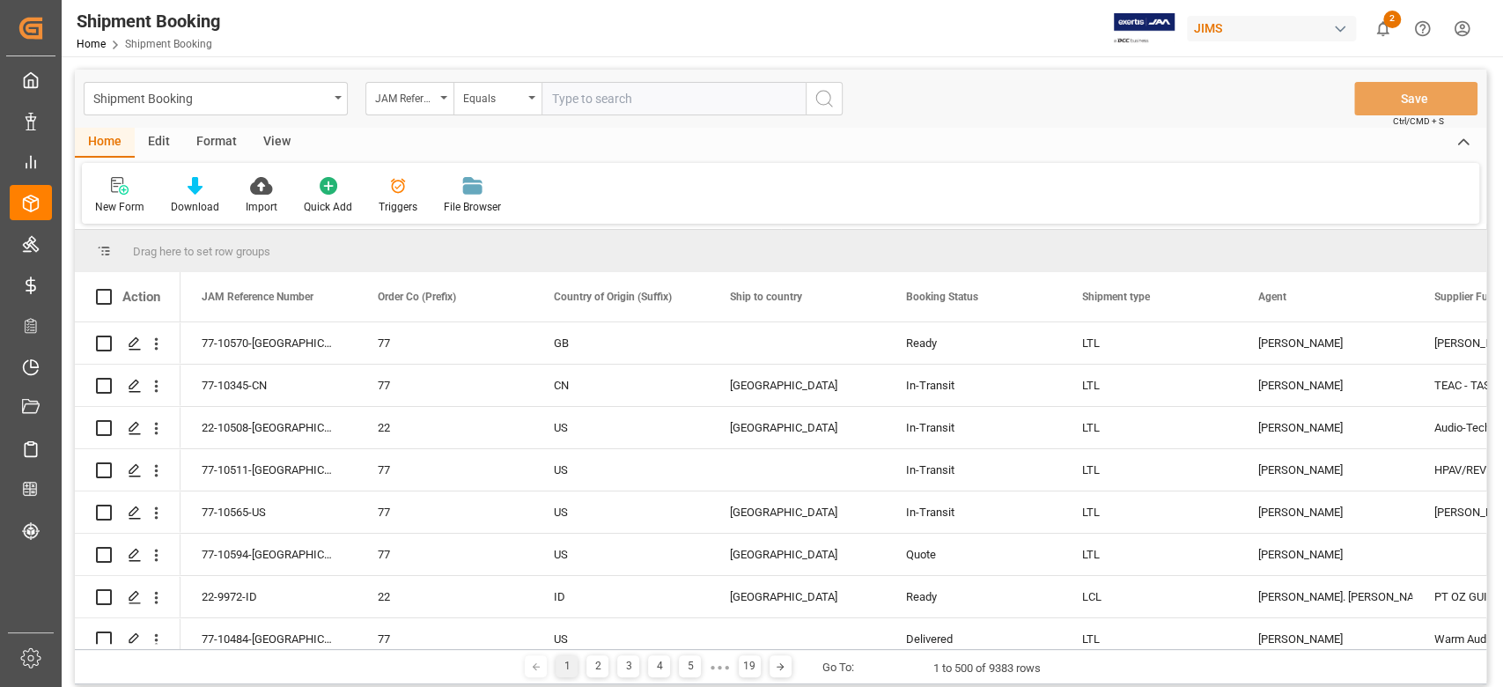
click at [630, 106] on input "text" at bounding box center [673, 98] width 264 height 33
type input "77-8410-SE"
click at [832, 105] on icon "search button" at bounding box center [823, 98] width 21 height 21
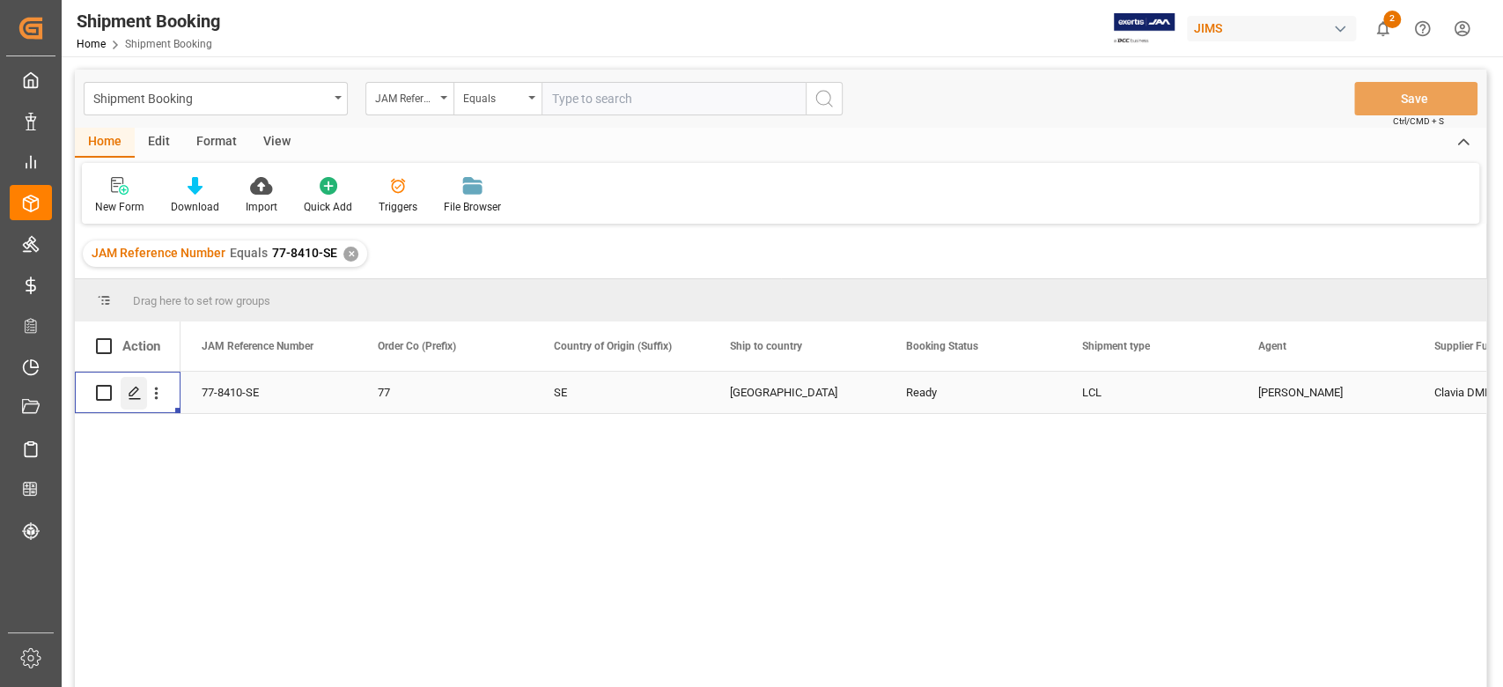
click at [132, 394] on icon "Press SPACE to select this row." at bounding box center [135, 393] width 14 height 14
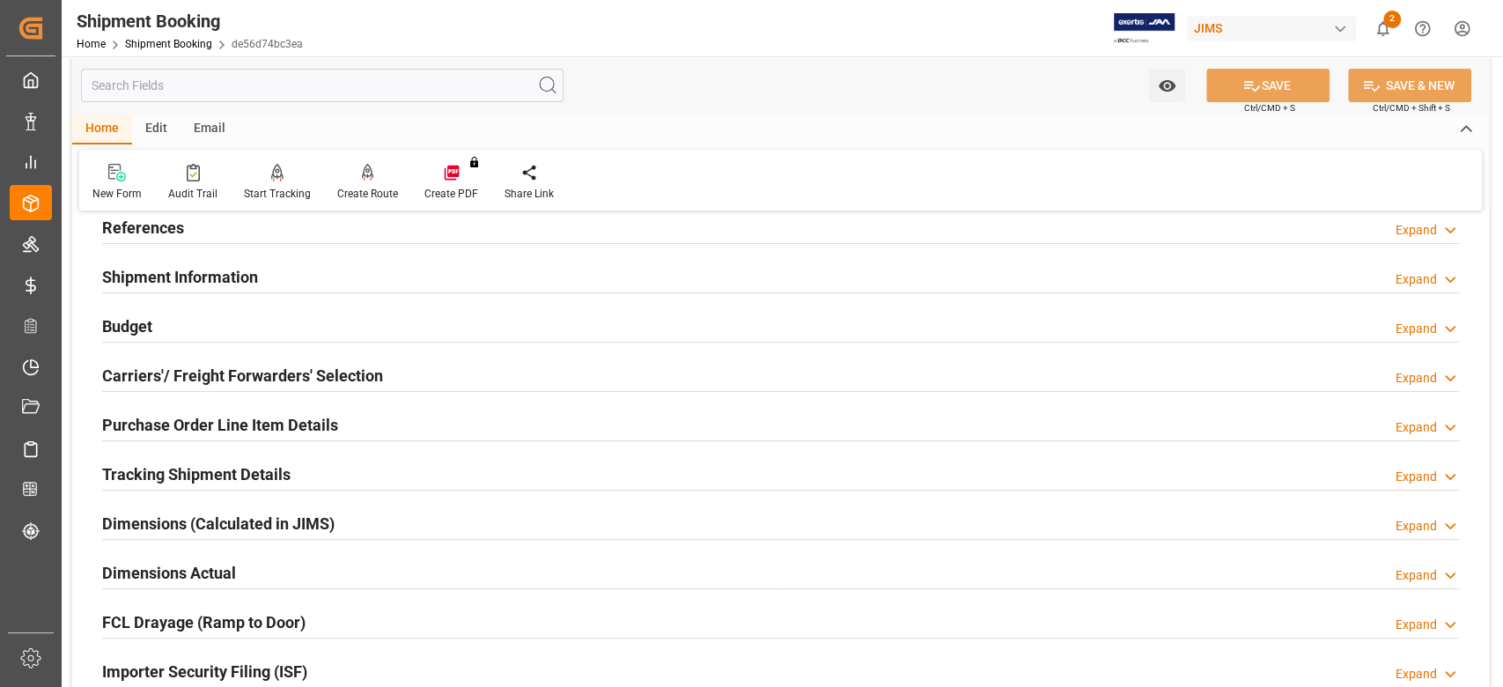
scroll to position [234, 0]
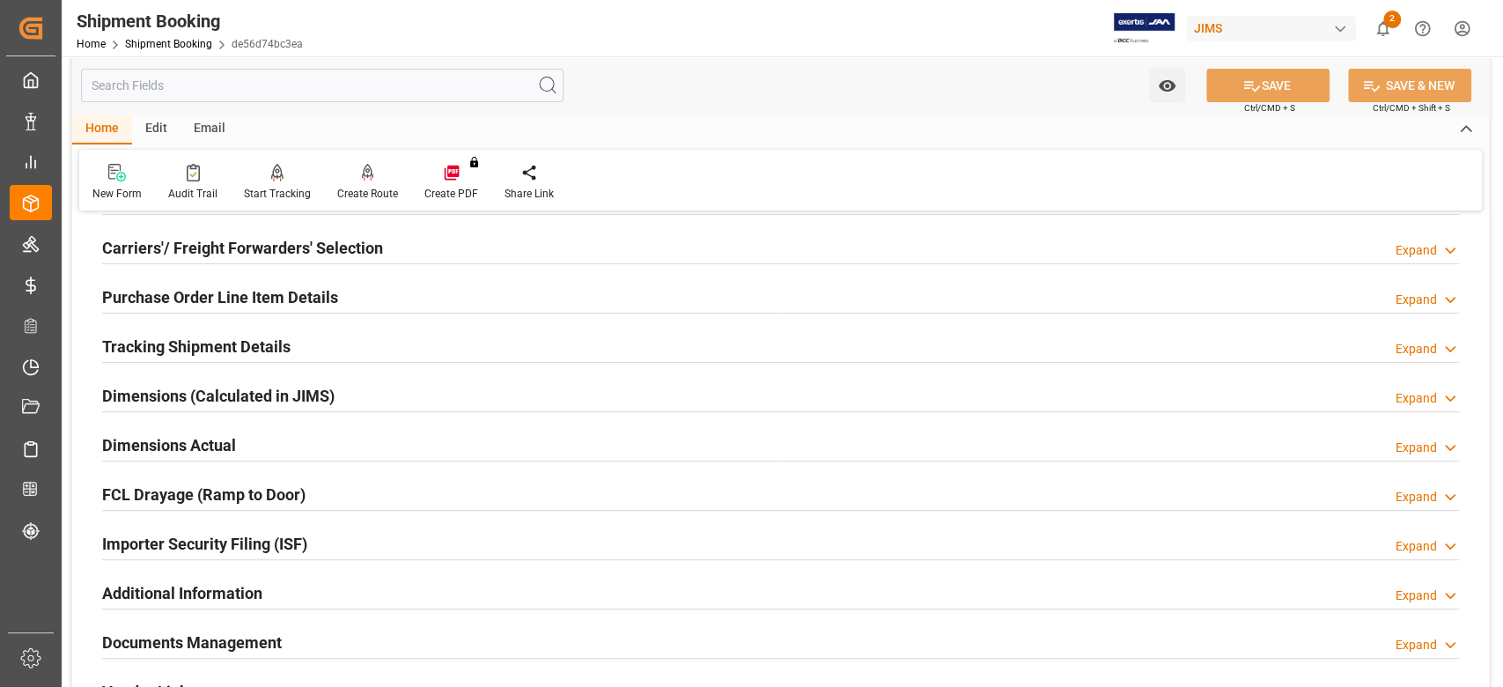
click at [247, 346] on h2 "Tracking Shipment Details" at bounding box center [196, 347] width 188 height 24
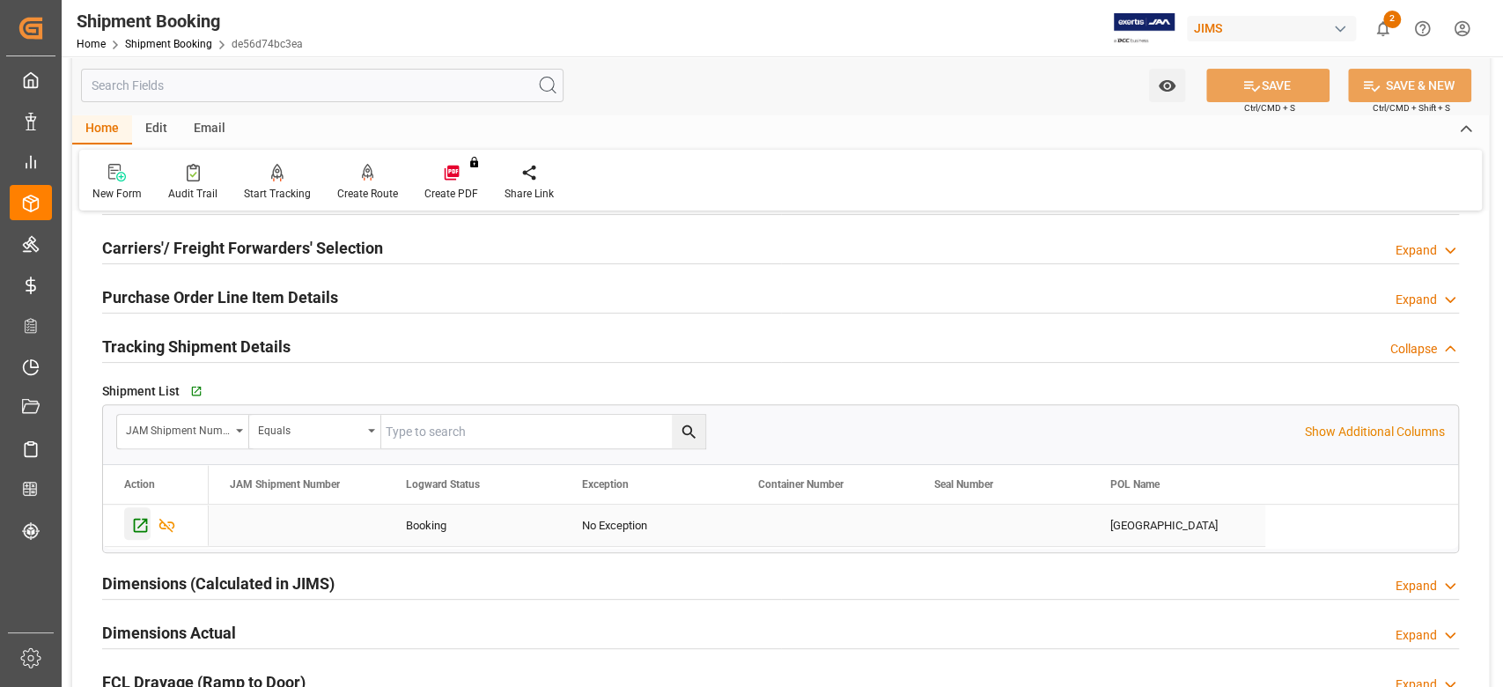
click at [146, 526] on icon "Press SPACE to select this row." at bounding box center [141, 526] width 14 height 14
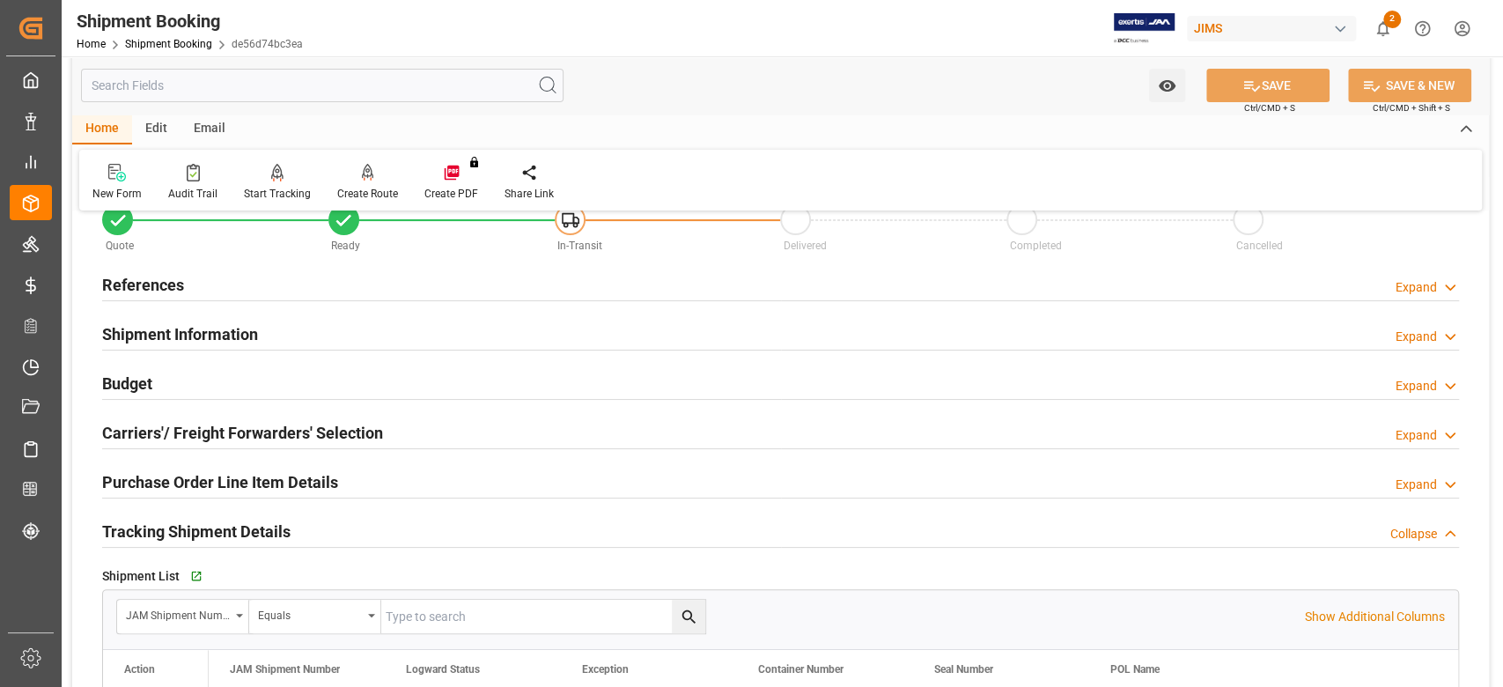
scroll to position [0, 0]
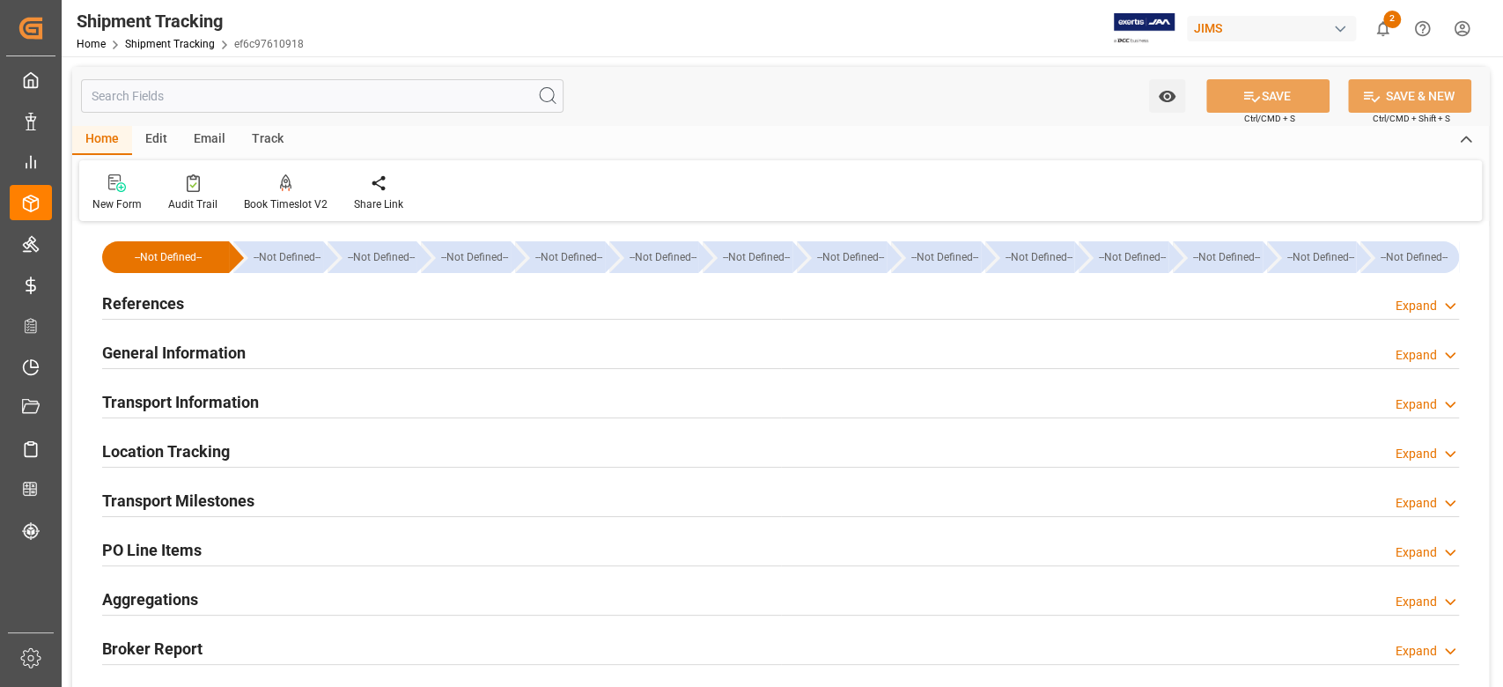
click at [232, 513] on div "Transport Milestones" at bounding box center [178, 498] width 152 height 33
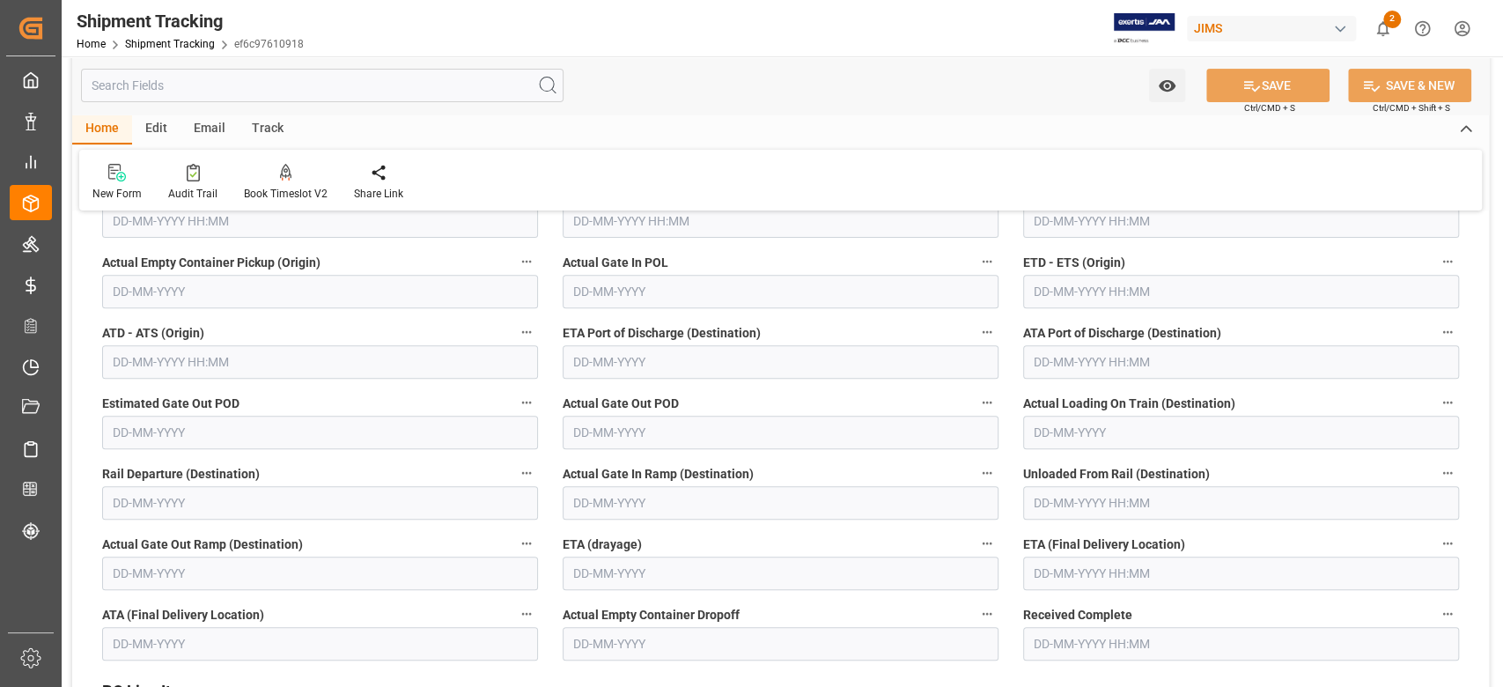
scroll to position [234, 0]
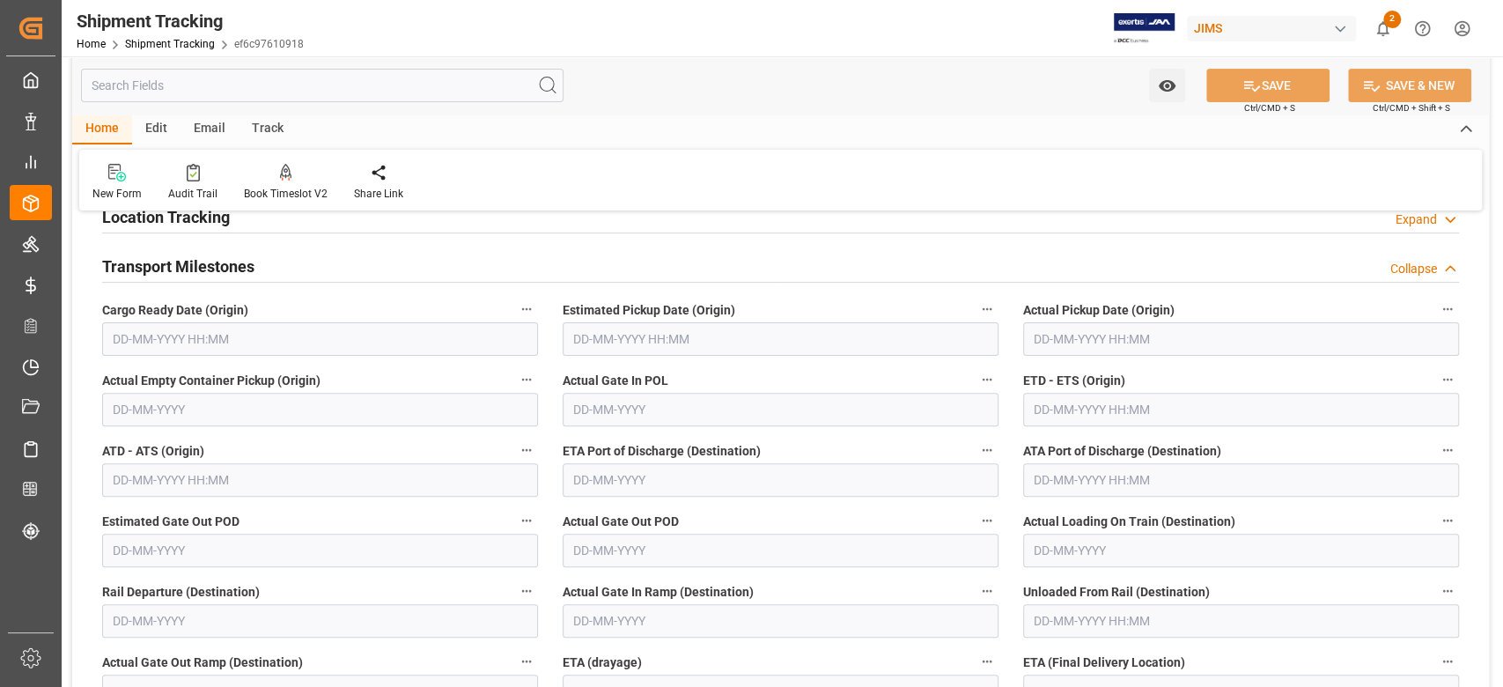
click at [236, 335] on input "text" at bounding box center [320, 338] width 436 height 33
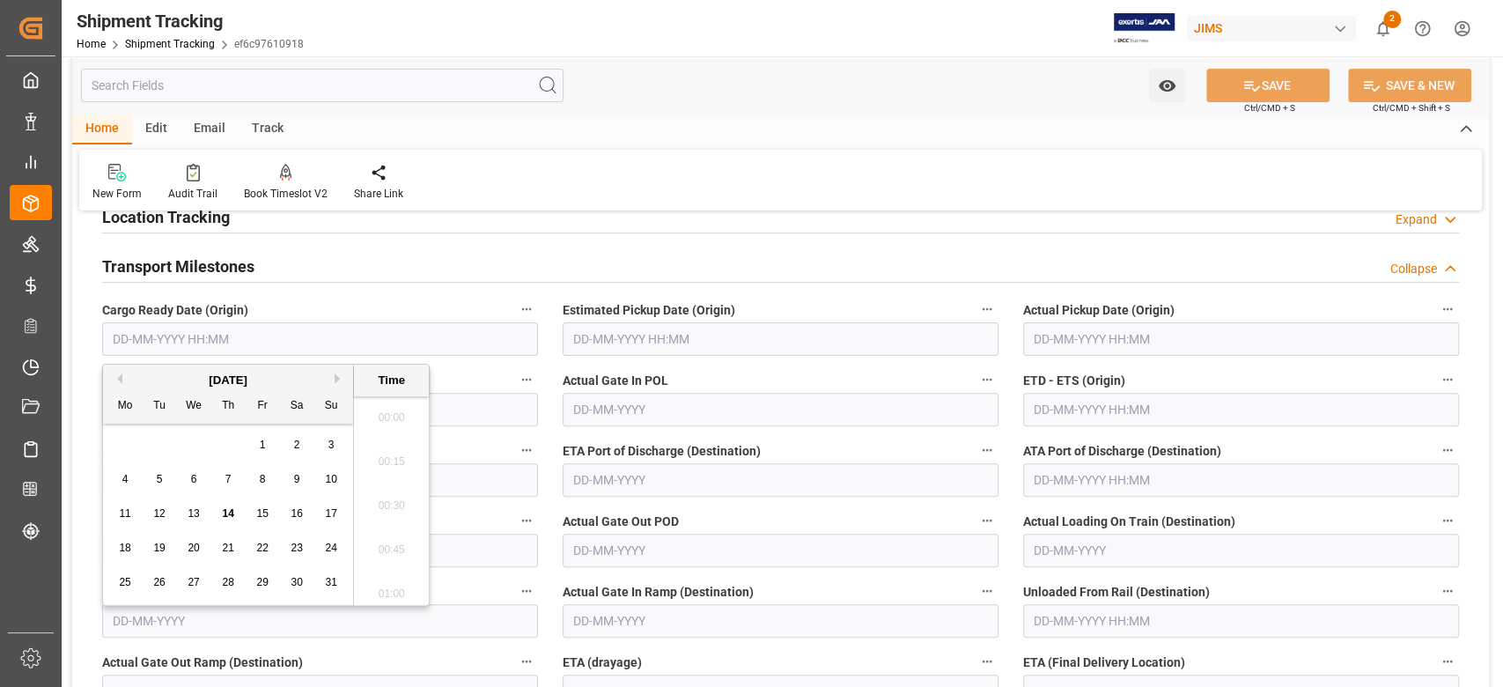
scroll to position [1942, 0]
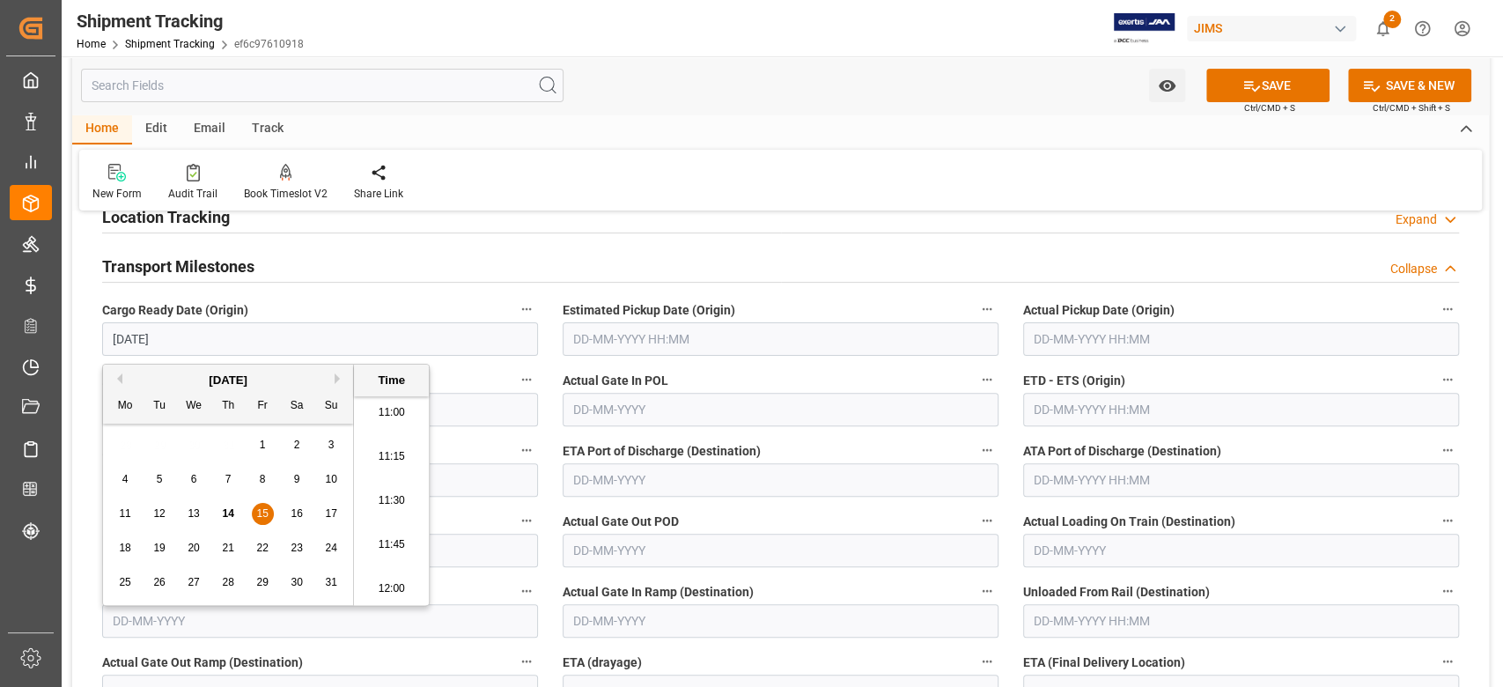
click at [827, 340] on input "text" at bounding box center [781, 338] width 436 height 33
type input "15-08-2025 00:00"
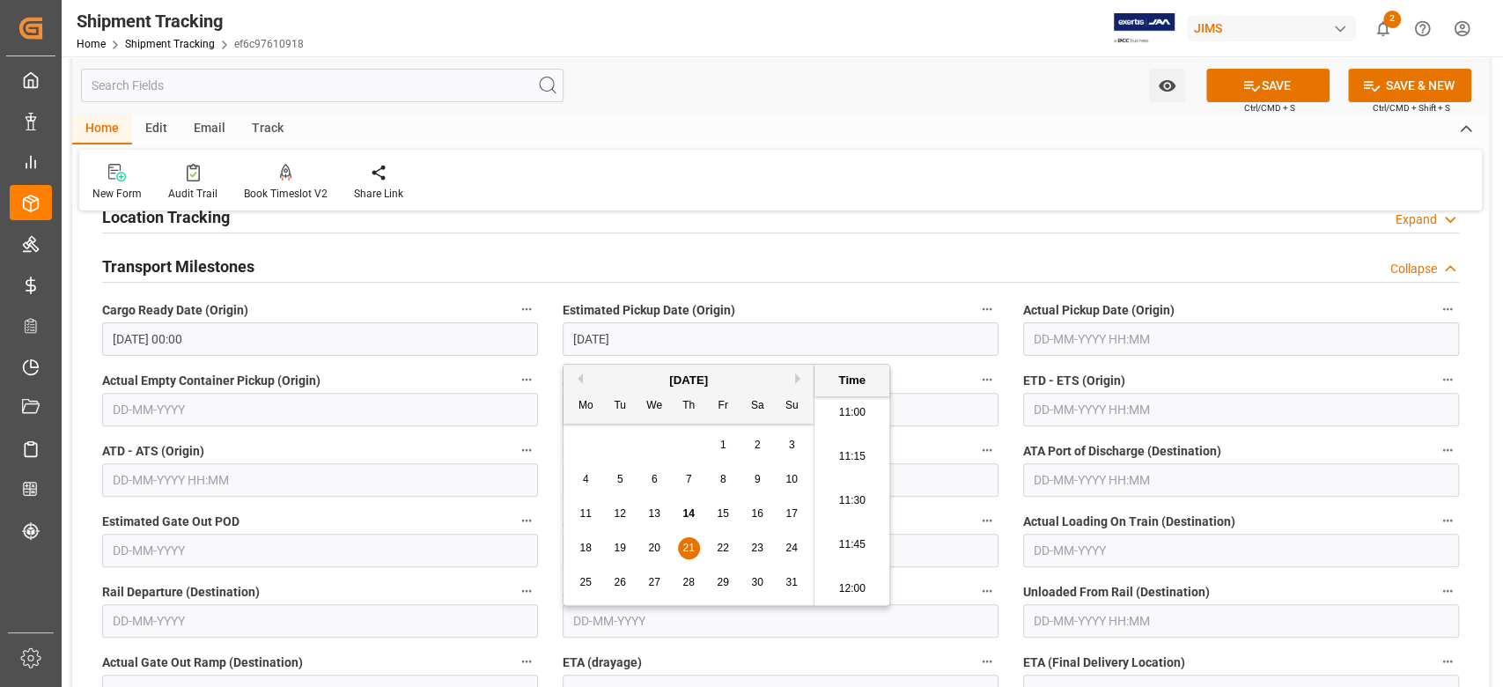
click at [1148, 411] on input "text" at bounding box center [1241, 409] width 436 height 33
type input "21-08-2025 00:00"
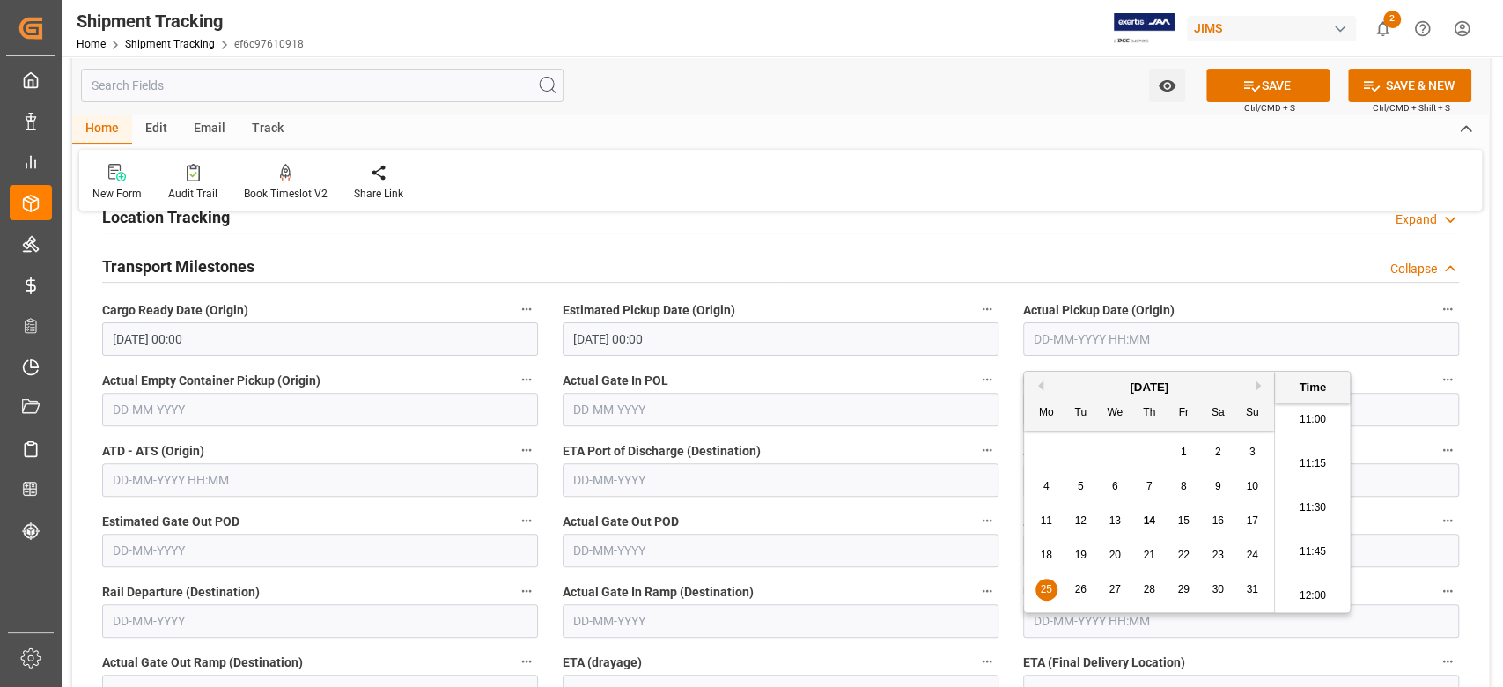
scroll to position [352, 0]
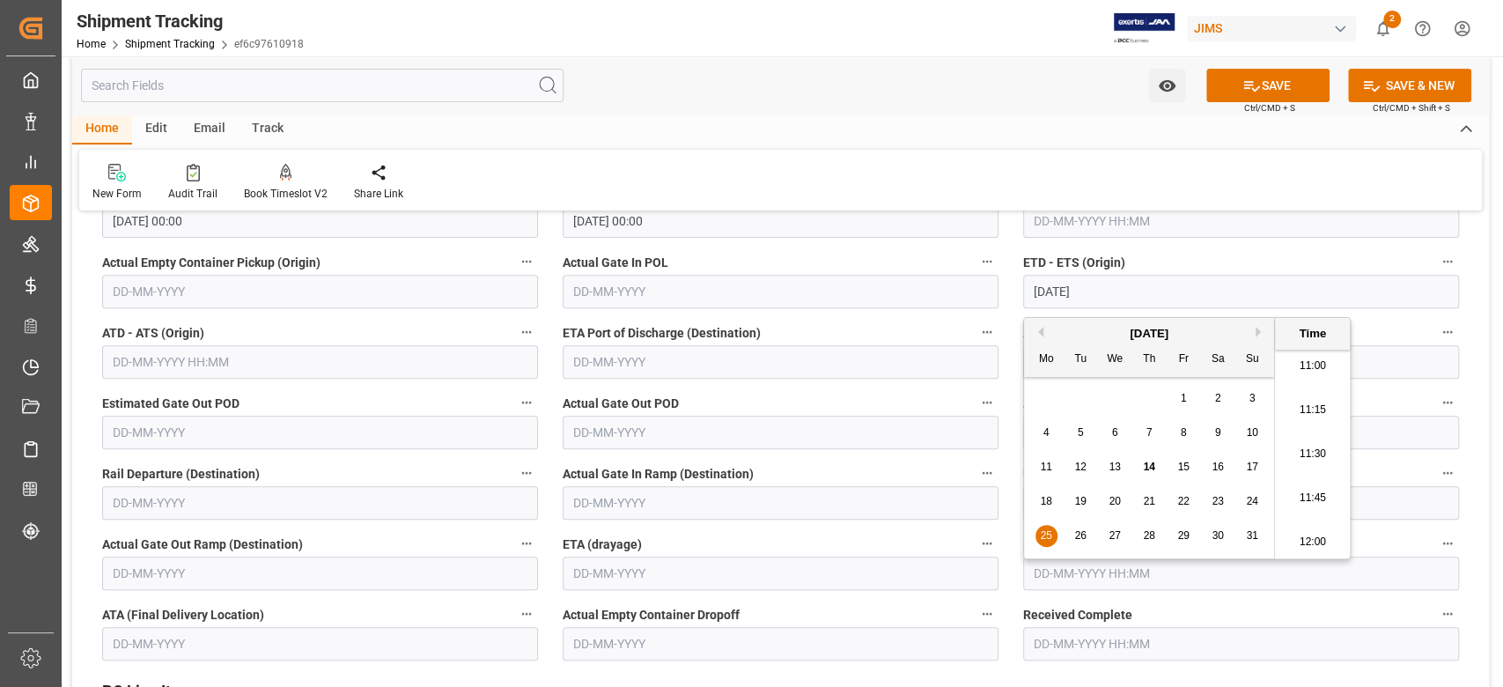
click at [1034, 579] on input "text" at bounding box center [1241, 572] width 436 height 33
type input "25-08-2025 00:00"
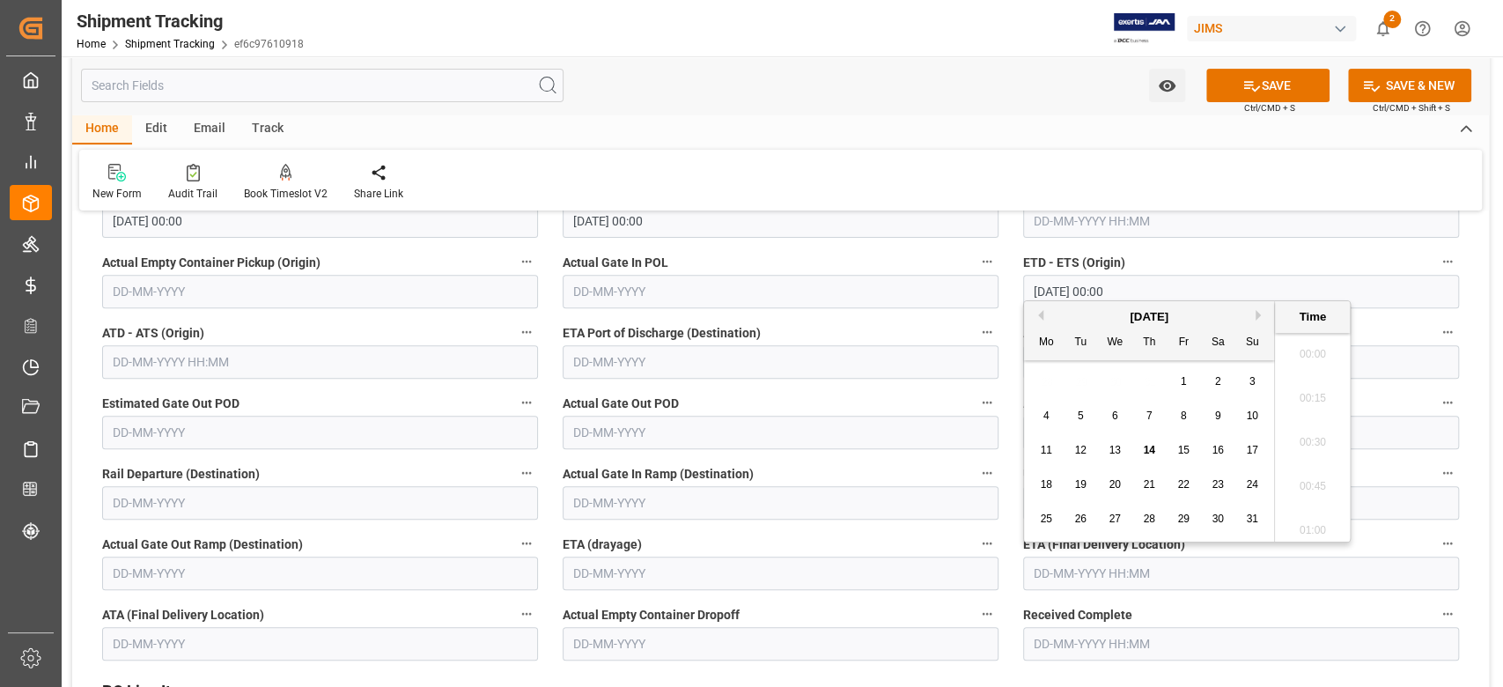
scroll to position [1942, 0]
click at [1256, 313] on button "Next Month" at bounding box center [1260, 315] width 11 height 11
click at [1188, 482] on span "24" at bounding box center [1182, 484] width 11 height 12
type input "24-10-2025 00:00"
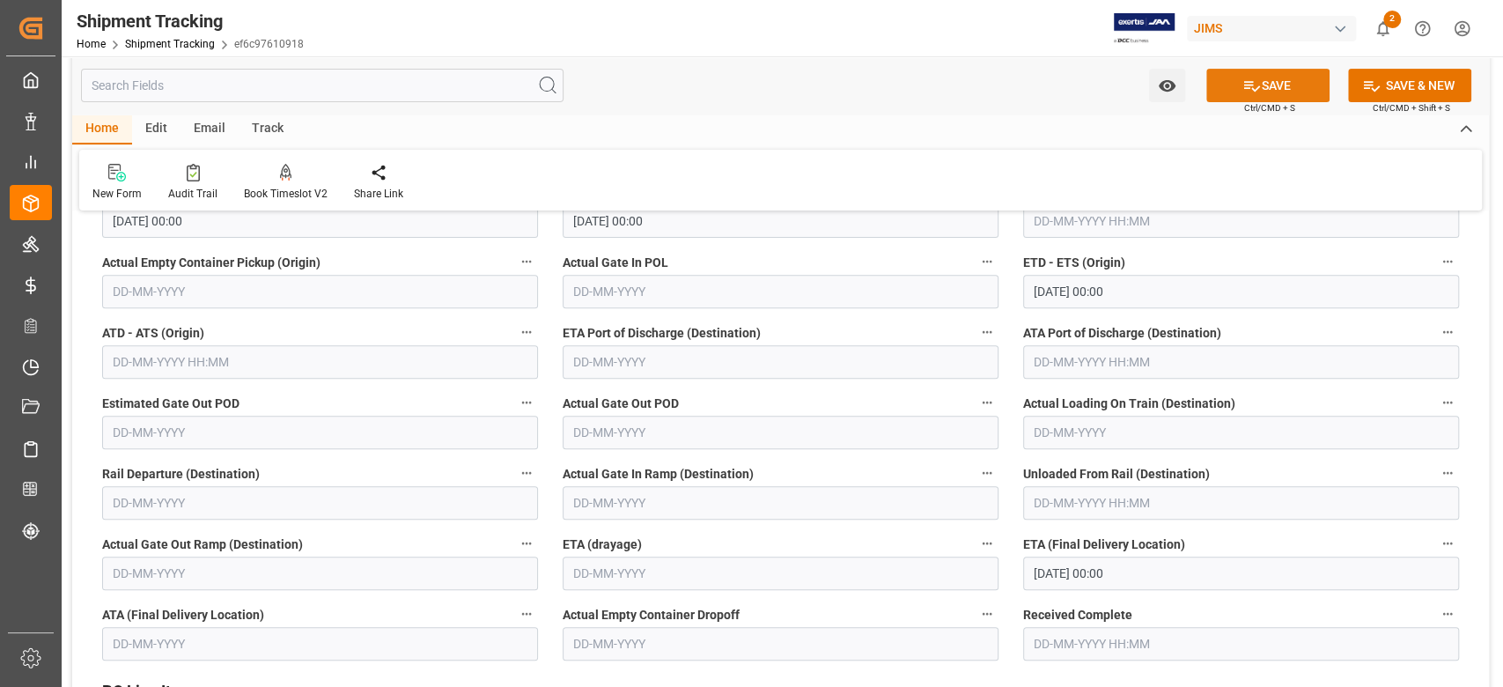
click at [1292, 89] on button "SAVE" at bounding box center [1267, 85] width 123 height 33
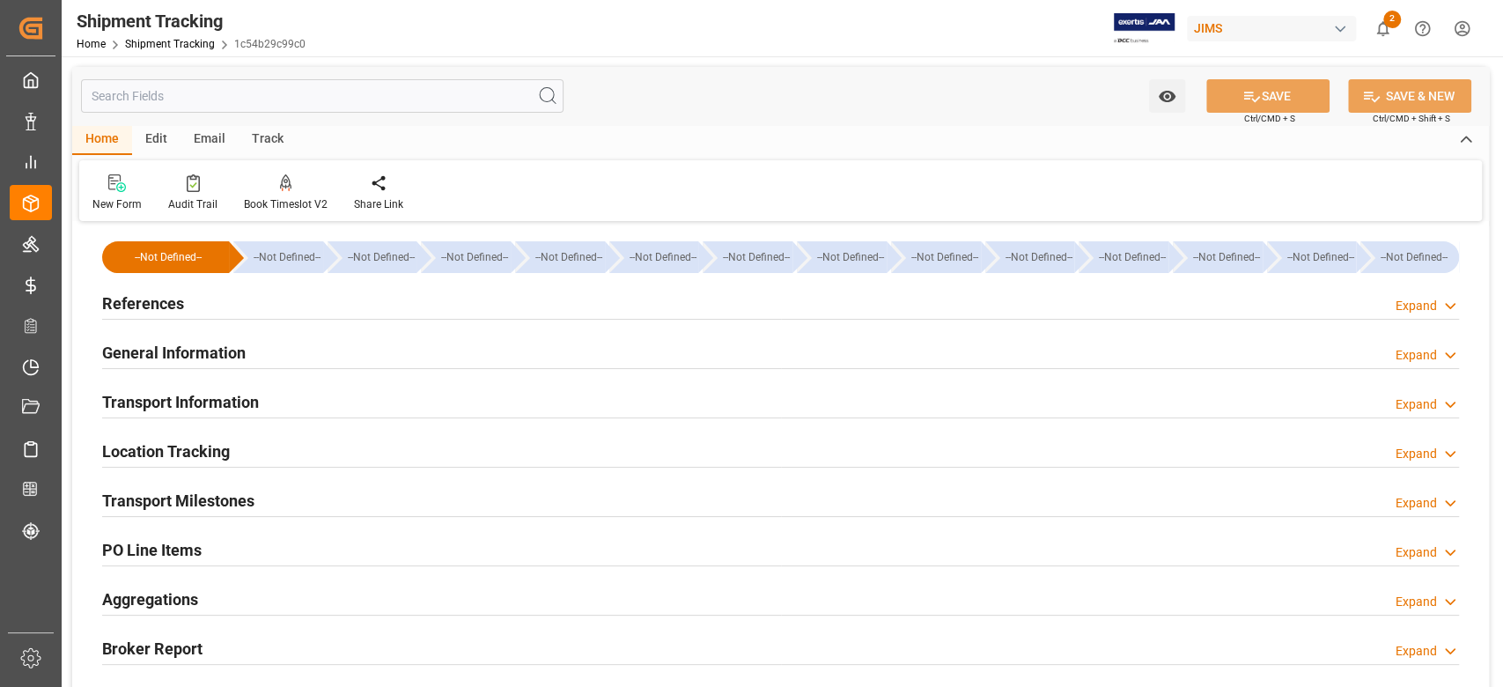
type input "[DATE] 00:00"
click at [238, 497] on h2 "Transport Milestones" at bounding box center [178, 501] width 152 height 24
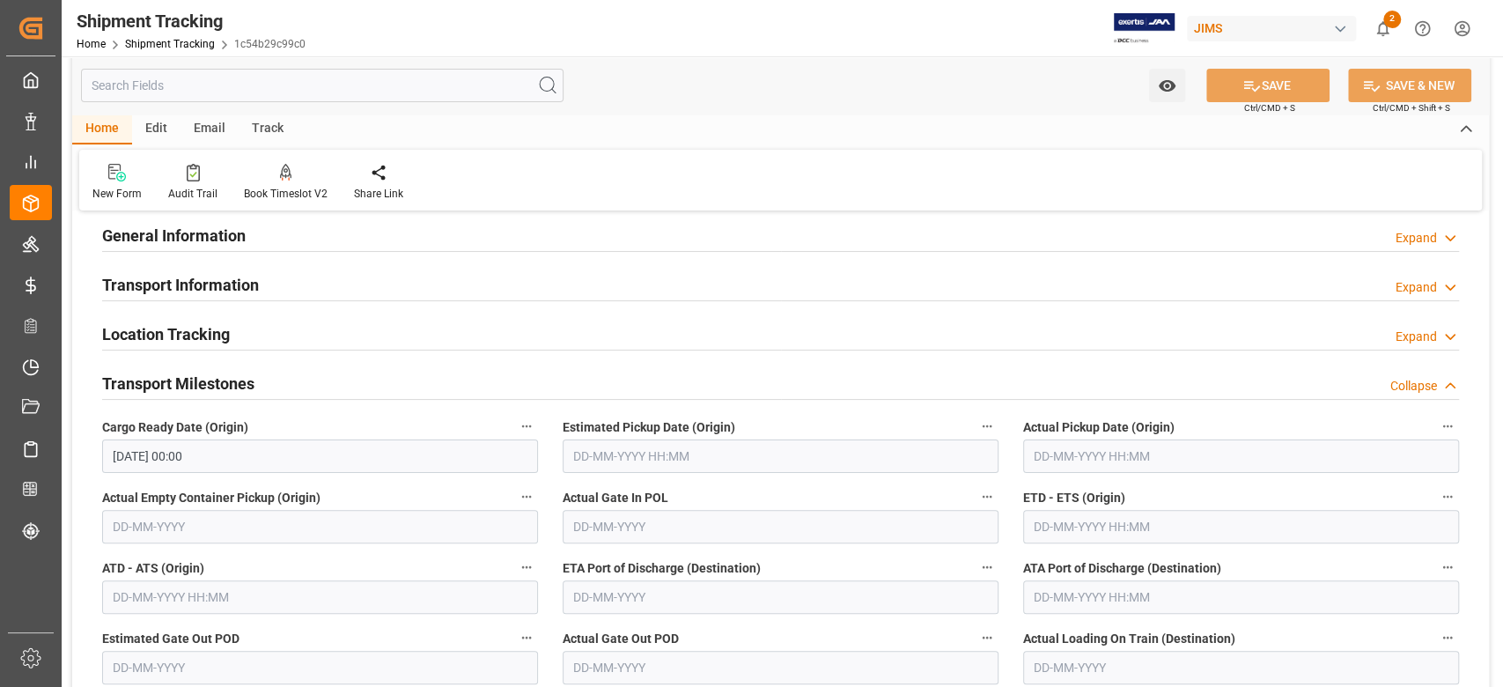
scroll to position [234, 0]
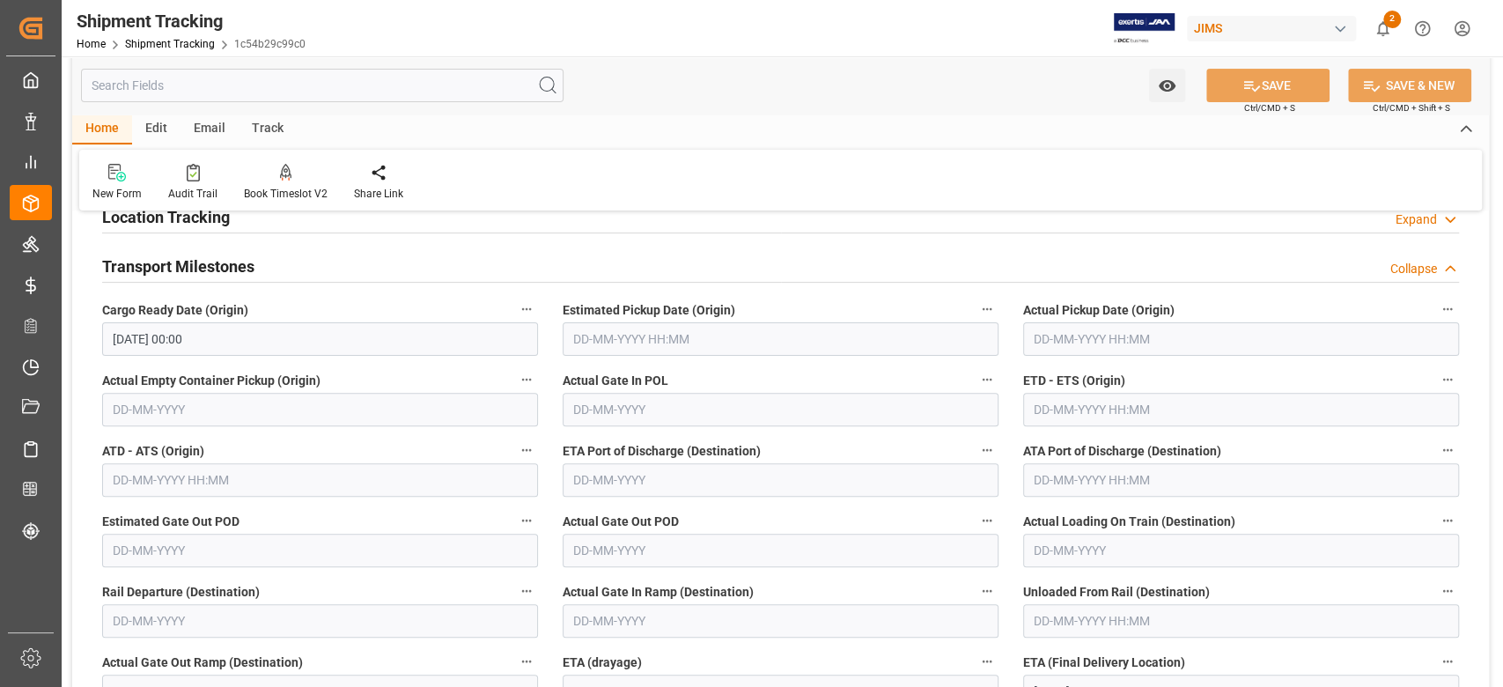
click at [697, 342] on input "text" at bounding box center [781, 338] width 436 height 33
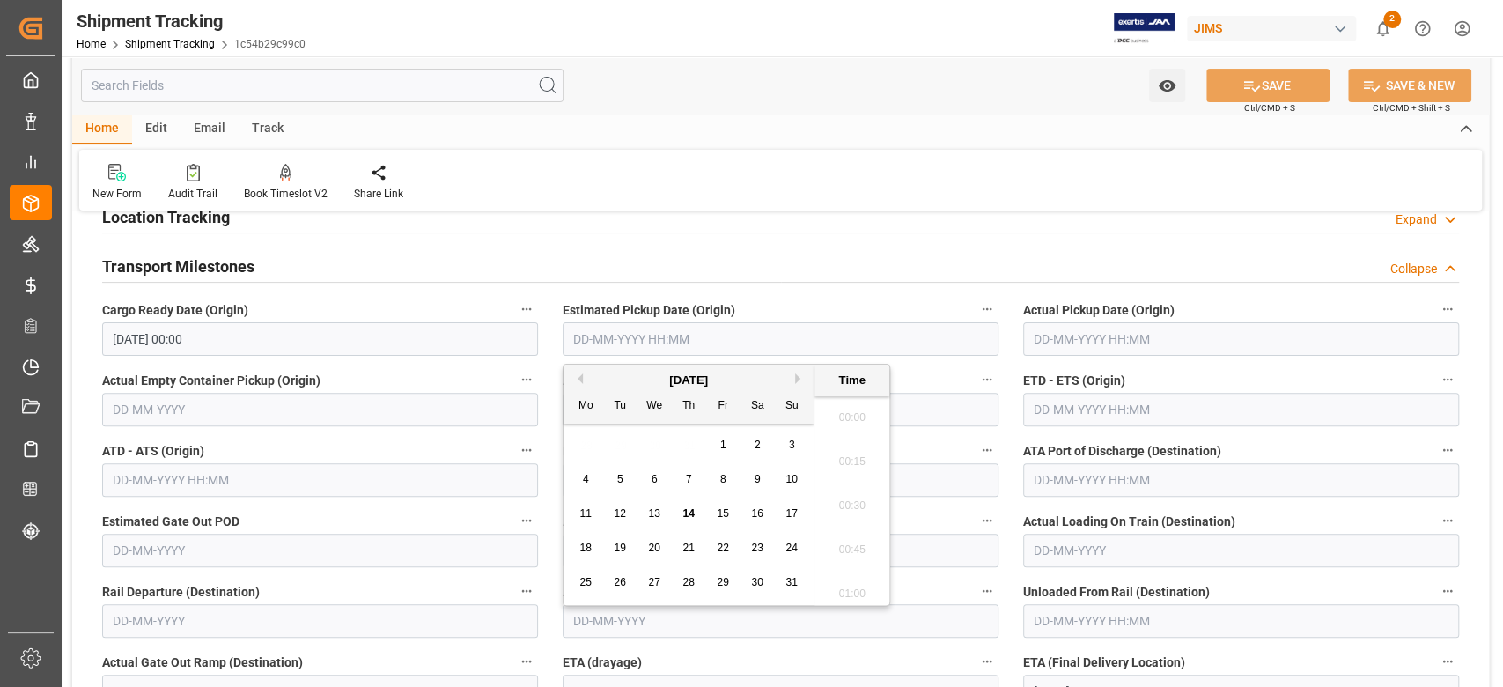
scroll to position [1986, 0]
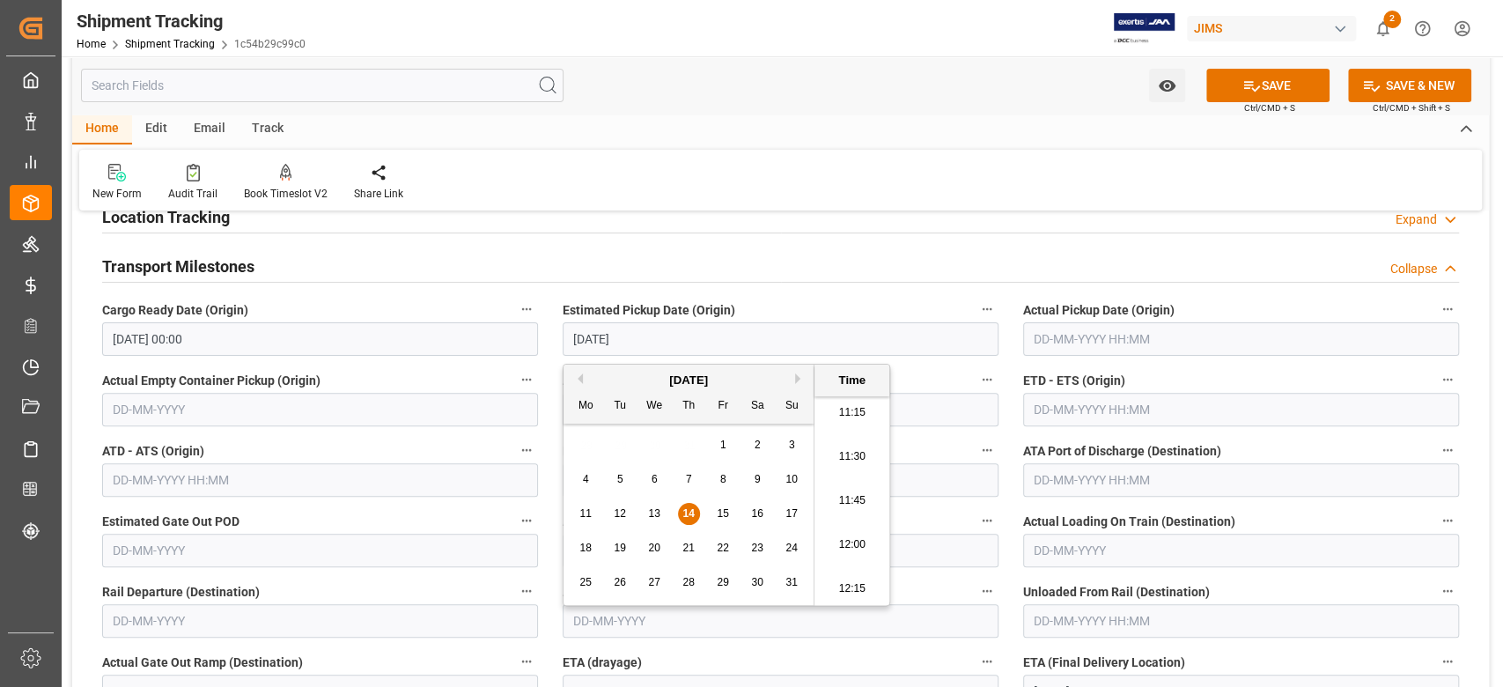
click at [1051, 329] on input "text" at bounding box center [1241, 338] width 436 height 33
type input "[DATE] 00:00"
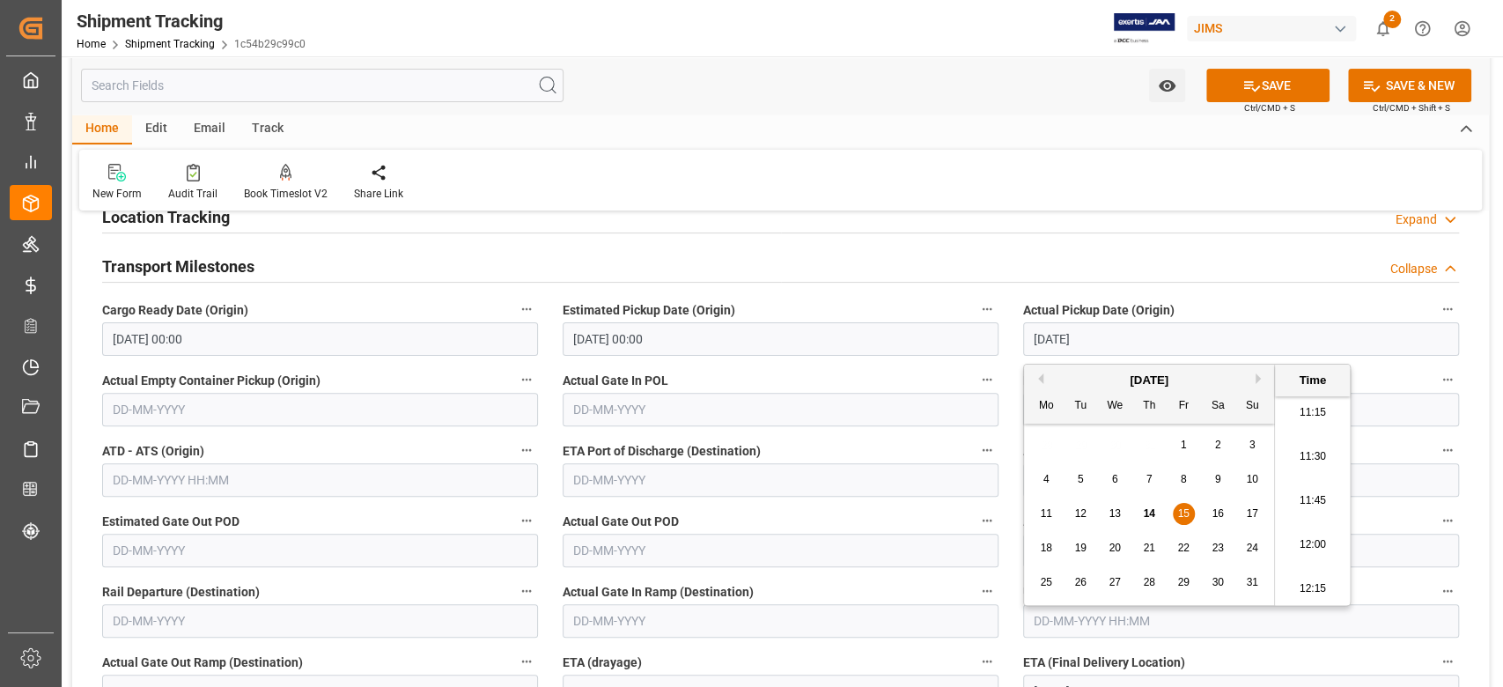
click at [1383, 407] on input "text" at bounding box center [1241, 409] width 436 height 33
type input "[DATE] 00:00"
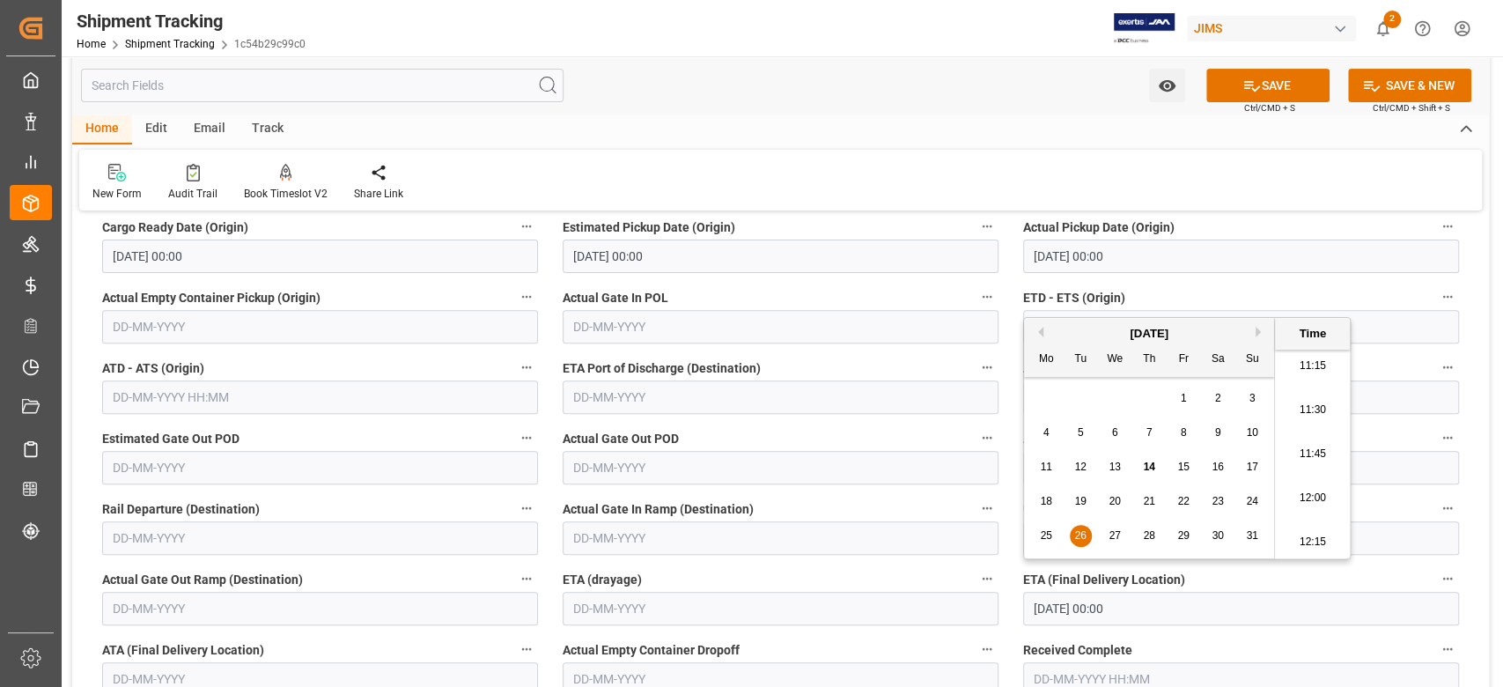
scroll to position [352, 0]
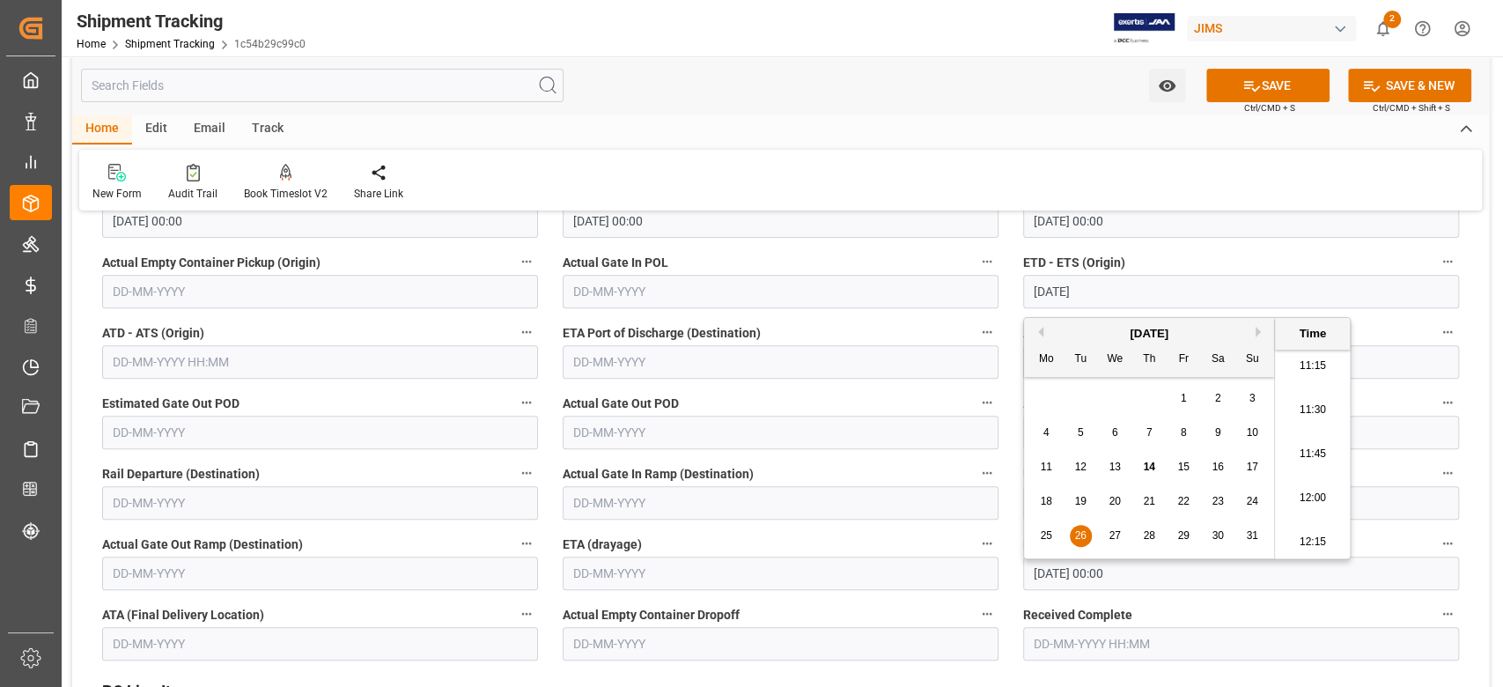
click at [1169, 584] on input "[DATE] 00:00" at bounding box center [1241, 572] width 436 height 33
type input "[DATE] 00:00"
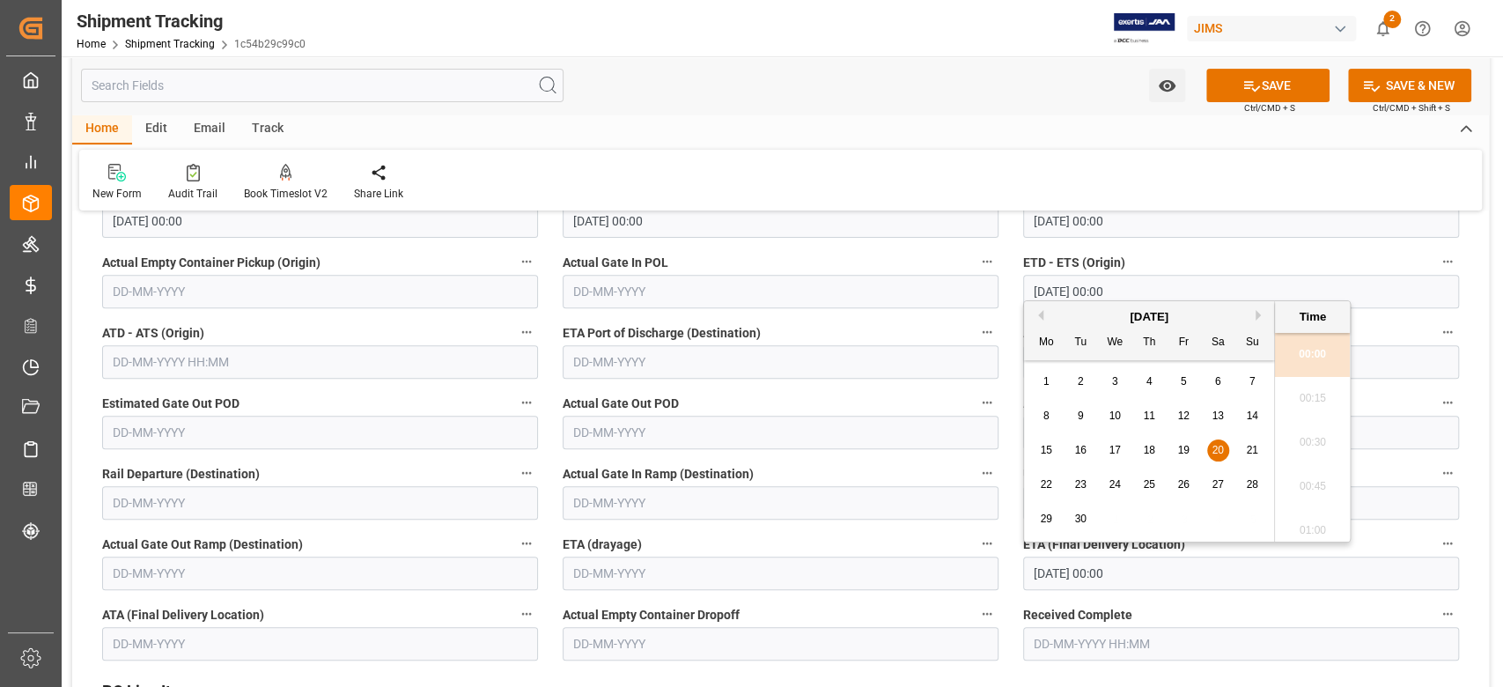
click at [1079, 445] on span "16" at bounding box center [1079, 450] width 11 height 12
type input "[DATE] 00:00"
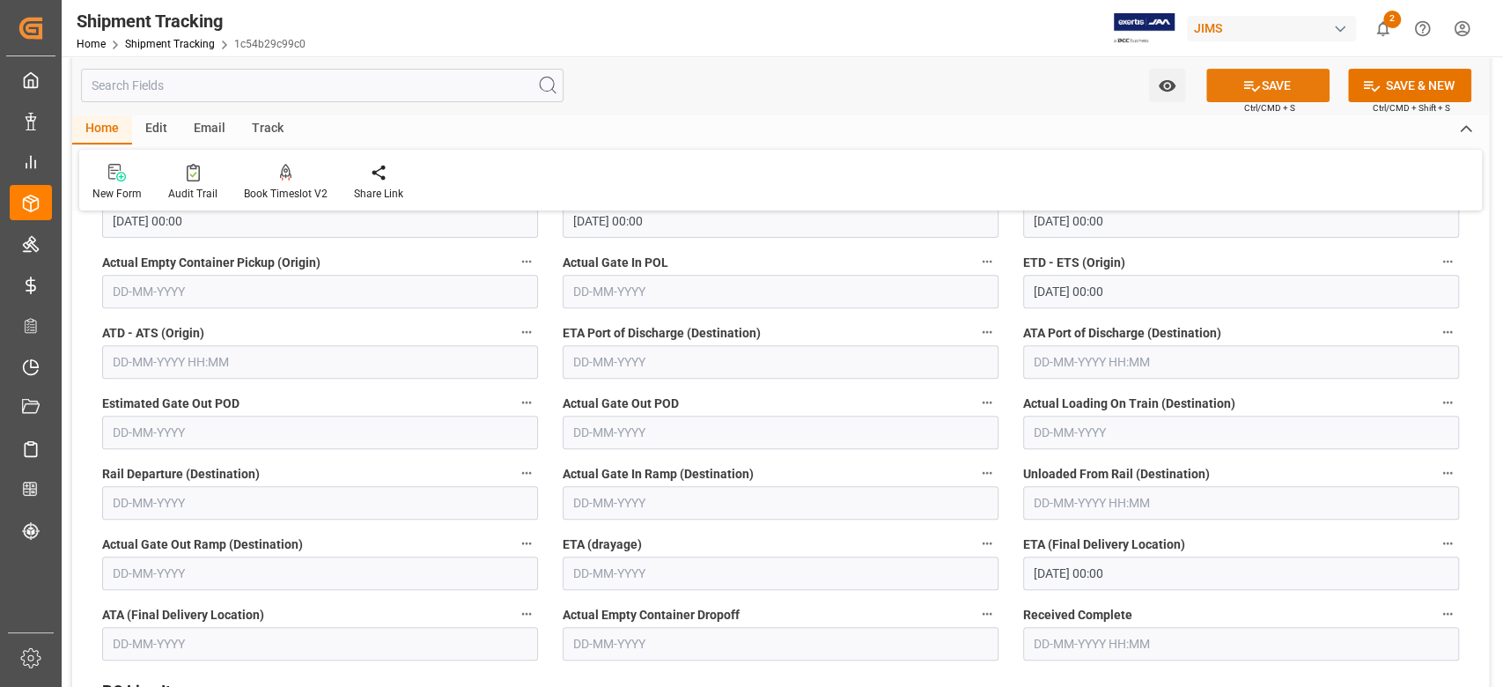
click at [1283, 82] on button "SAVE" at bounding box center [1267, 85] width 123 height 33
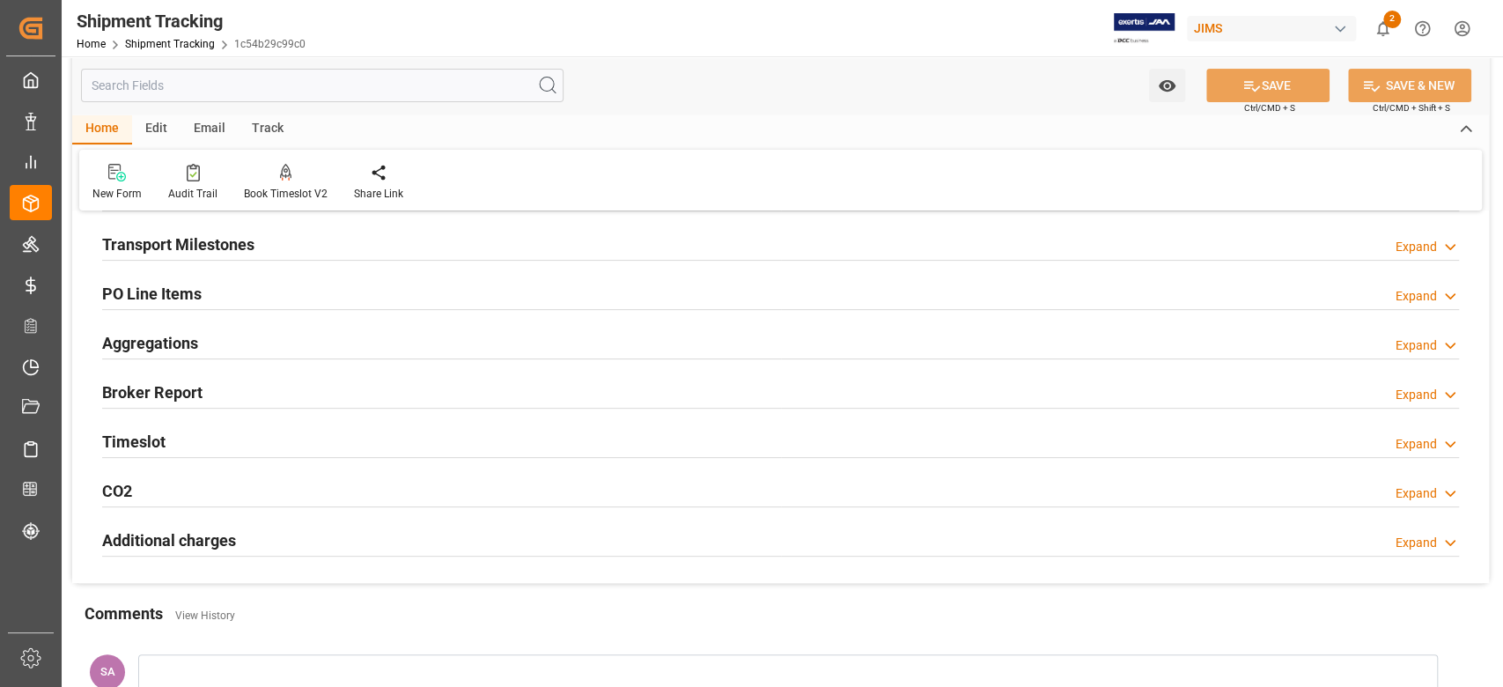
scroll to position [0, 0]
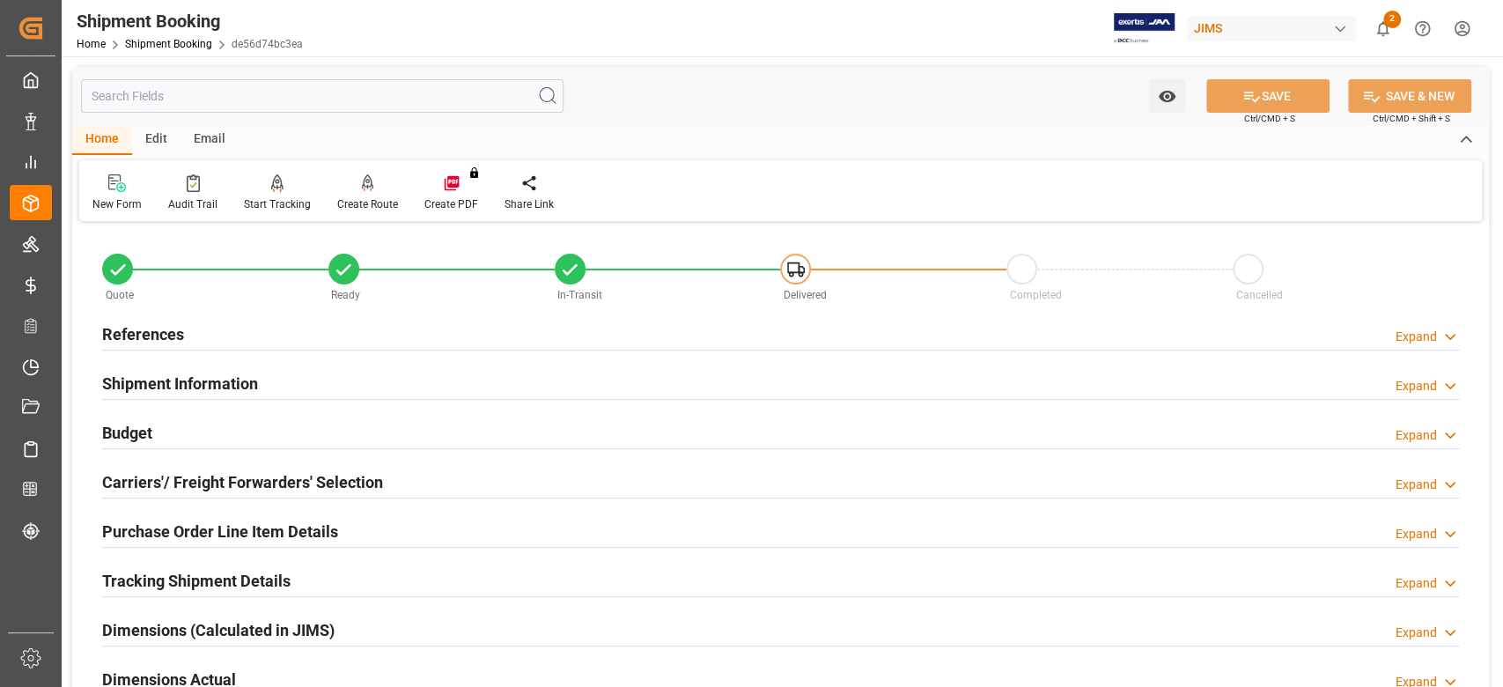
drag, startPoint x: 180, startPoint y: 385, endPoint x: 317, endPoint y: 384, distance: 136.5
click at [182, 385] on h2 "Shipment Information" at bounding box center [180, 384] width 156 height 24
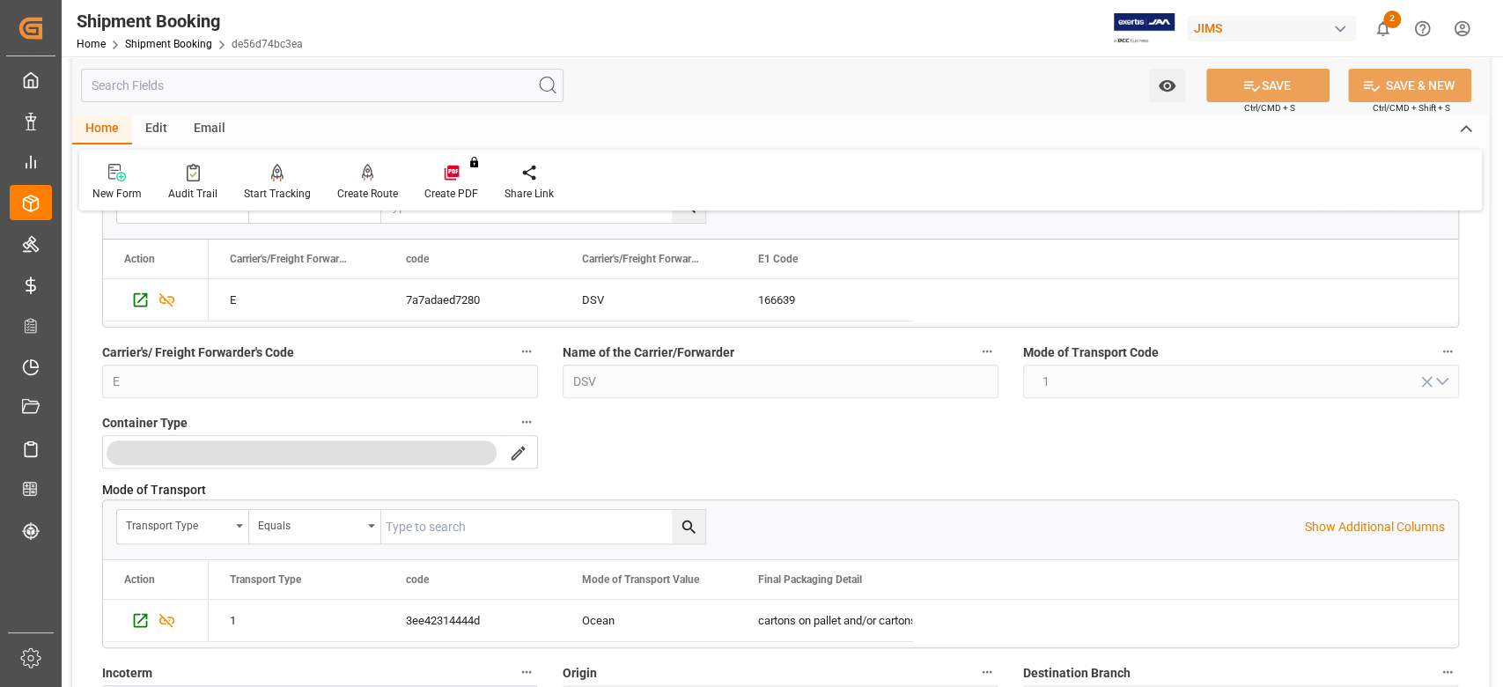
scroll to position [469, 0]
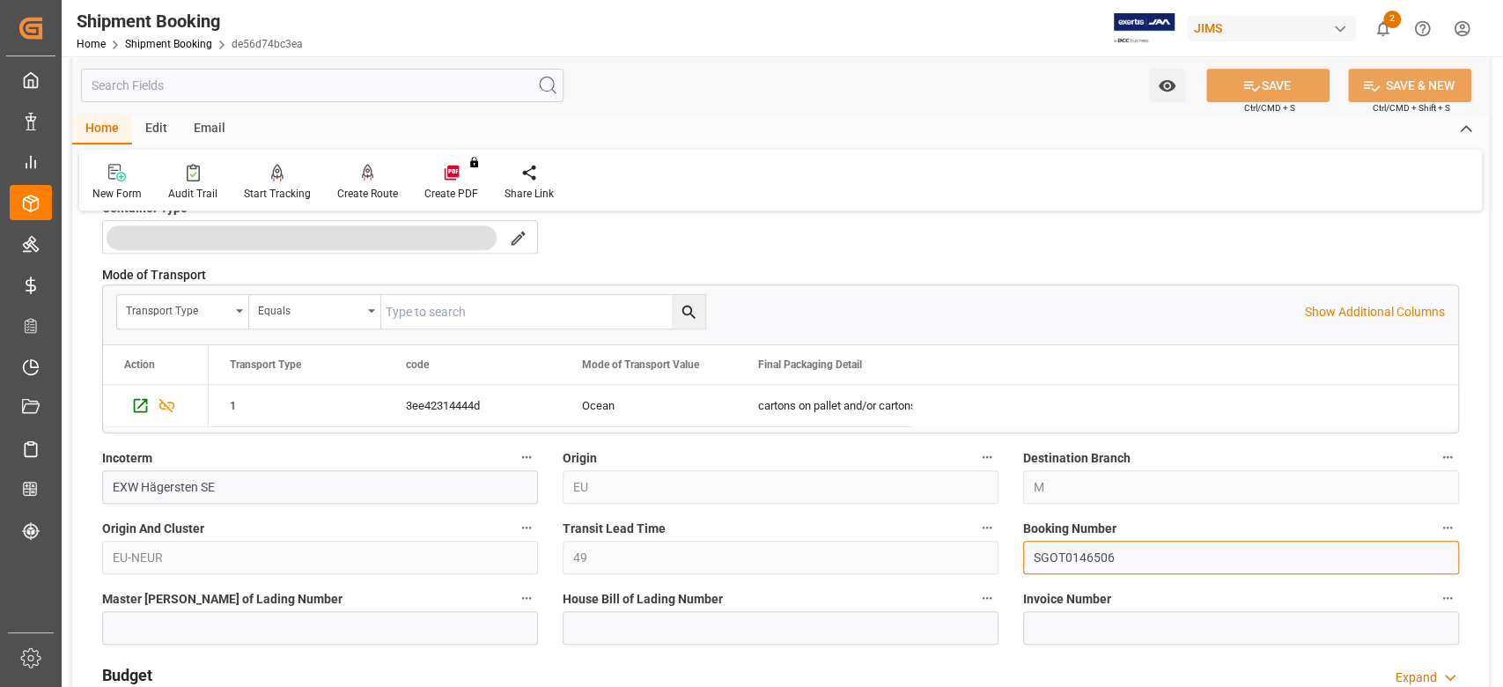
click at [1073, 551] on input "SGOT0146506" at bounding box center [1241, 557] width 436 height 33
paste input "713"
type input "SGOT0146713"
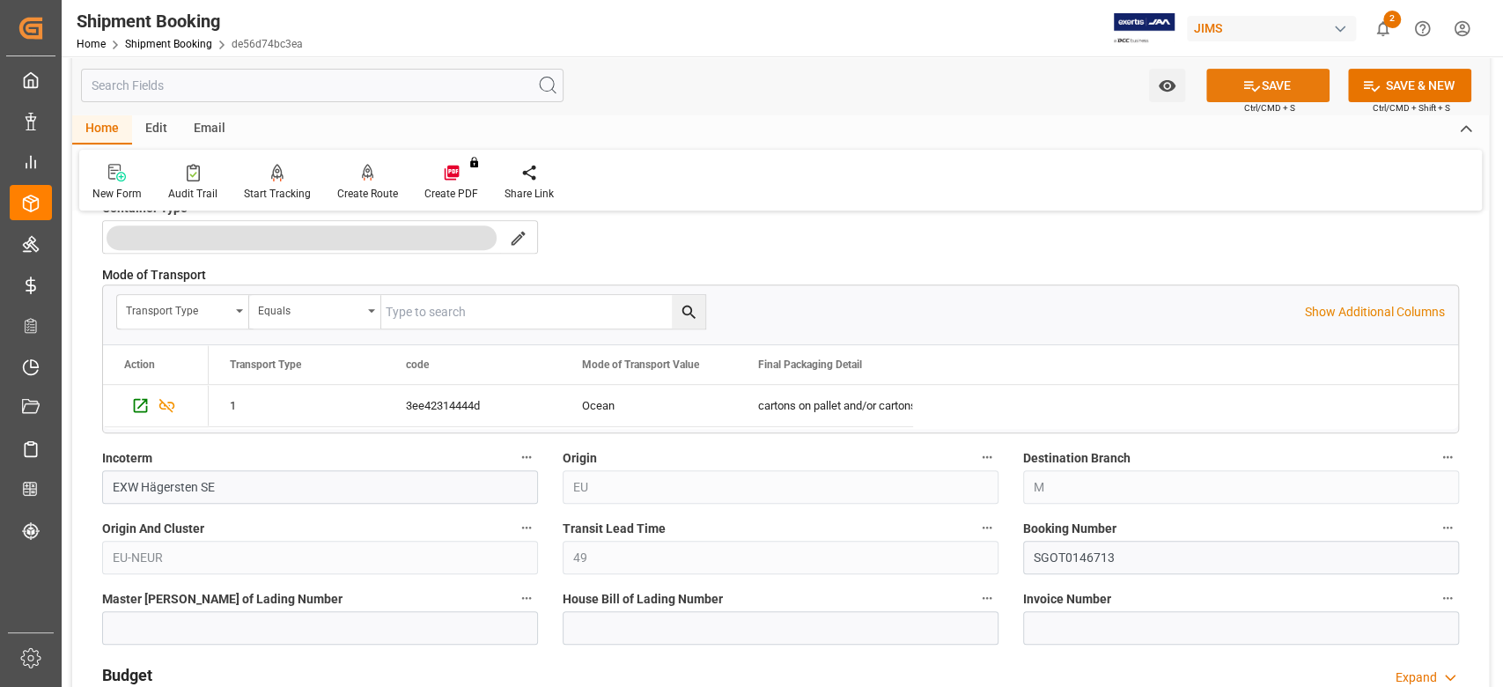
click at [1301, 81] on button "SAVE" at bounding box center [1267, 85] width 123 height 33
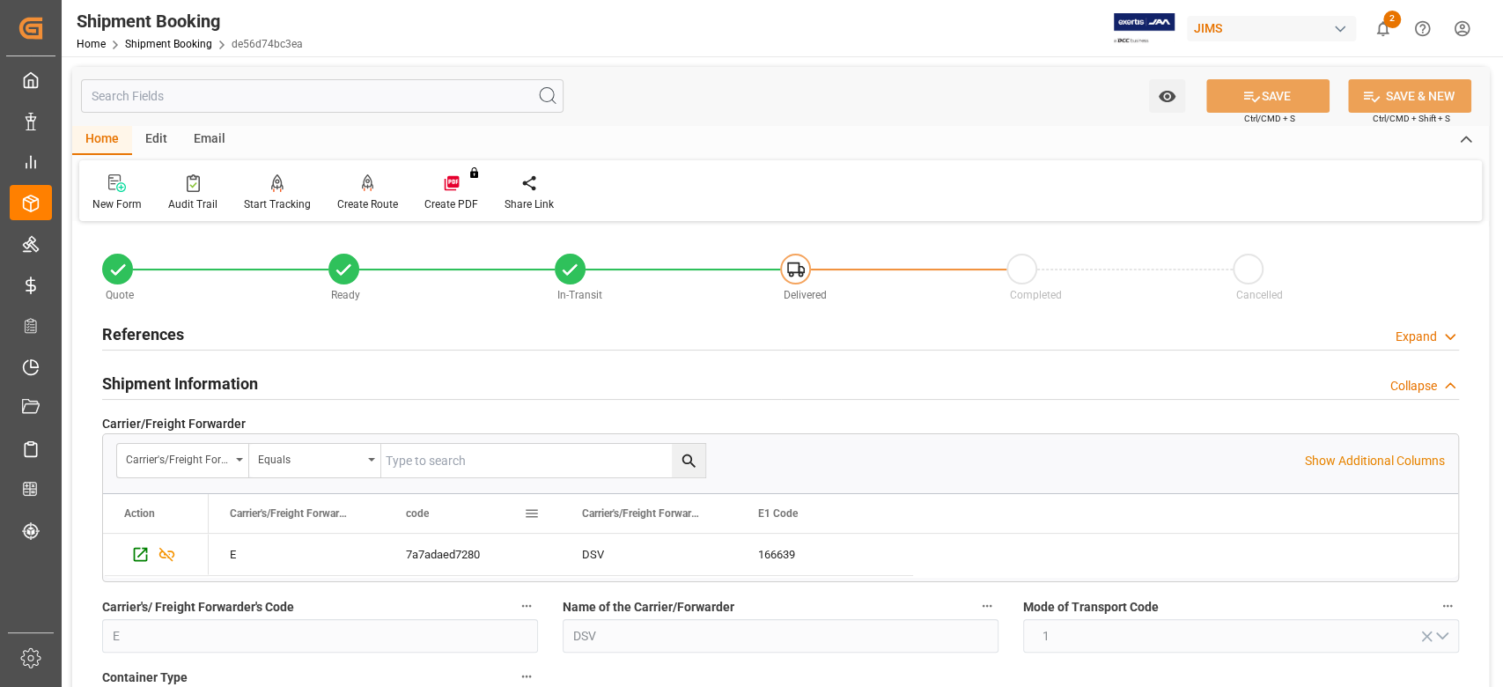
click at [172, 335] on h2 "References" at bounding box center [143, 334] width 82 height 24
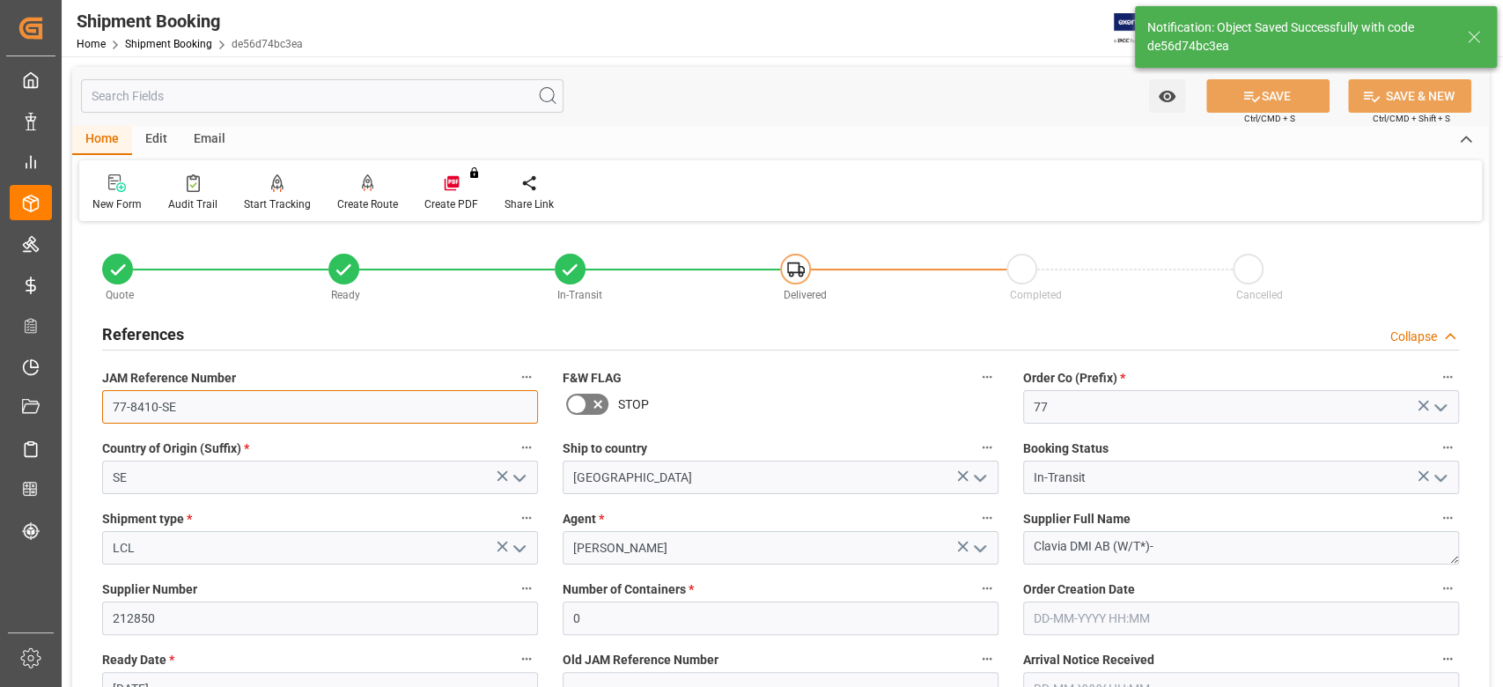
click at [338, 408] on input "77-8410-SE" at bounding box center [320, 406] width 436 height 33
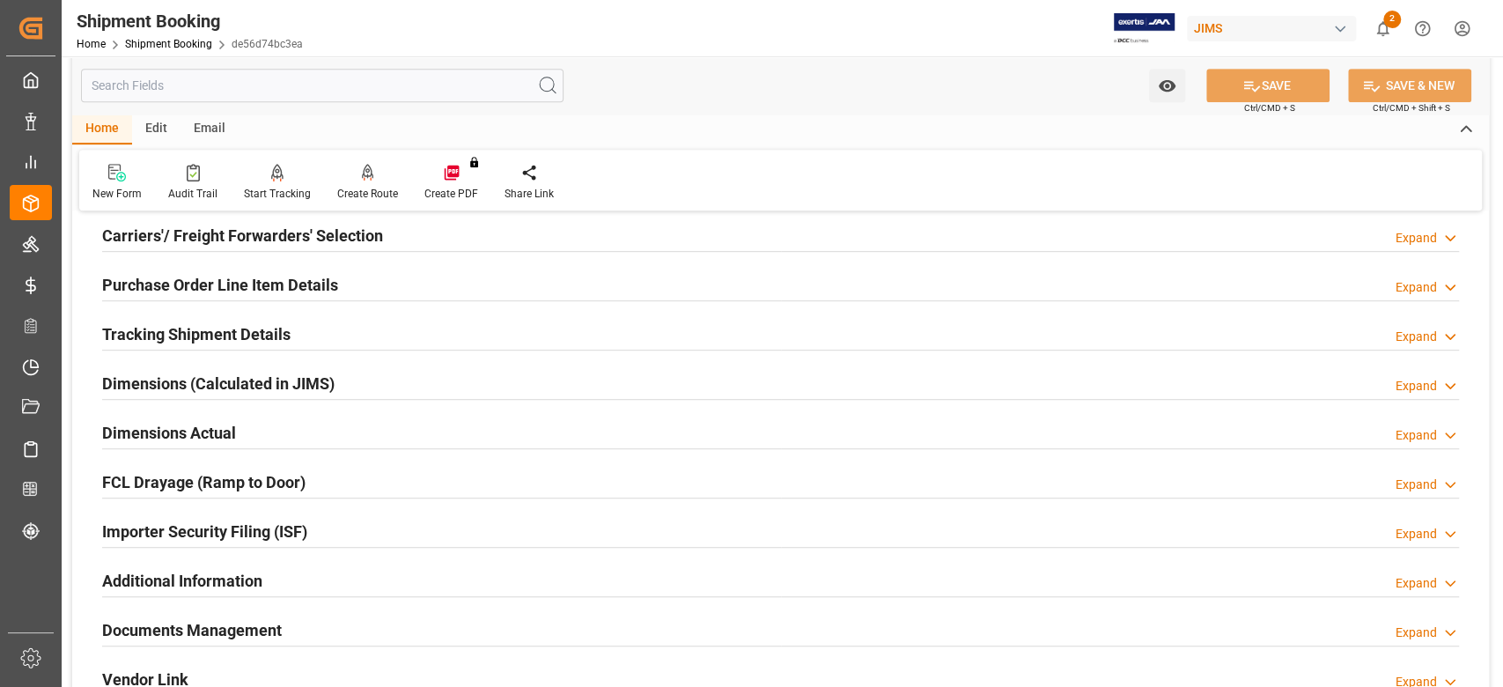
scroll to position [704, 0]
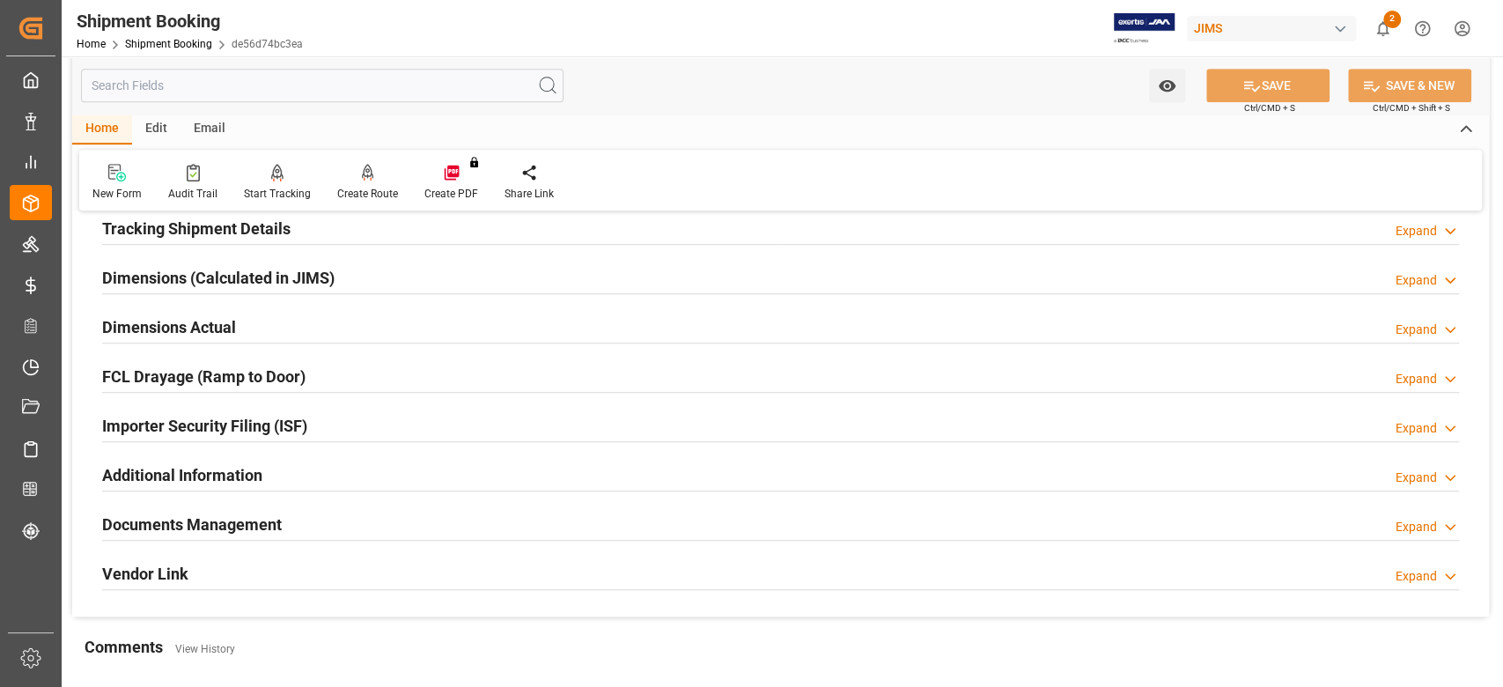
click at [153, 233] on h2 "Tracking Shipment Details" at bounding box center [196, 229] width 188 height 24
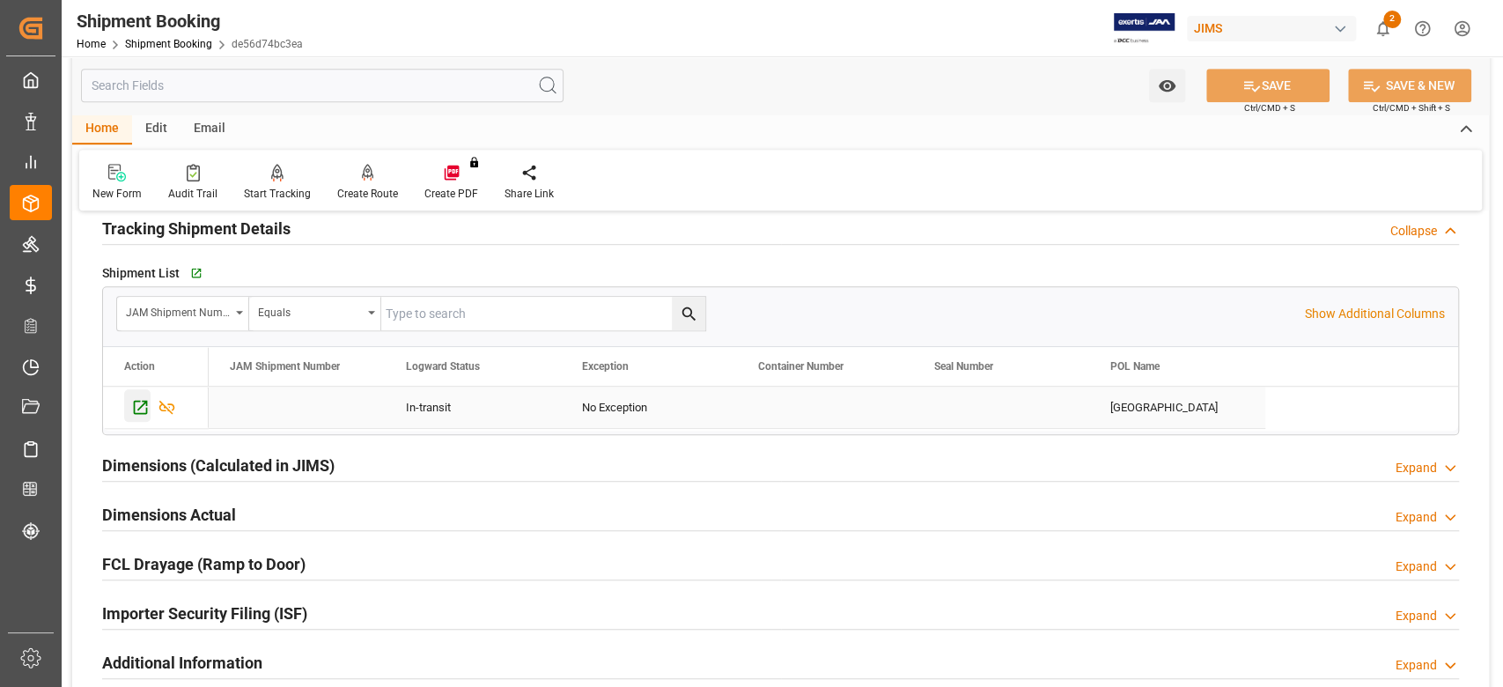
click at [145, 404] on icon "Press SPACE to select this row." at bounding box center [140, 407] width 18 height 18
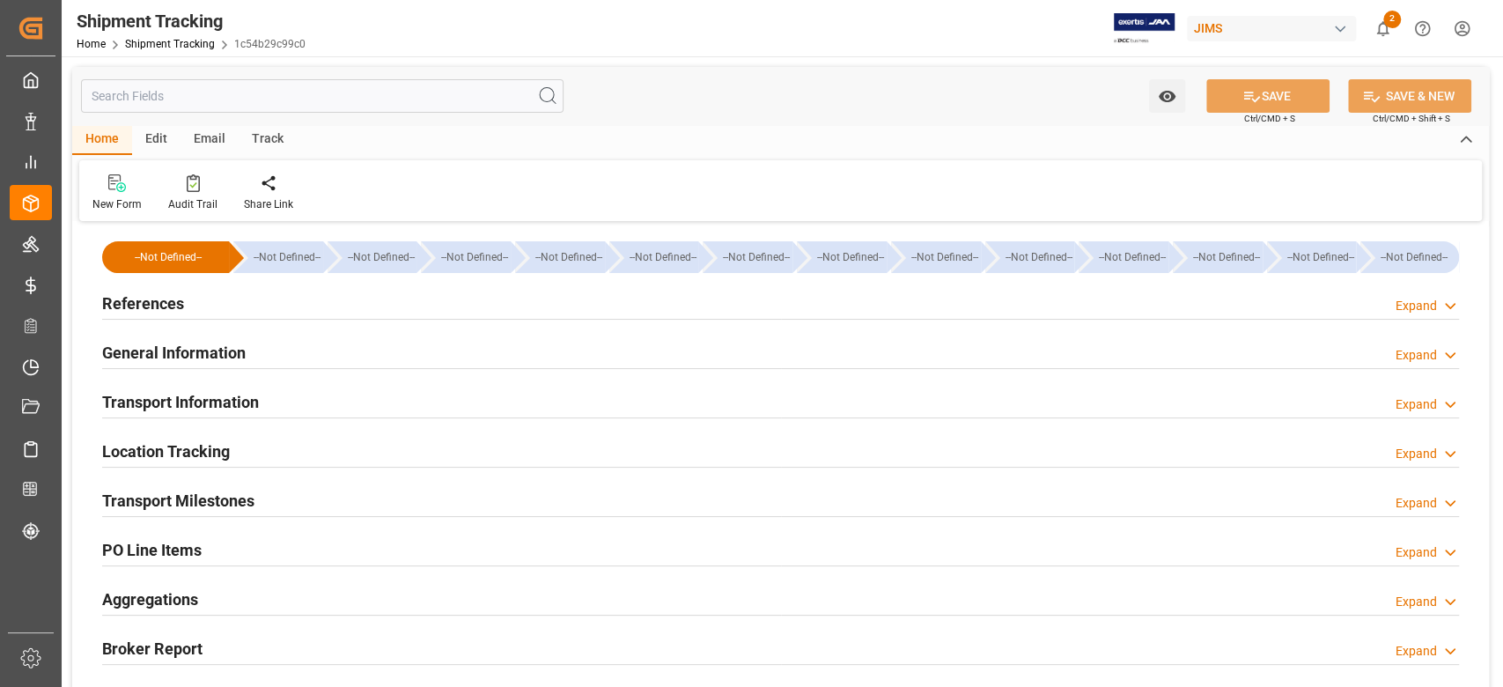
type input "[DATE] 00:00"
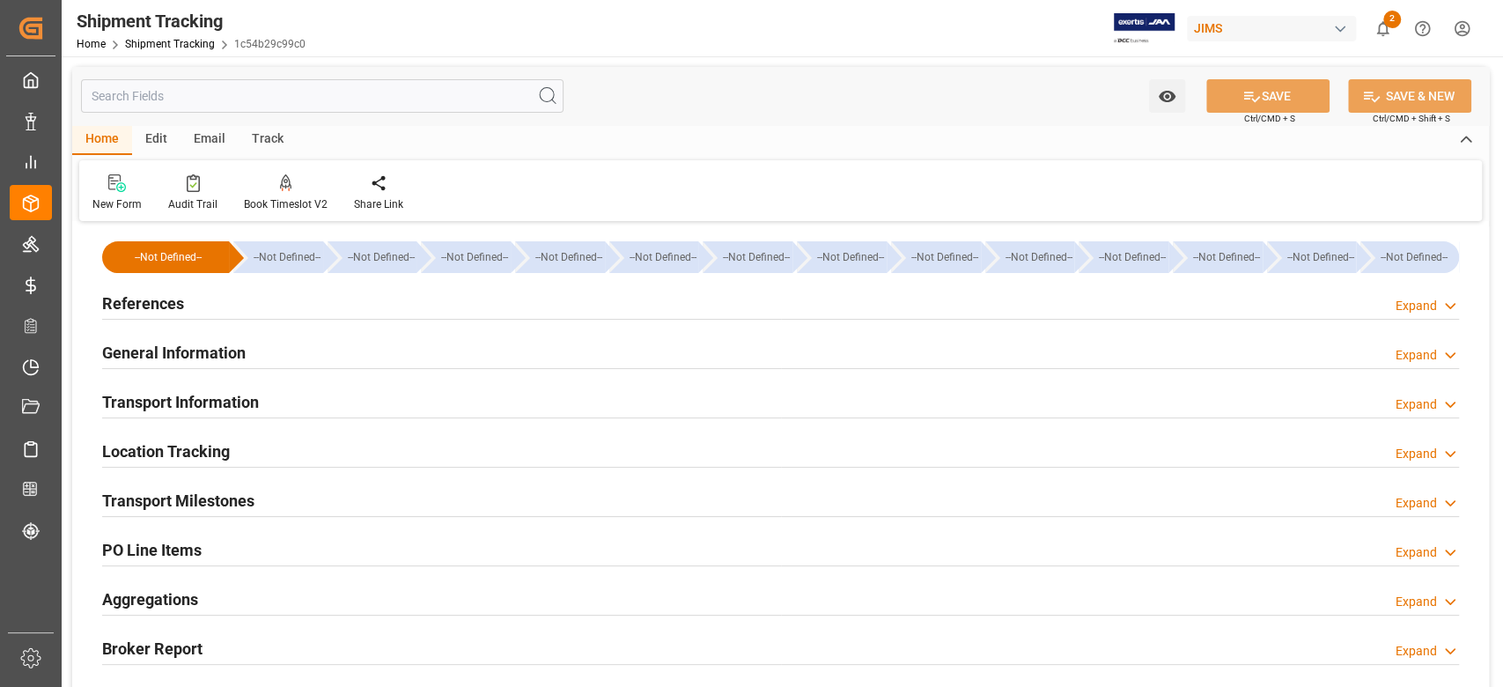
click at [229, 499] on h2 "Transport Milestones" at bounding box center [178, 501] width 152 height 24
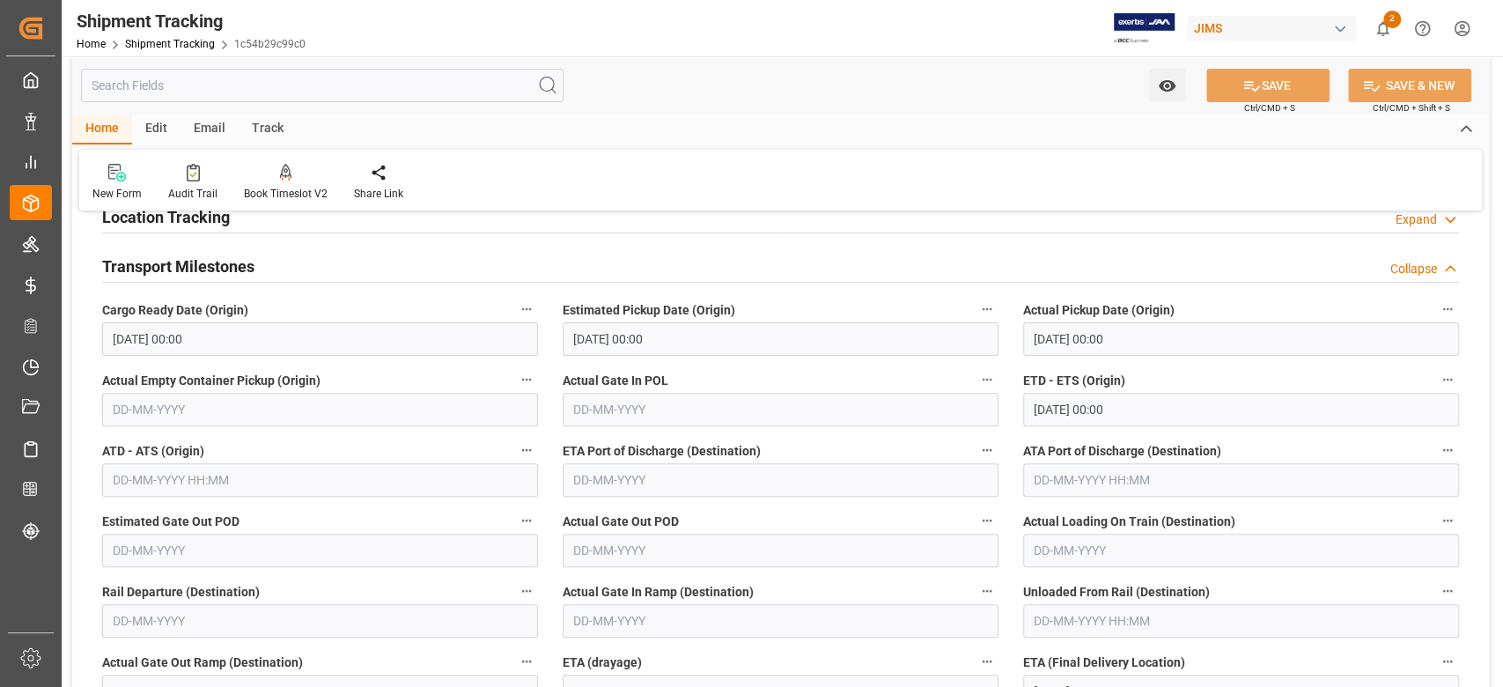
scroll to position [352, 0]
